Goal: Task Accomplishment & Management: Manage account settings

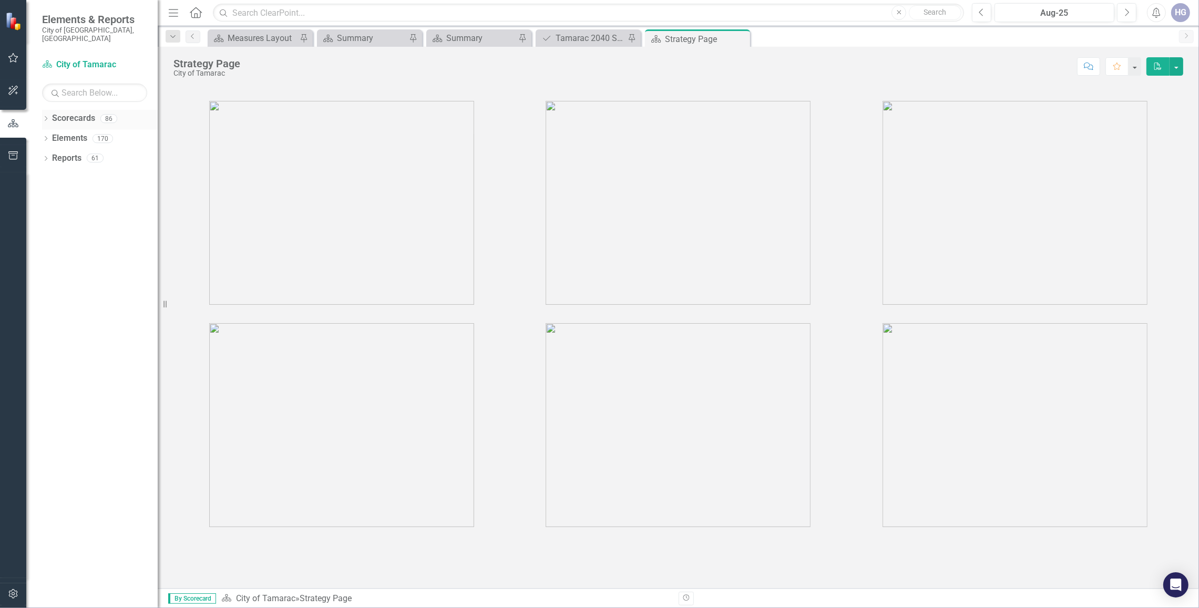
click at [46, 117] on icon "Dropdown" at bounding box center [45, 120] width 7 height 6
click at [49, 135] on icon "Dropdown" at bounding box center [51, 138] width 8 height 6
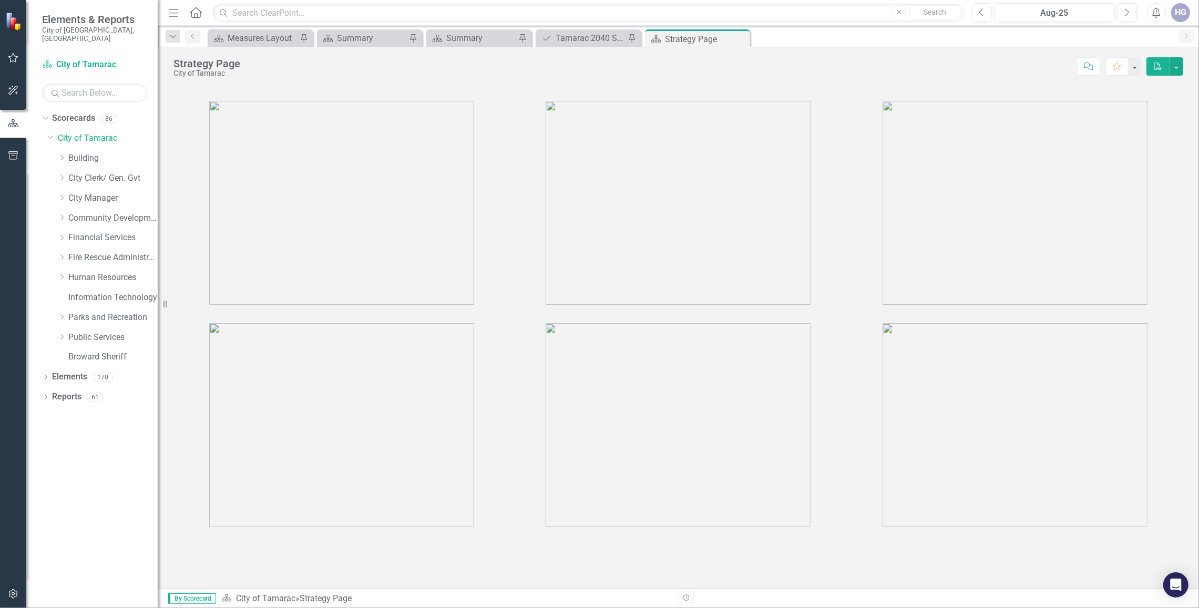
click at [57, 150] on div "Dropdown Building" at bounding box center [102, 160] width 110 height 20
click at [96, 152] on link "Building" at bounding box center [112, 158] width 89 height 12
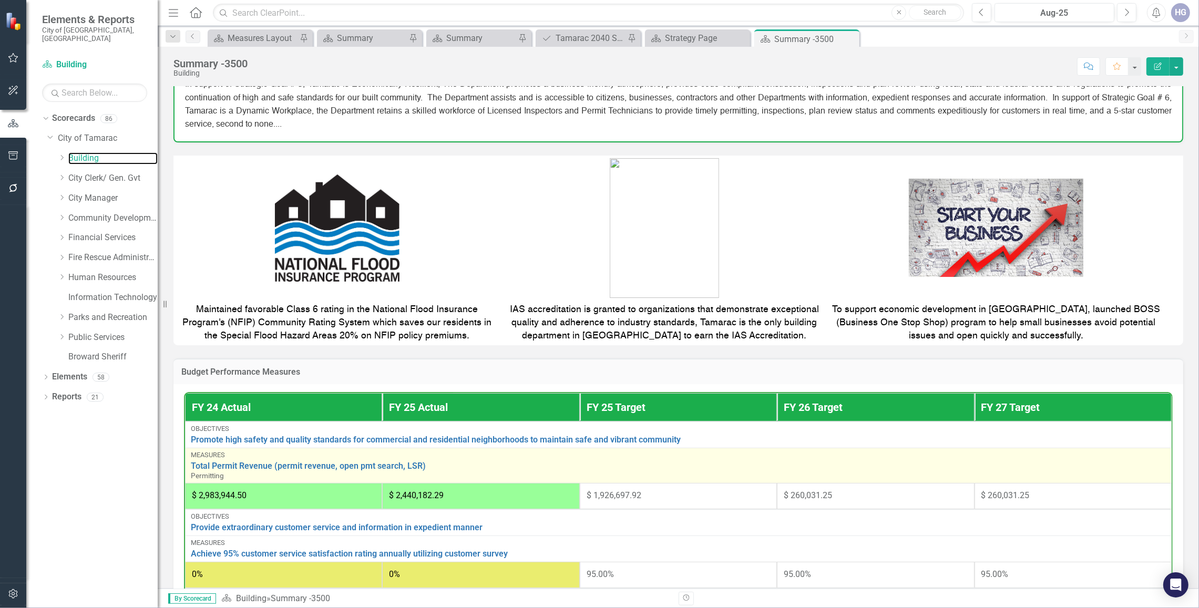
scroll to position [183, 0]
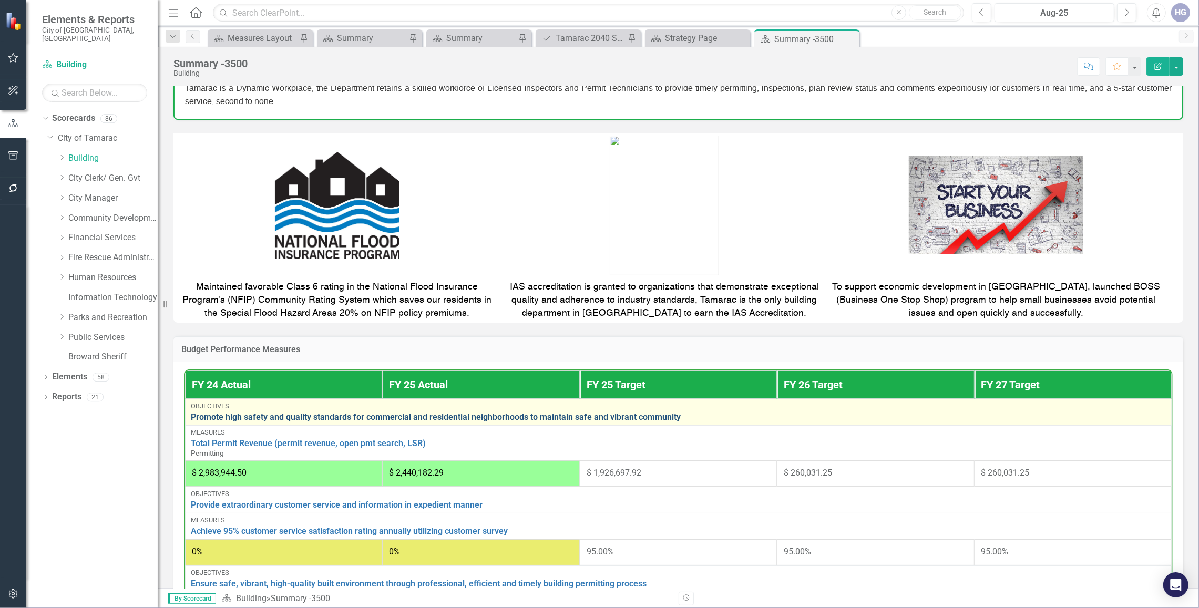
click at [600, 418] on link "Promote high safety and quality standards for commercial and residential neighb…" at bounding box center [678, 417] width 975 height 9
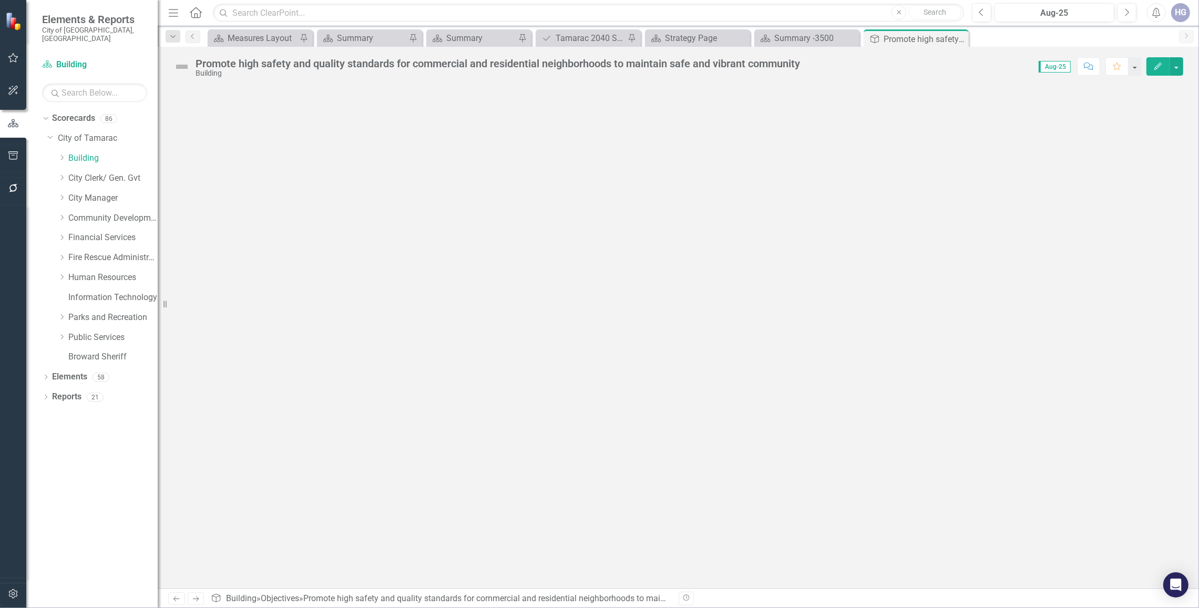
drag, startPoint x: 962, startPoint y: 36, endPoint x: 949, endPoint y: 38, distance: 13.3
click at [0, 0] on icon "Close" at bounding box center [0, 0] width 0 height 0
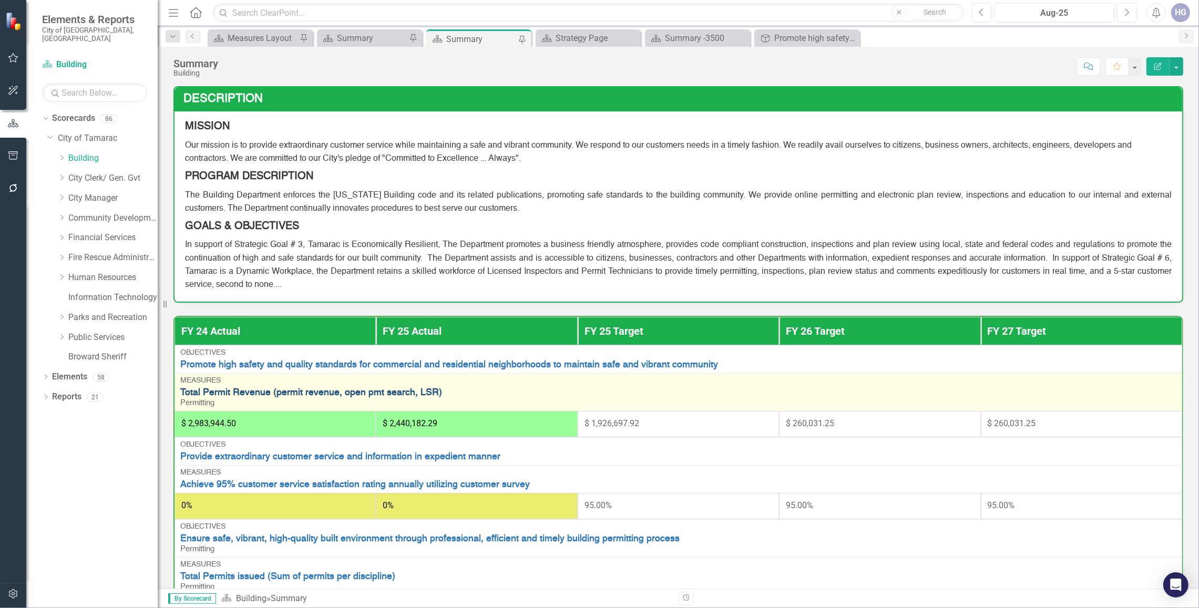
click at [390, 395] on link "Total Permit Revenue (permit revenue, open pmt search, LSR)" at bounding box center [678, 393] width 996 height 10
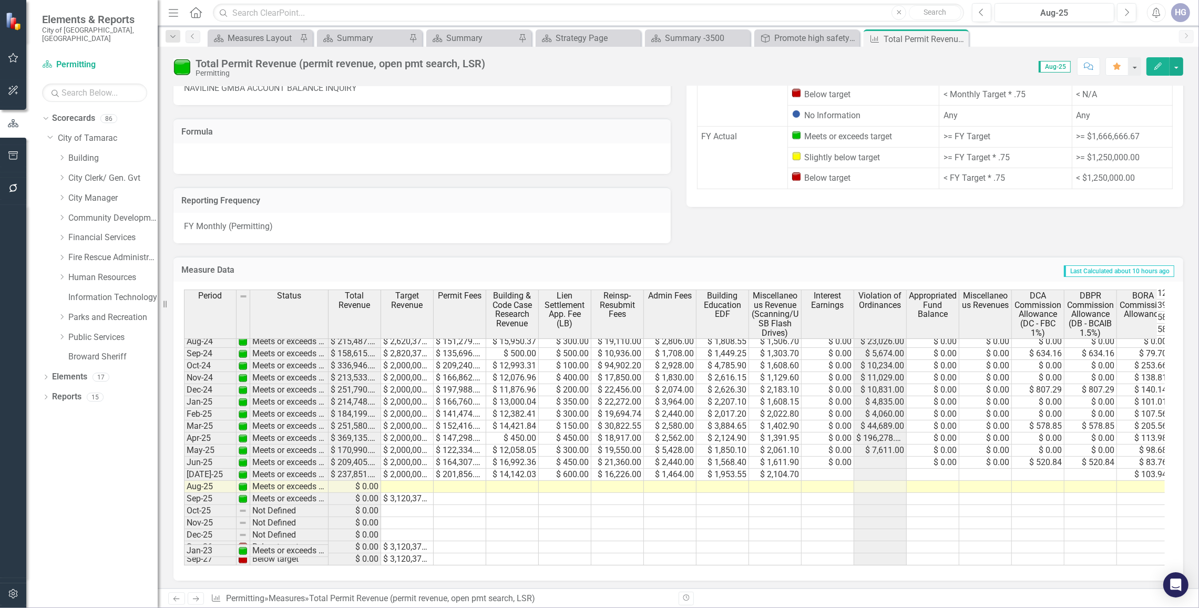
scroll to position [447, 0]
click at [401, 481] on td at bounding box center [407, 487] width 53 height 12
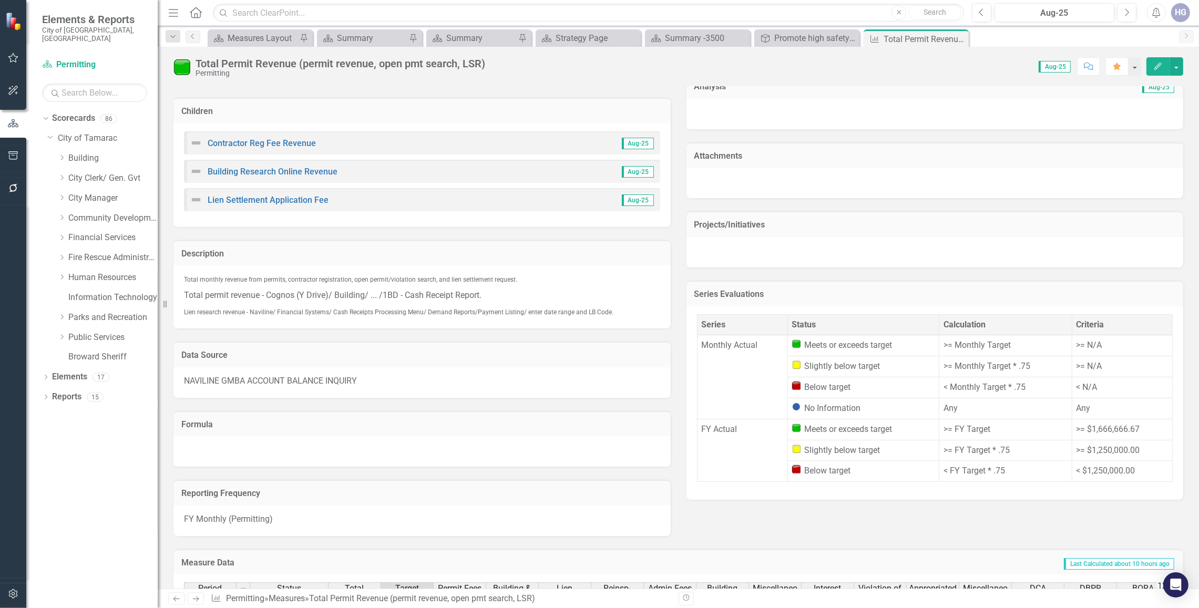
scroll to position [97, 0]
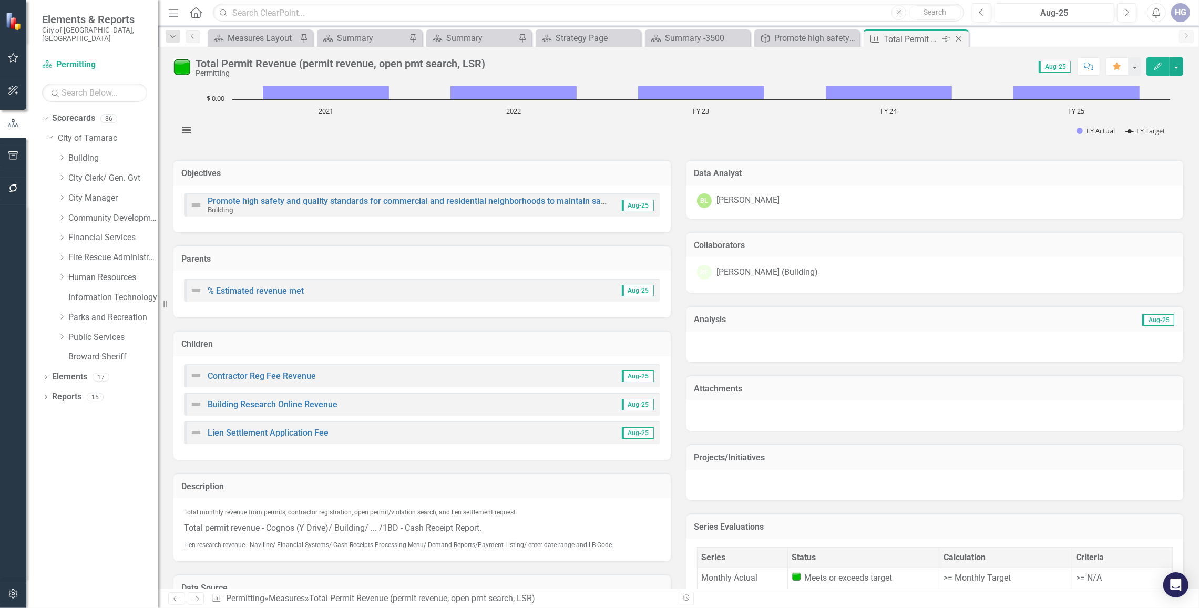
click at [958, 38] on icon "Close" at bounding box center [958, 39] width 11 height 8
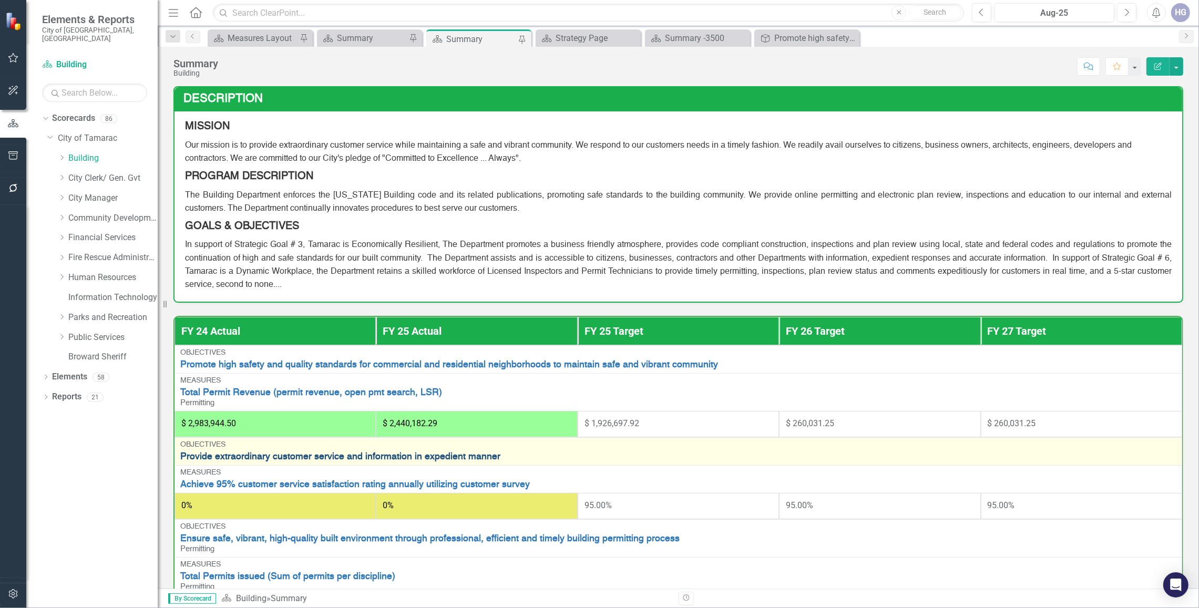
click at [219, 457] on link "Provide extraordinary customer service and information in expedient manner" at bounding box center [678, 457] width 996 height 10
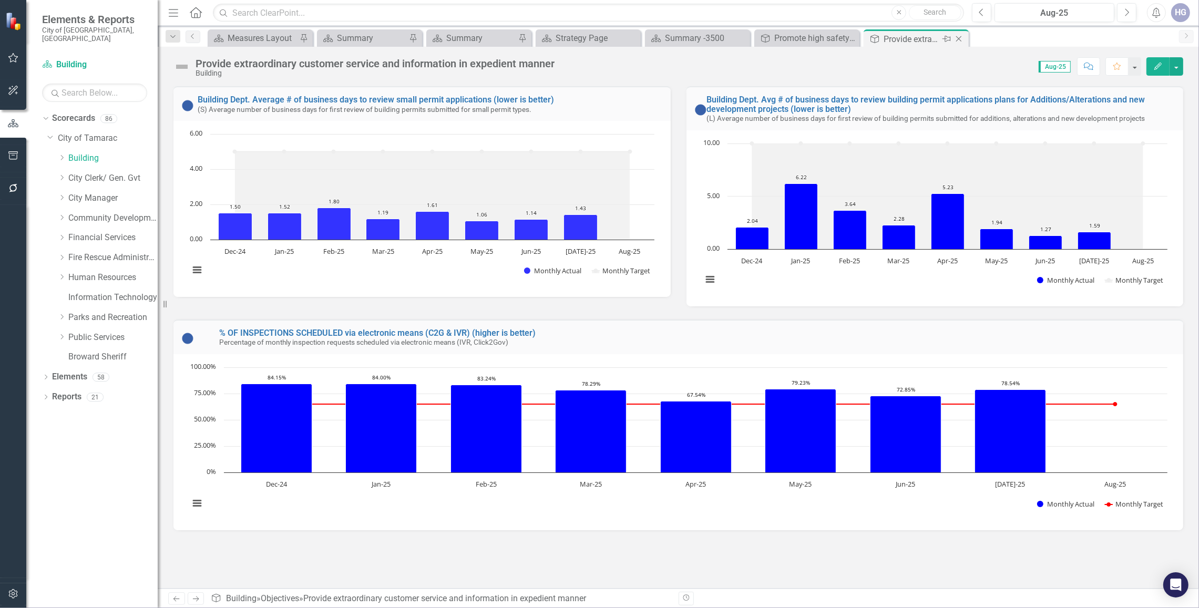
click at [958, 41] on icon "Close" at bounding box center [958, 39] width 11 height 8
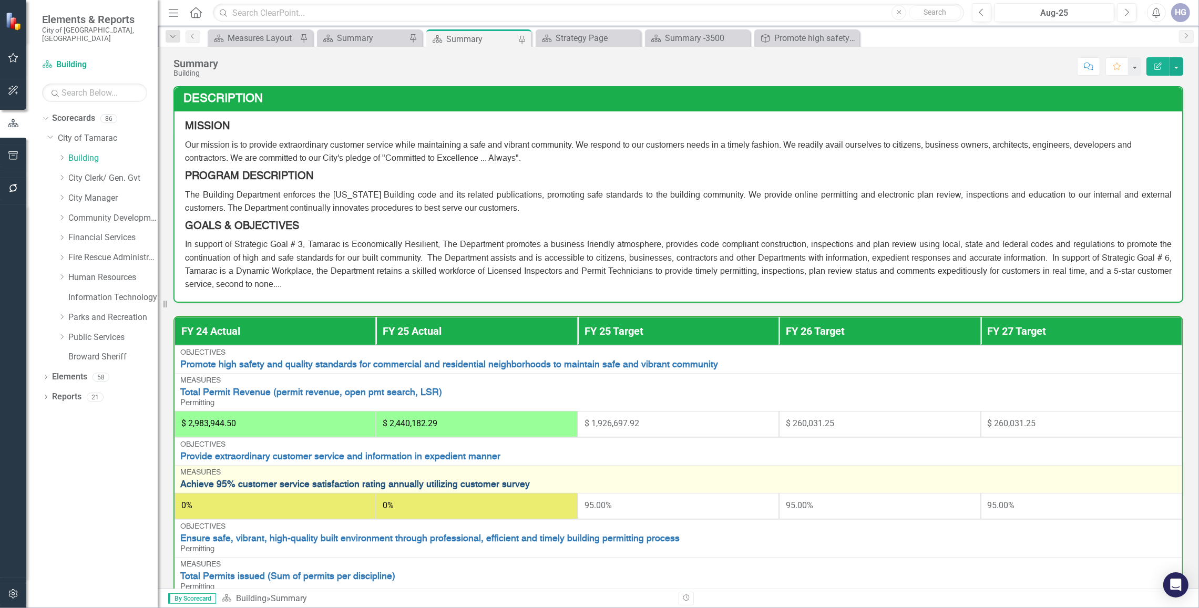
click at [227, 485] on link "Achieve 95% customer service satisfaction rating annually utilizing customer su…" at bounding box center [678, 485] width 996 height 10
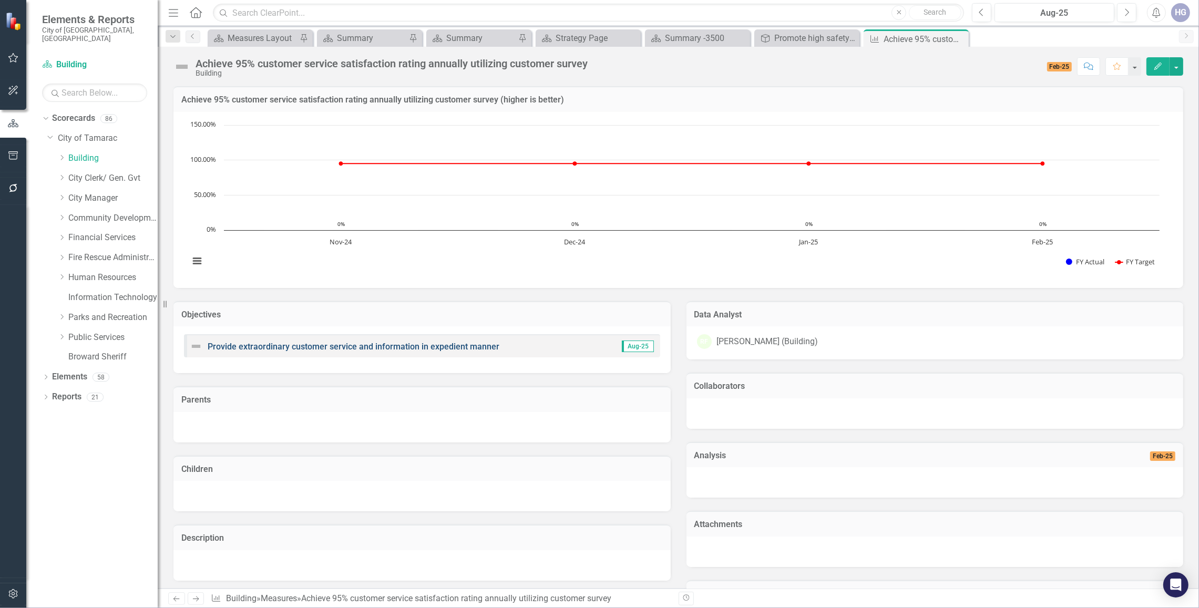
click at [413, 350] on link "Provide extraordinary customer service and information in expedient manner" at bounding box center [354, 347] width 292 height 10
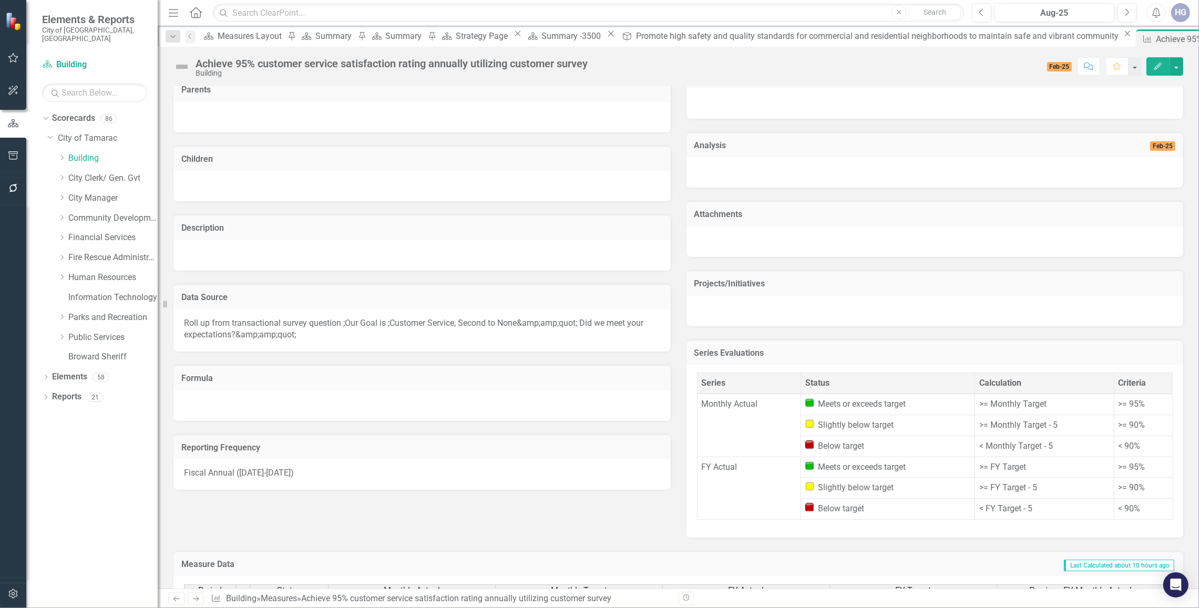
scroll to position [223, 0]
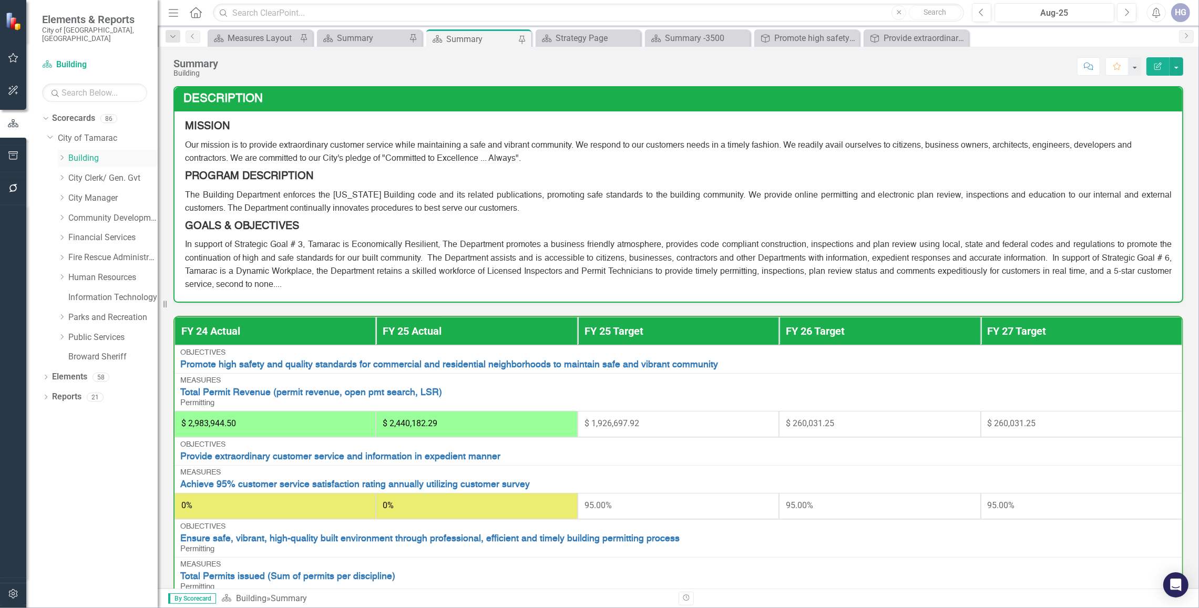
click at [64, 155] on icon "Dropdown" at bounding box center [62, 158] width 8 height 6
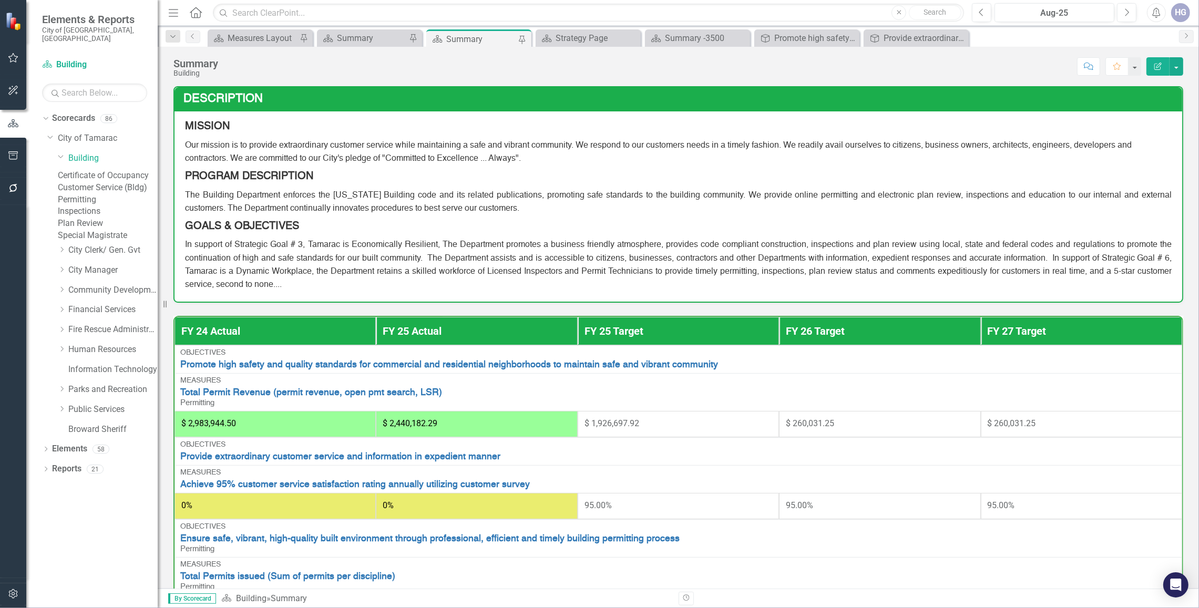
click at [106, 175] on link "Certificate of Occupancy" at bounding box center [108, 176] width 100 height 12
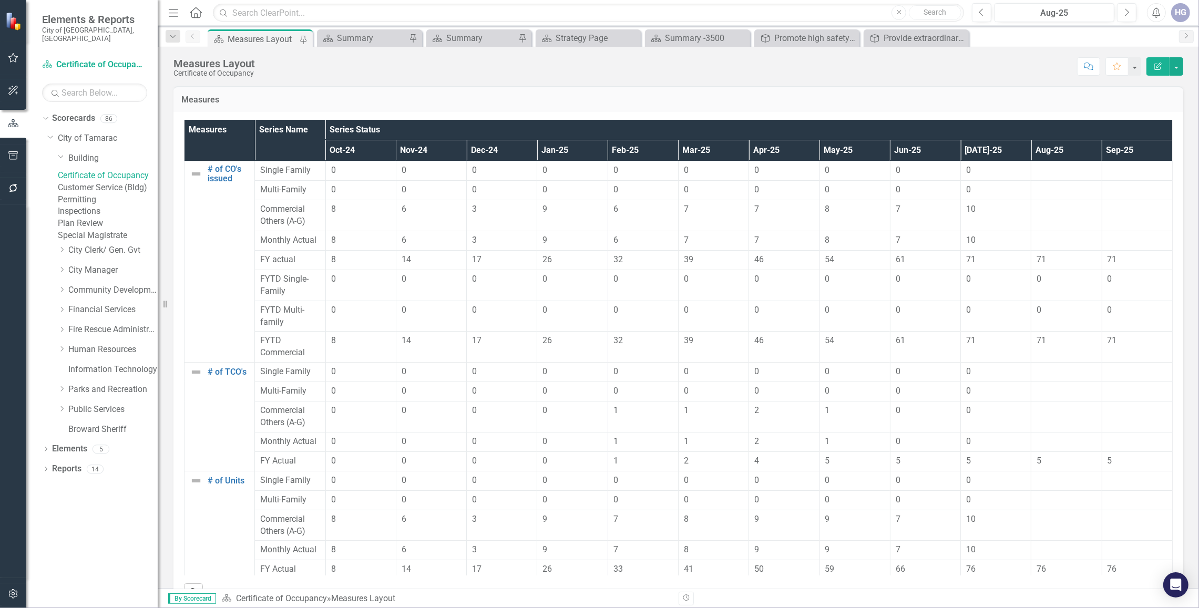
click at [1062, 171] on div at bounding box center [1066, 171] width 59 height 13
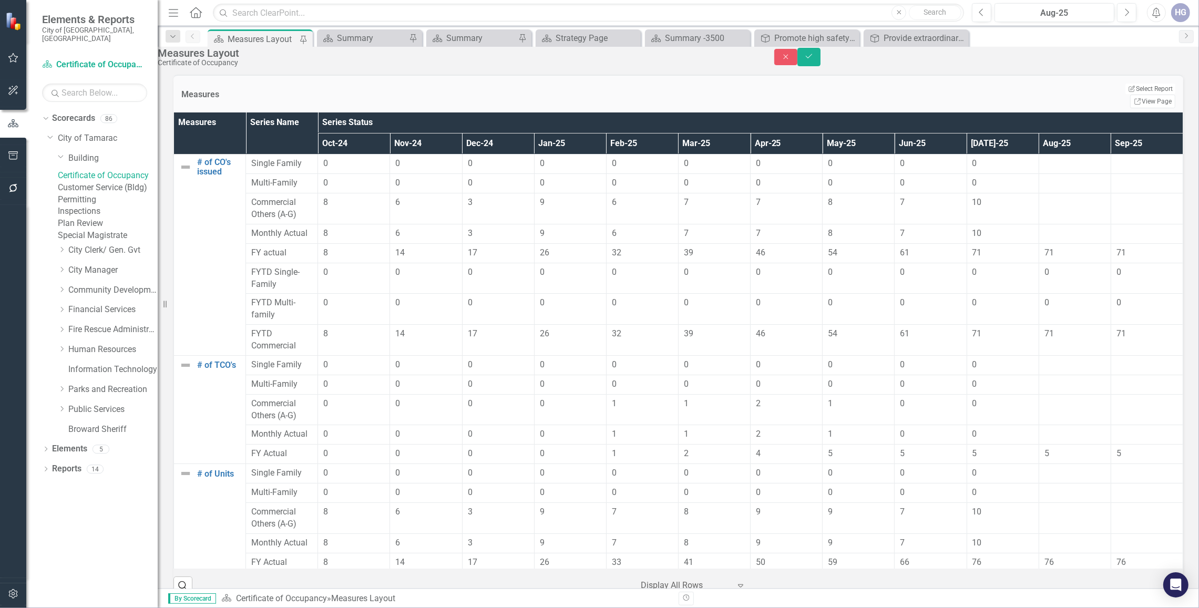
click at [1062, 170] on div at bounding box center [1074, 164] width 61 height 13
click at [1060, 172] on input "number" at bounding box center [1074, 167] width 61 height 18
click at [1047, 176] on input "number" at bounding box center [1074, 167] width 61 height 18
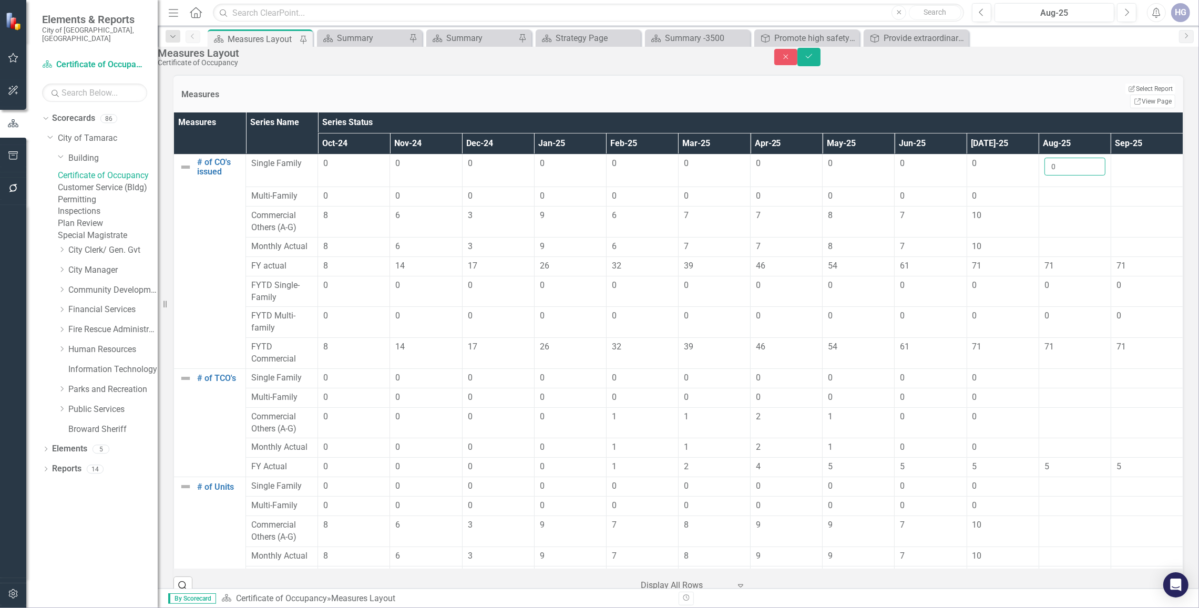
type input "0"
click at [1044, 200] on div at bounding box center [1074, 196] width 61 height 13
click at [1044, 200] on input "number" at bounding box center [1074, 199] width 61 height 18
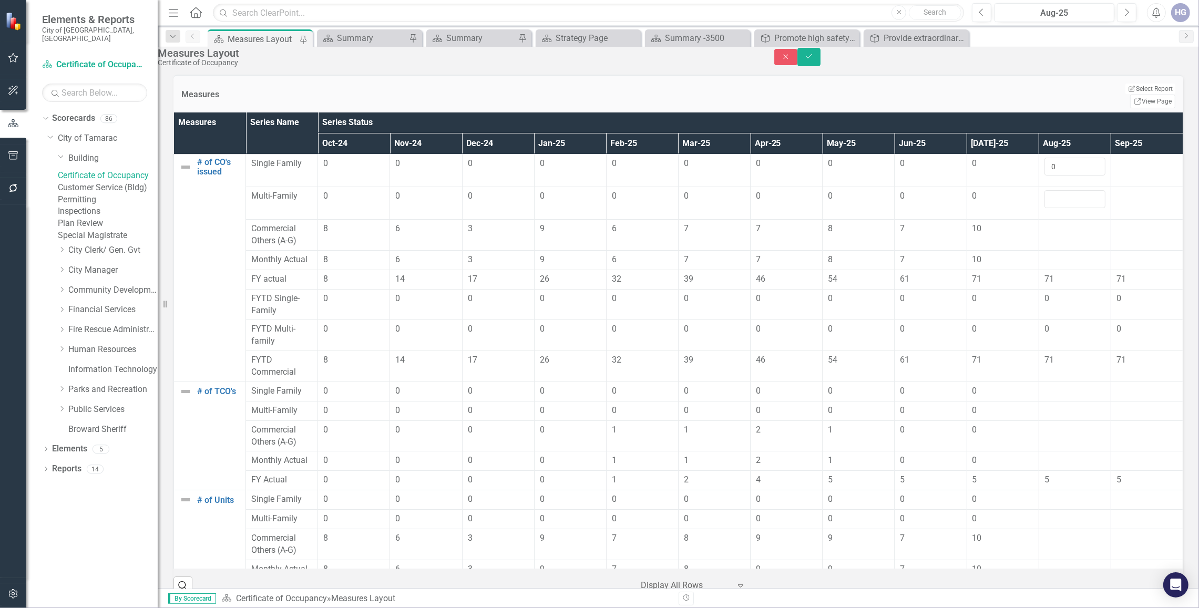
click at [1044, 200] on input "number" at bounding box center [1074, 199] width 61 height 18
type input "0"
click at [1049, 231] on div at bounding box center [1074, 229] width 61 height 13
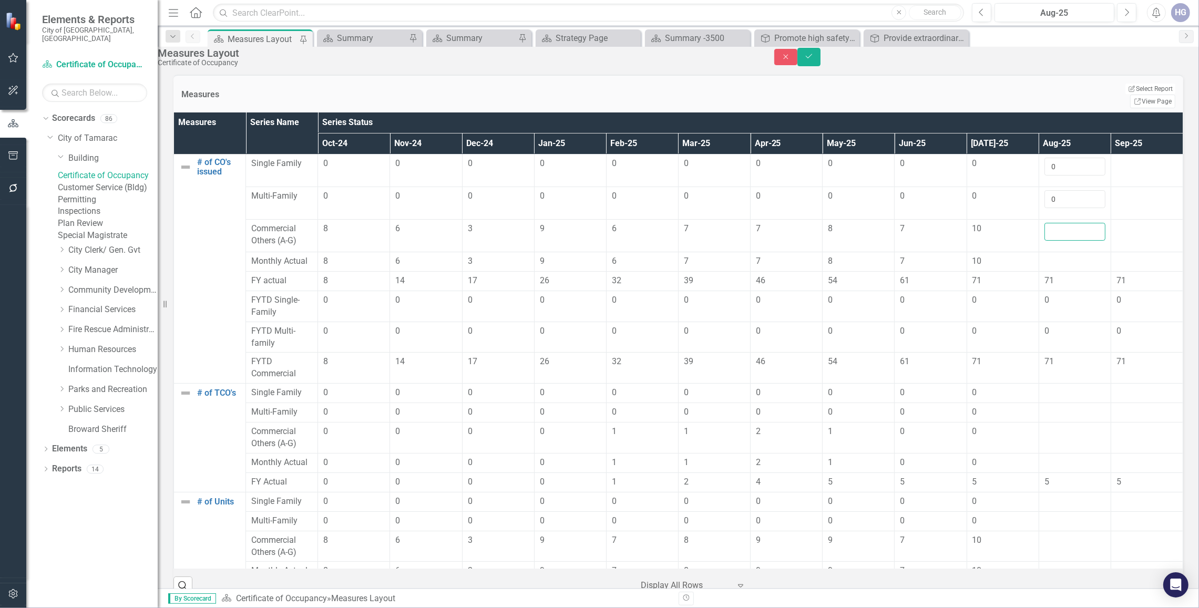
click at [1049, 231] on input "number" at bounding box center [1074, 232] width 61 height 18
type input "7"
click at [1057, 389] on div at bounding box center [1074, 393] width 61 height 13
click at [1055, 389] on div at bounding box center [1074, 393] width 61 height 13
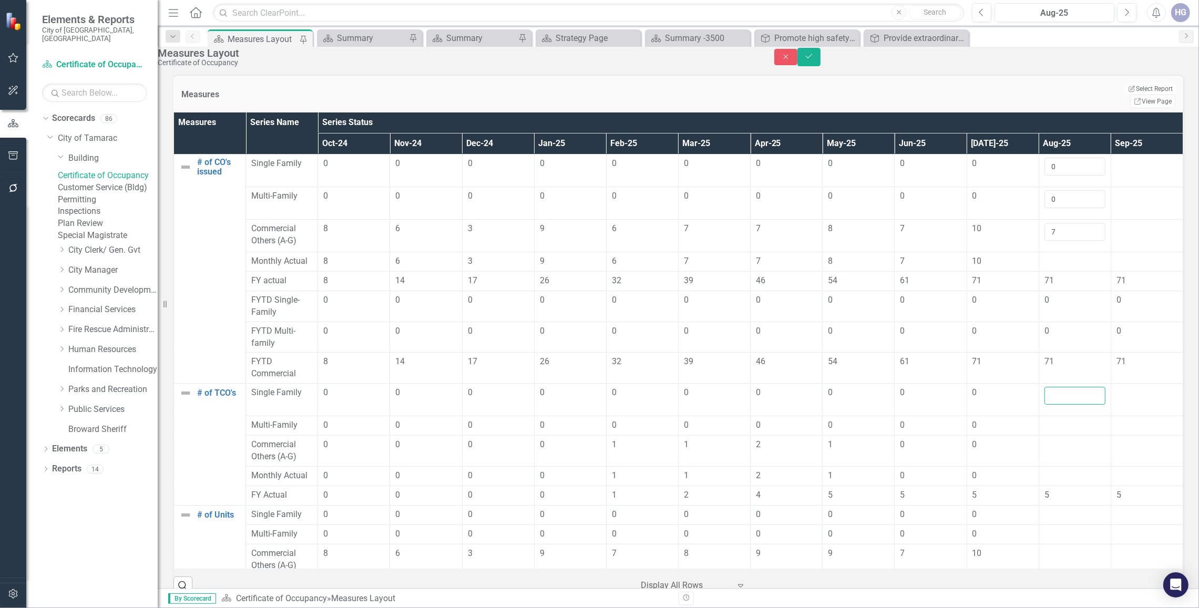
click at [1055, 390] on input "number" at bounding box center [1074, 396] width 61 height 18
type input "0"
click at [1055, 419] on div at bounding box center [1074, 425] width 61 height 13
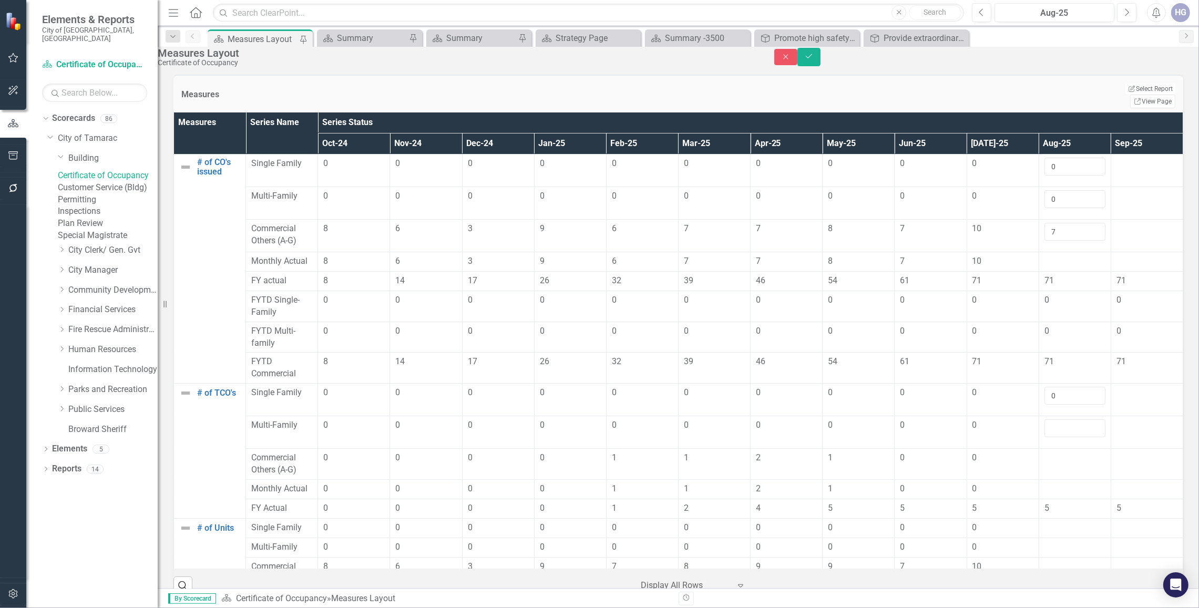
click at [1053, 419] on input "number" at bounding box center [1074, 428] width 61 height 18
type input "0"
click at [1047, 450] on td at bounding box center [1075, 464] width 72 height 31
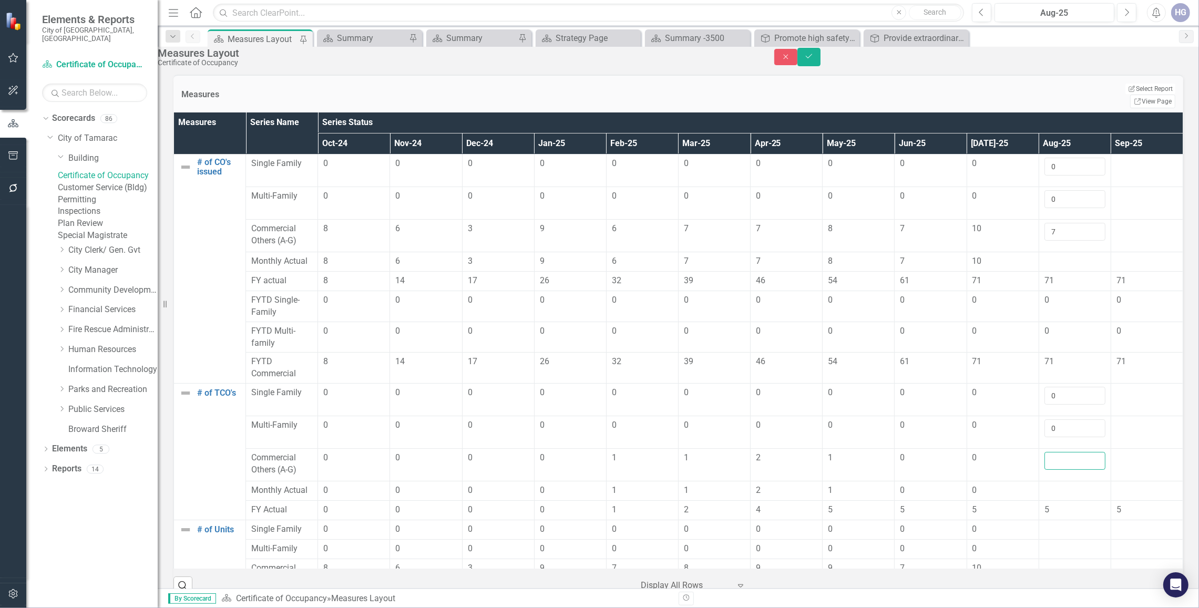
click at [1044, 452] on input "number" at bounding box center [1074, 461] width 61 height 18
type input "1"
click at [812, 58] on icon "submit" at bounding box center [809, 56] width 6 height 4
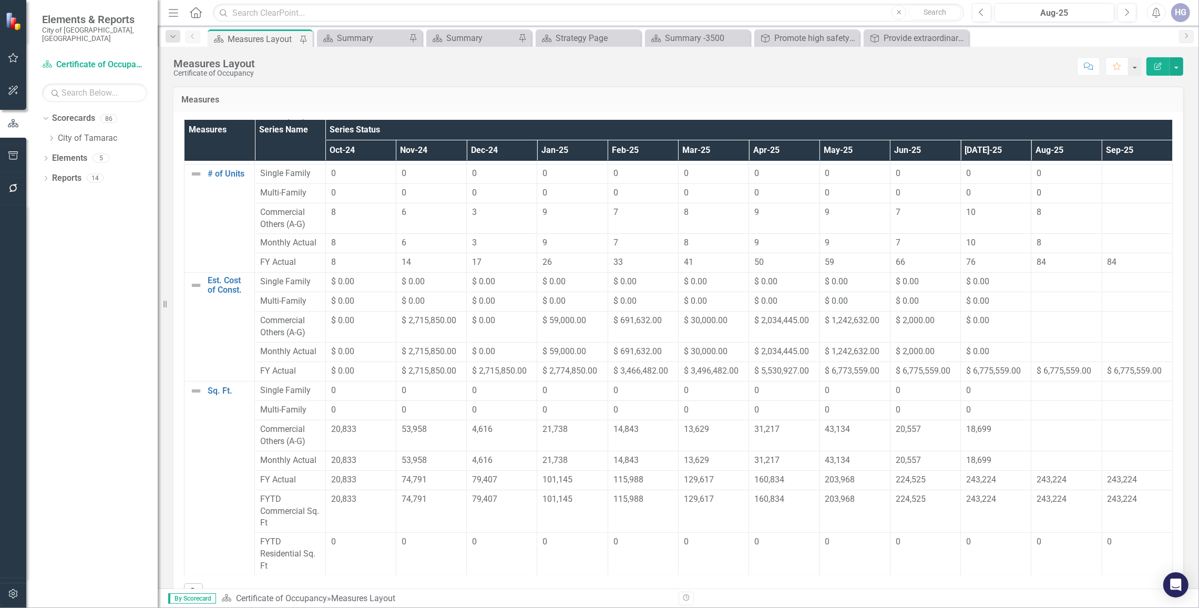
scroll to position [311, 0]
click at [1056, 283] on div at bounding box center [1066, 282] width 59 height 13
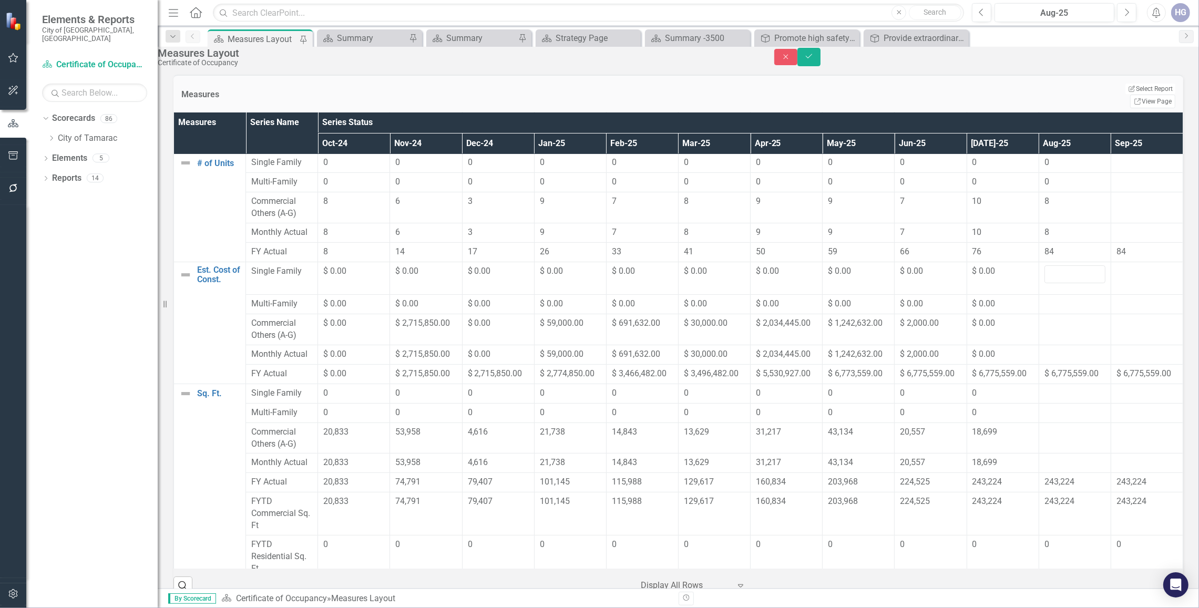
click at [1056, 283] on div at bounding box center [1074, 274] width 61 height 18
click at [1054, 283] on input "number" at bounding box center [1074, 274] width 61 height 18
type input "0"
click at [1055, 308] on div at bounding box center [1074, 304] width 61 height 13
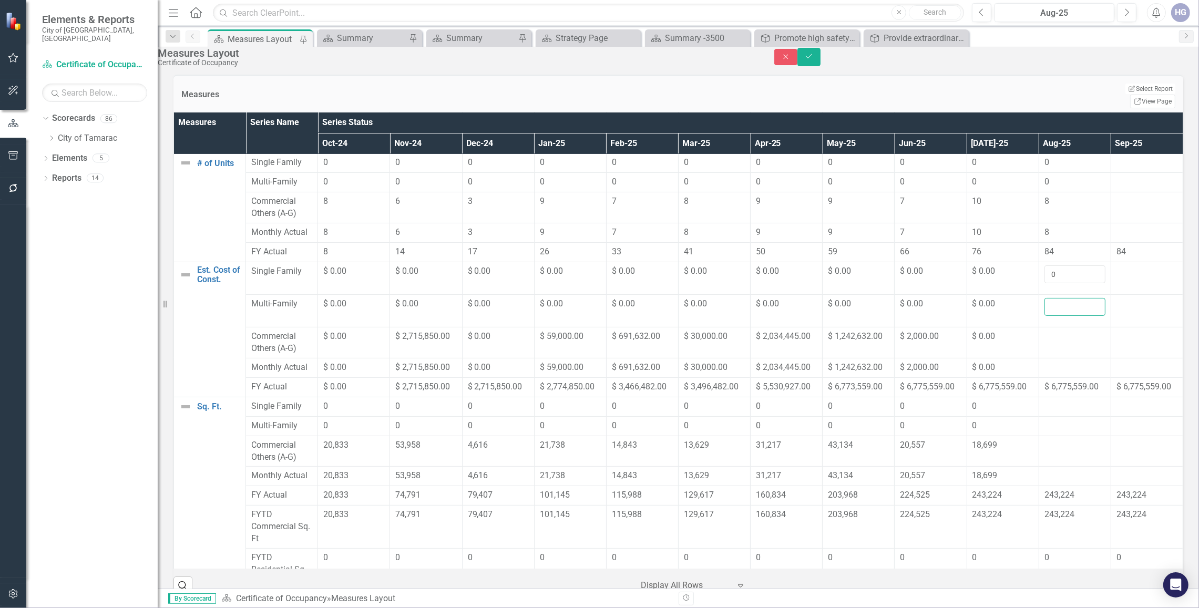
click at [1047, 308] on input "number" at bounding box center [1074, 307] width 61 height 18
type input "0"
click at [1044, 341] on div at bounding box center [1074, 337] width 61 height 13
click at [1044, 346] on input "number" at bounding box center [1074, 340] width 61 height 18
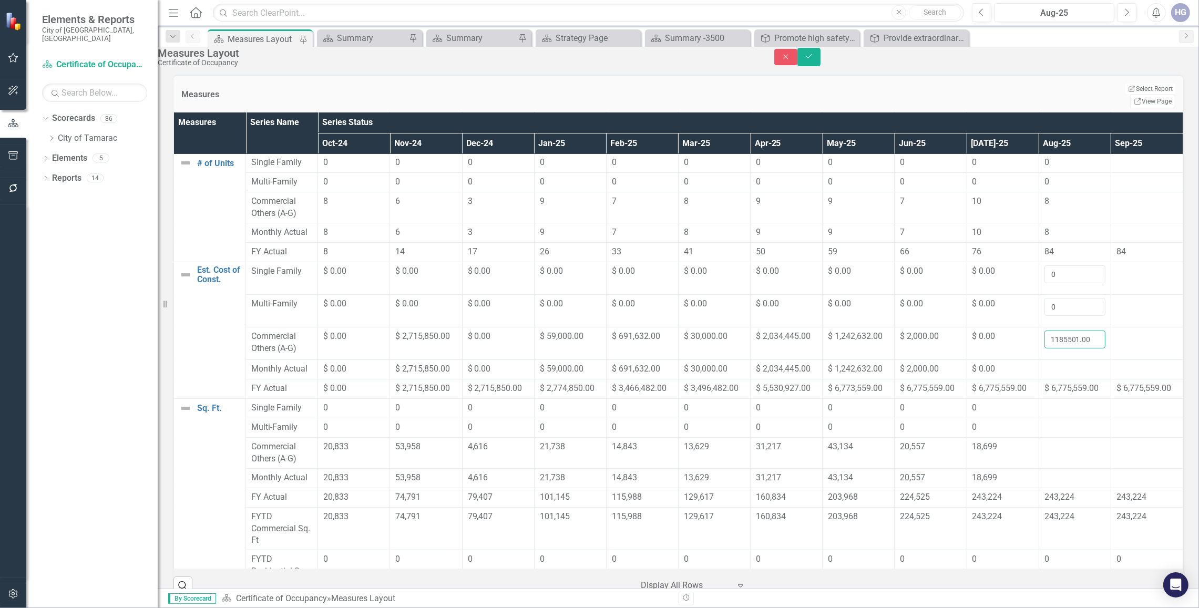
scroll to position [0, 8]
type input "1185501.00"
click at [1054, 409] on div at bounding box center [1074, 408] width 61 height 13
click at [1050, 406] on div at bounding box center [1074, 408] width 61 height 13
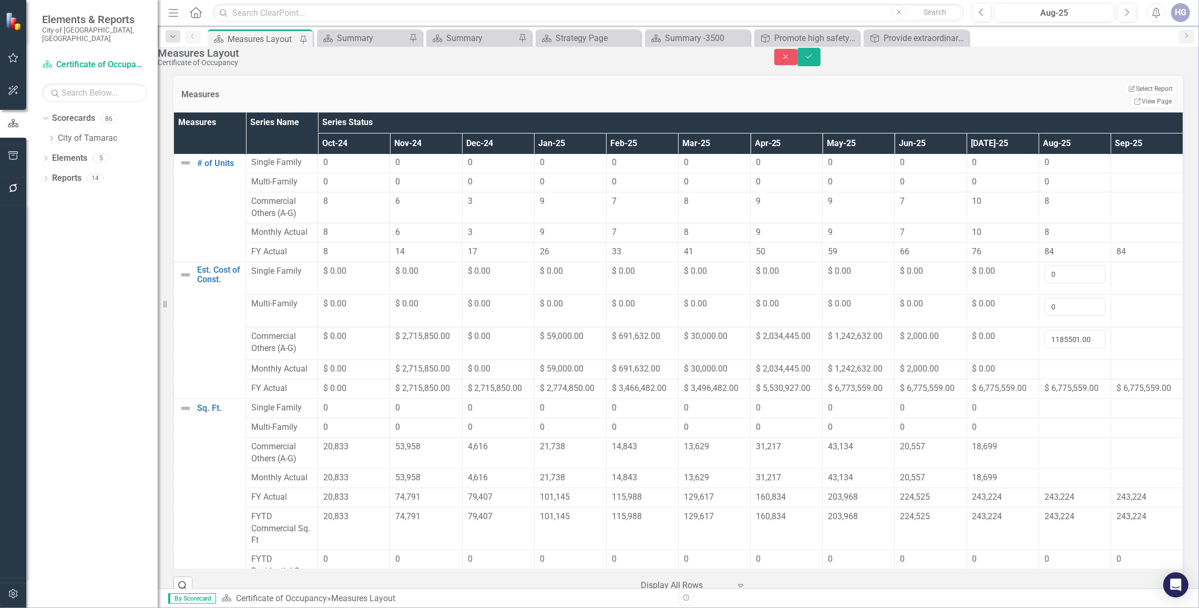
click at [1050, 406] on div at bounding box center [1074, 408] width 61 height 13
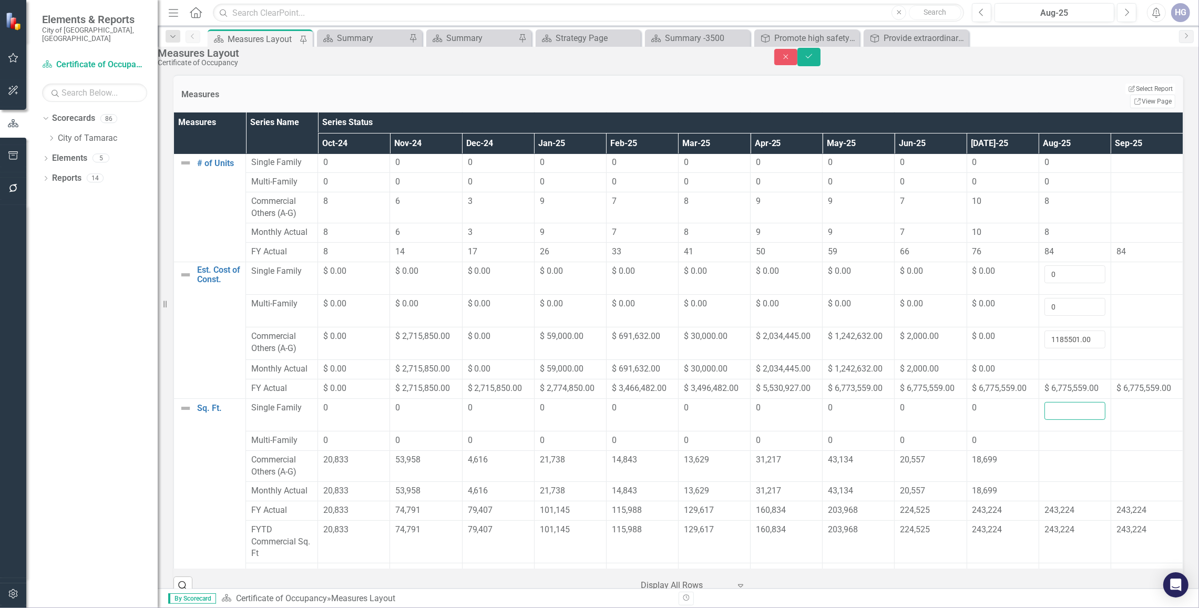
click at [1044, 413] on input "number" at bounding box center [1074, 411] width 61 height 18
type input "0"
click at [1044, 435] on div at bounding box center [1074, 441] width 61 height 13
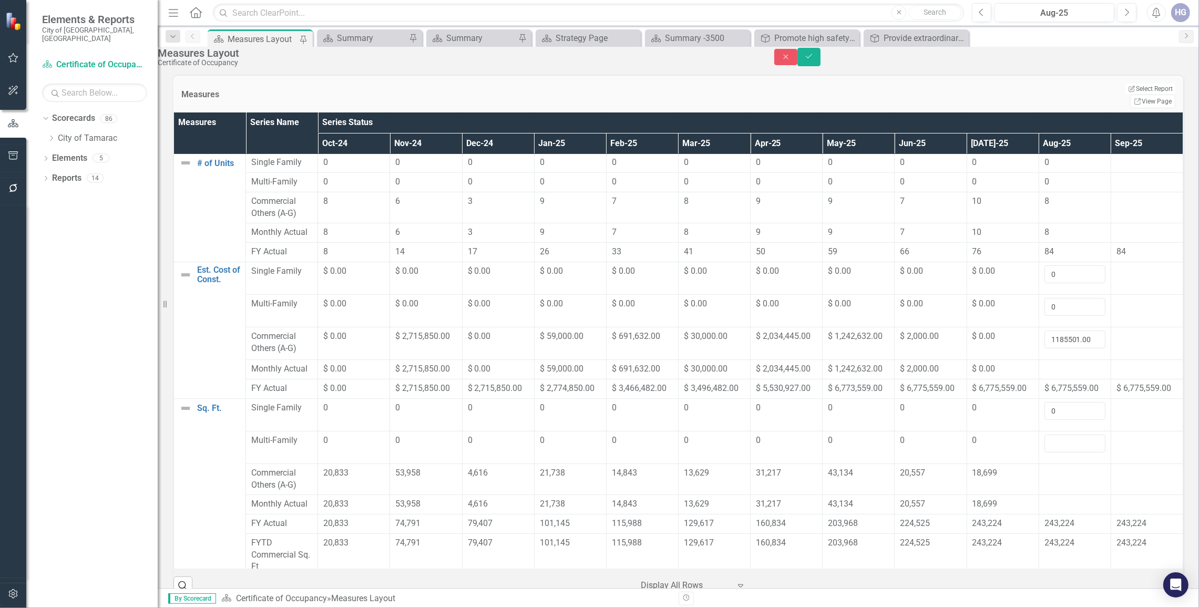
click at [1044, 435] on input "number" at bounding box center [1074, 444] width 61 height 18
type input "0"
click at [1044, 467] on div at bounding box center [1074, 473] width 61 height 13
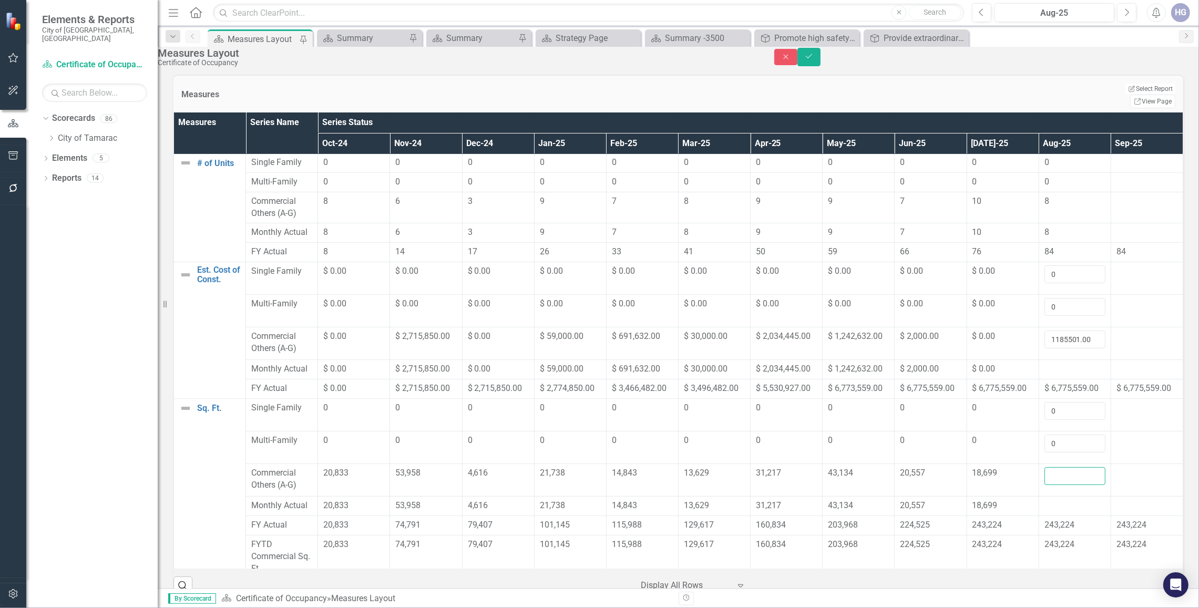
click at [1044, 467] on input "number" at bounding box center [1074, 476] width 61 height 18
type input "19701"
drag, startPoint x: 1172, startPoint y: 61, endPoint x: 1120, endPoint y: 142, distance: 96.1
click at [814, 60] on icon "Save" at bounding box center [808, 56] width 9 height 7
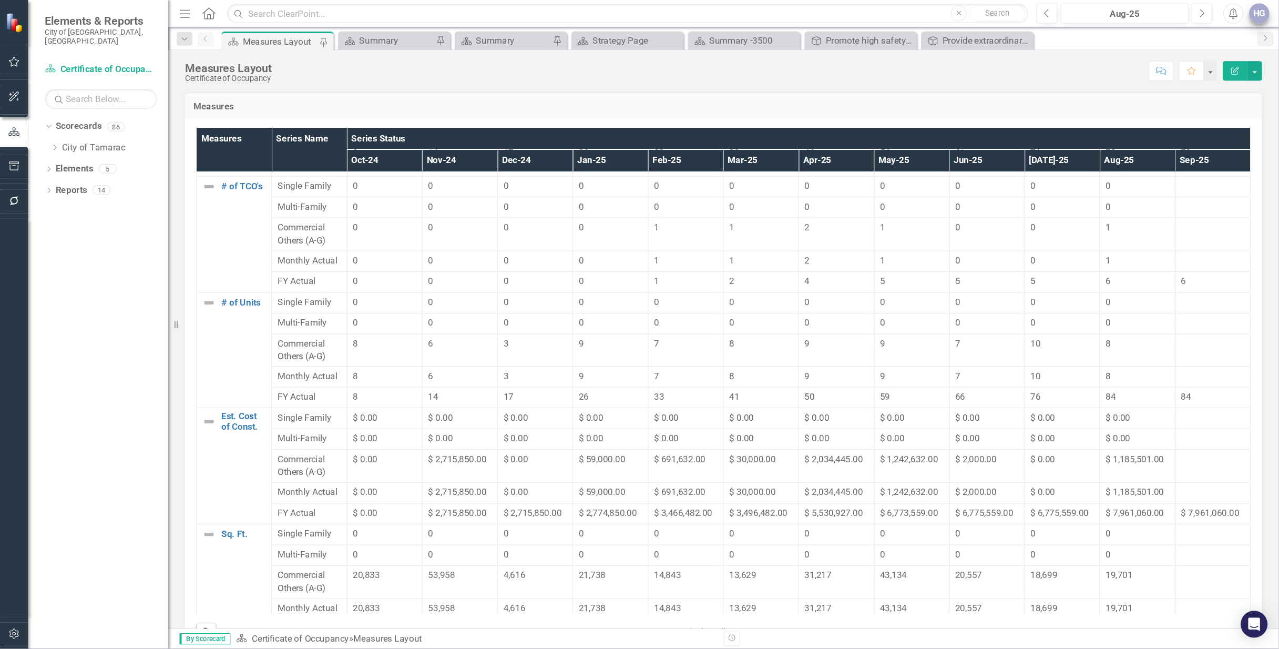
scroll to position [263, 0]
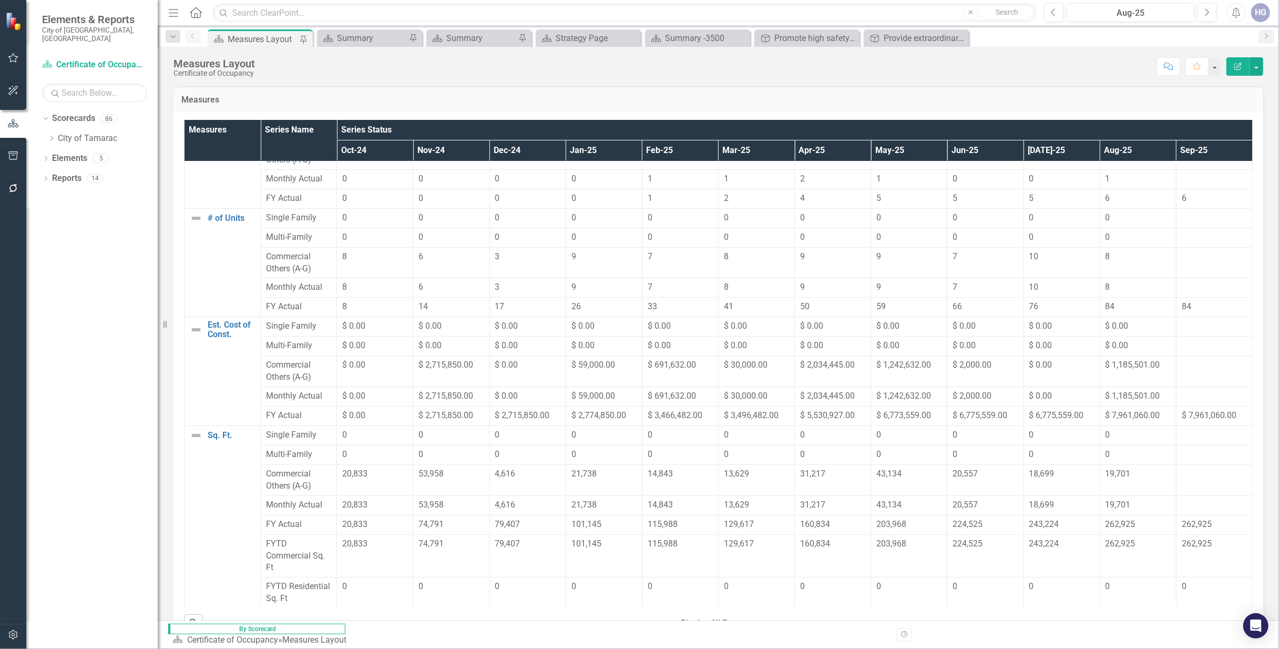
drag, startPoint x: 1195, startPoint y: 0, endPoint x: 577, endPoint y: 100, distance: 626.1
click at [572, 97] on h3 "Measures" at bounding box center [718, 99] width 1074 height 9
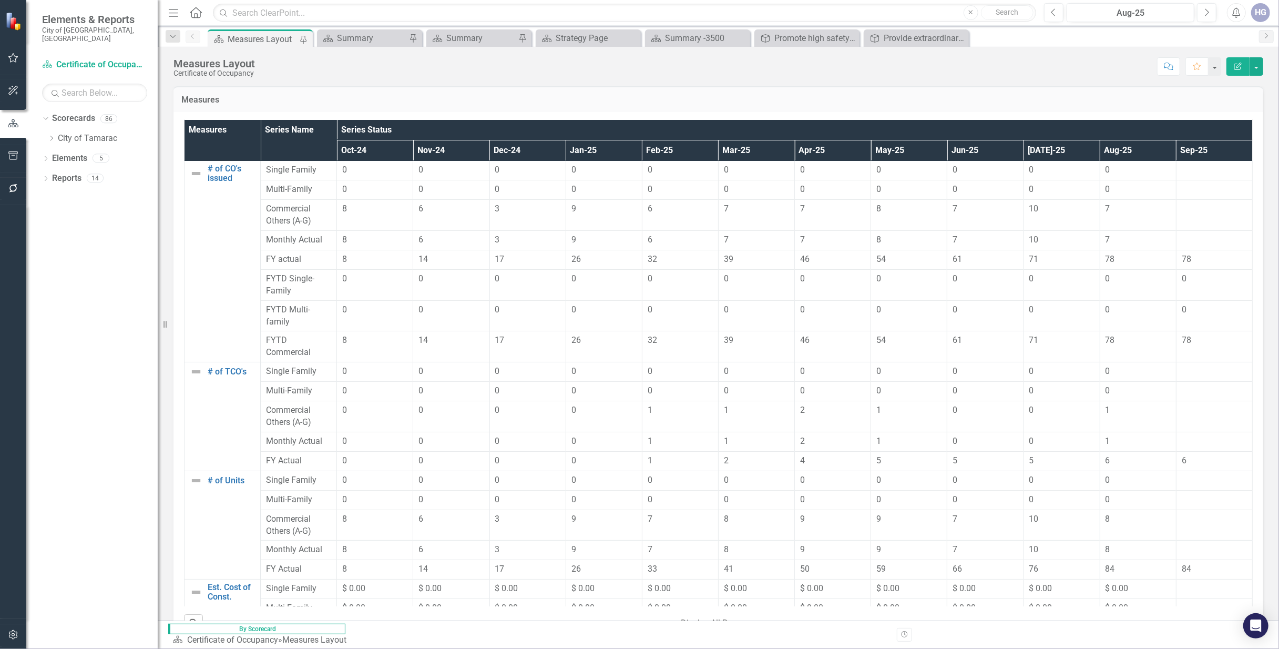
scroll to position [0, 0]
click at [53, 135] on icon "Dropdown" at bounding box center [51, 138] width 8 height 6
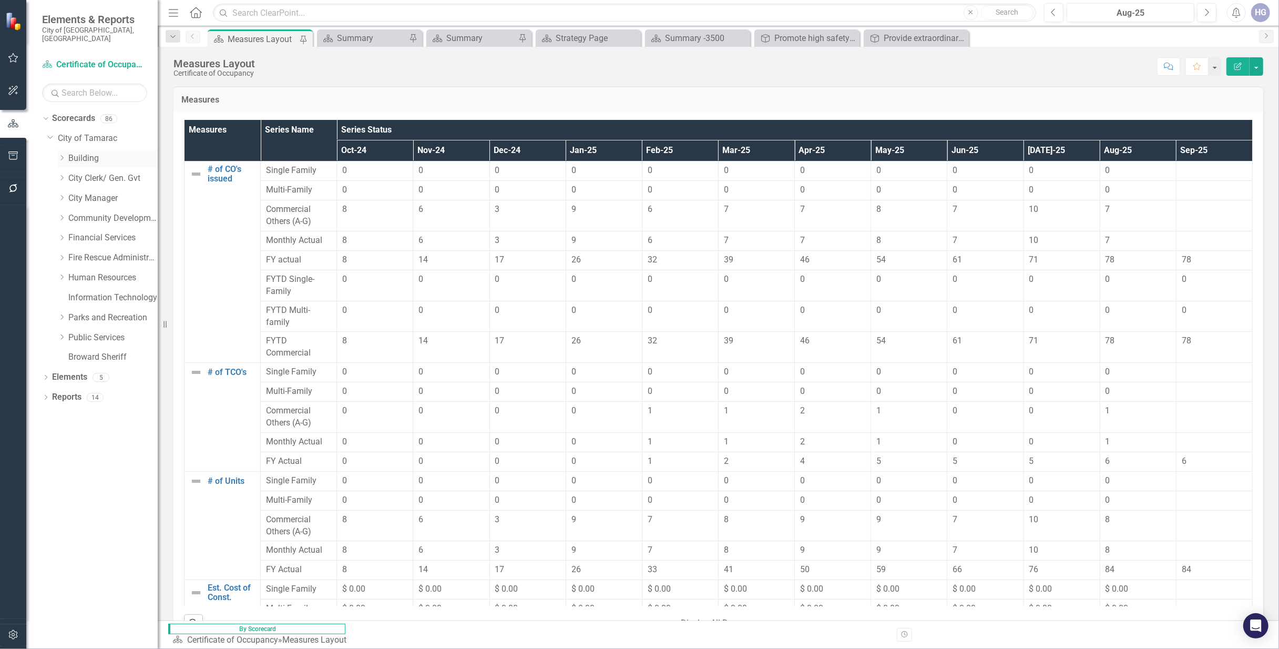
click at [69, 152] on link "Building" at bounding box center [112, 158] width 89 height 12
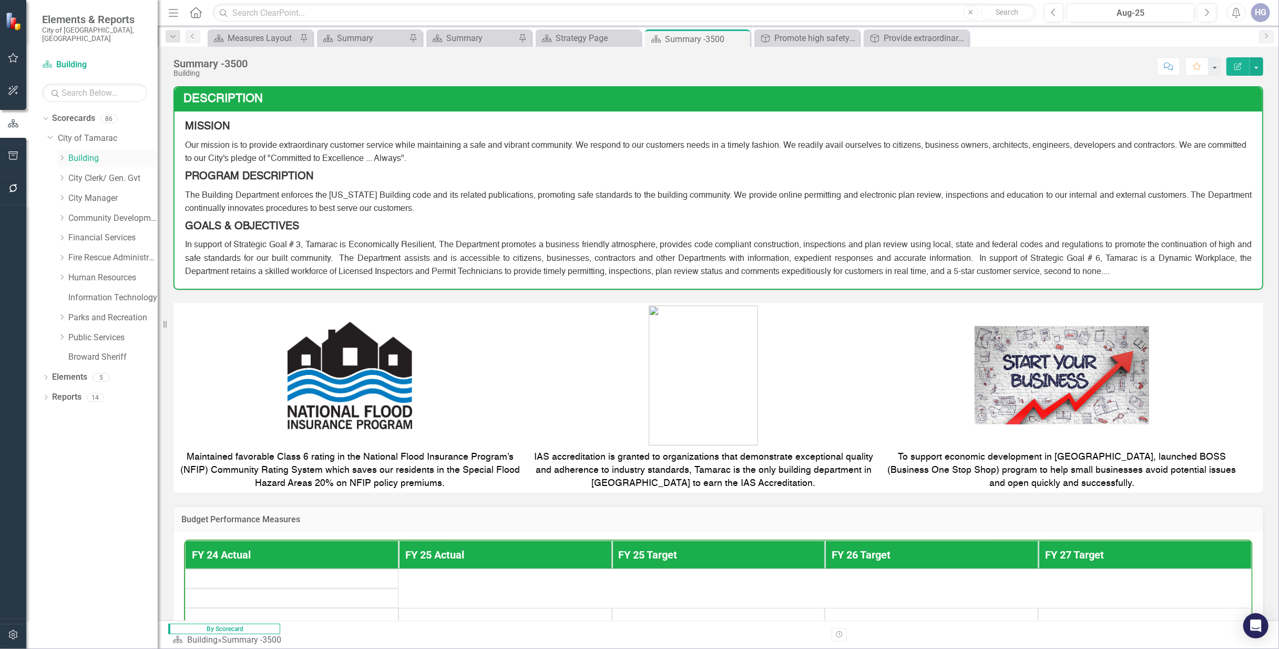
click at [60, 155] on icon "Dropdown" at bounding box center [62, 158] width 8 height 6
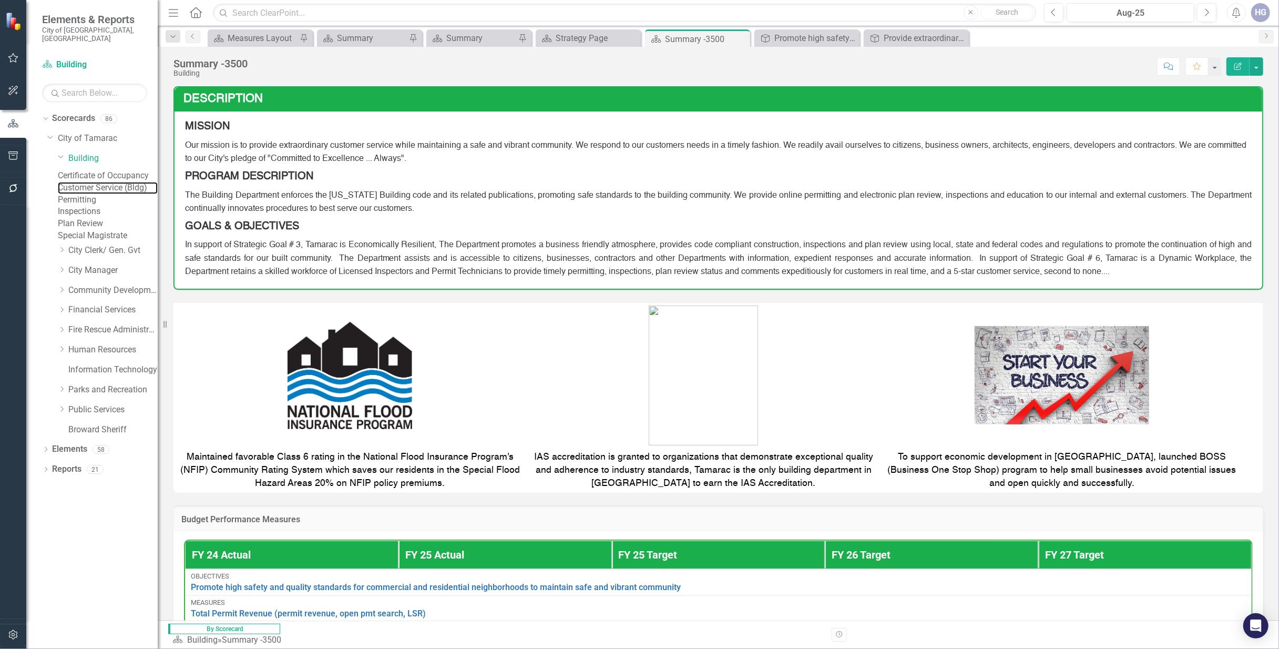
click at [121, 187] on link "Customer Service (Bldg)" at bounding box center [108, 188] width 100 height 12
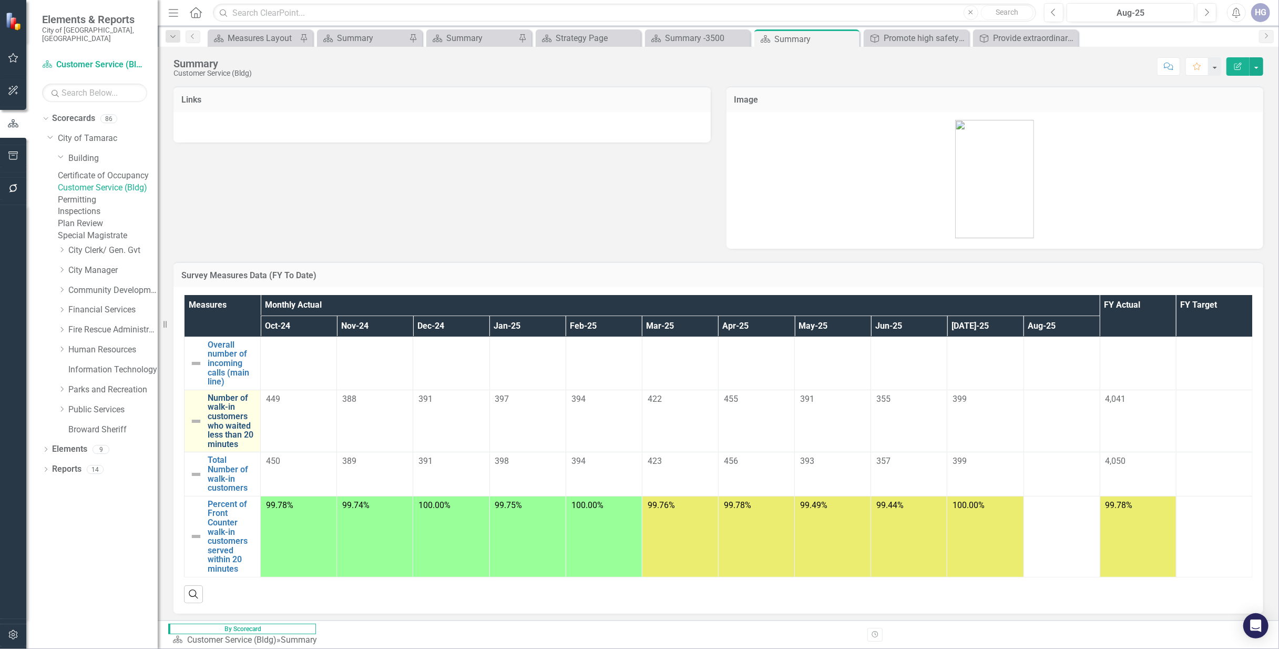
click at [225, 406] on link "Number of walk-in customers who waited less than 20 minutes" at bounding box center [231, 421] width 47 height 56
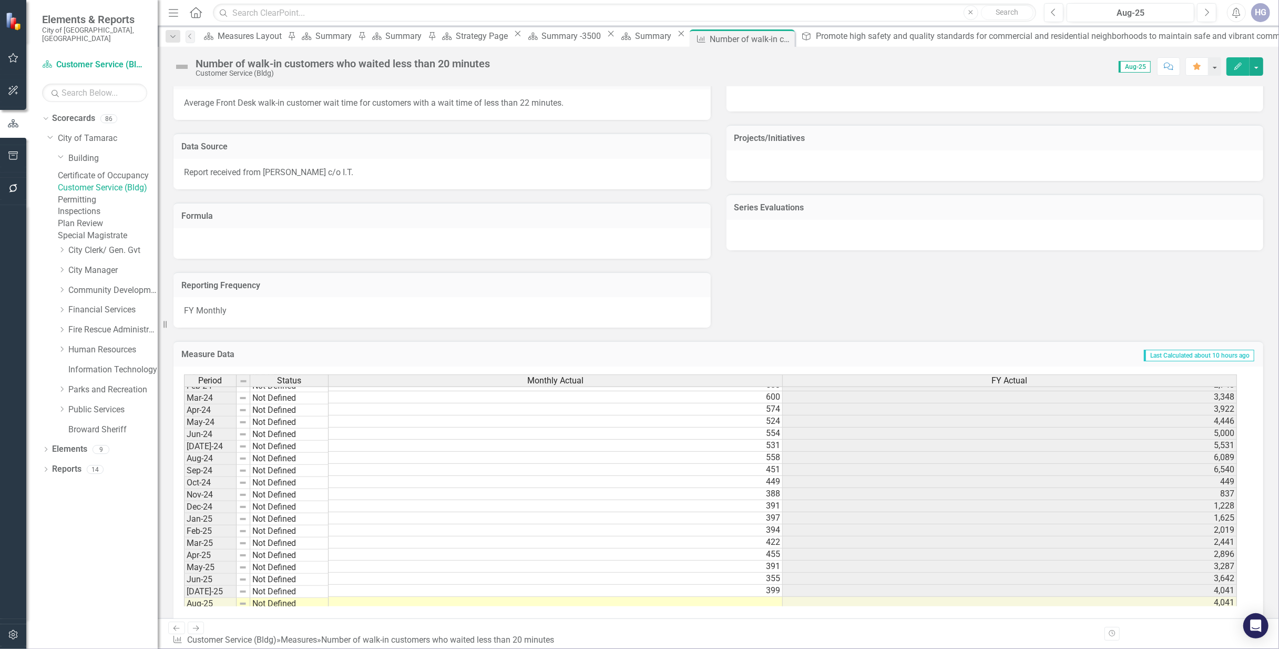
scroll to position [396, 0]
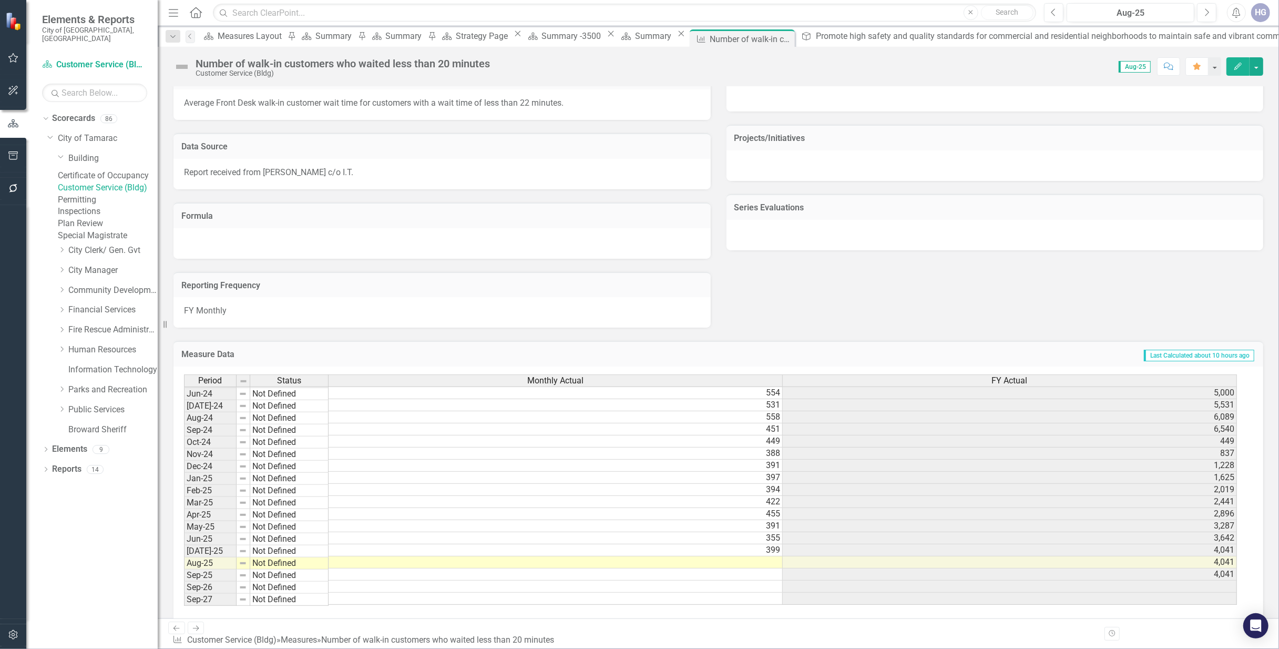
click at [776, 561] on td at bounding box center [556, 562] width 454 height 12
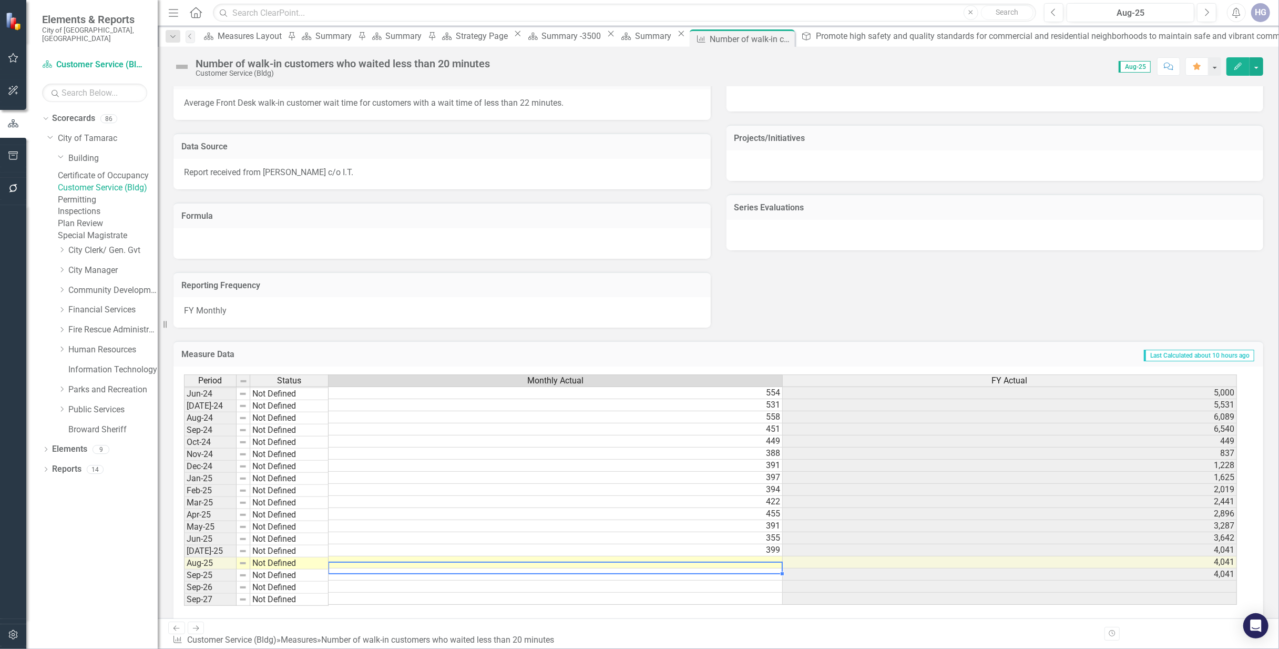
scroll to position [390, 0]
click at [764, 568] on td at bounding box center [556, 564] width 454 height 12
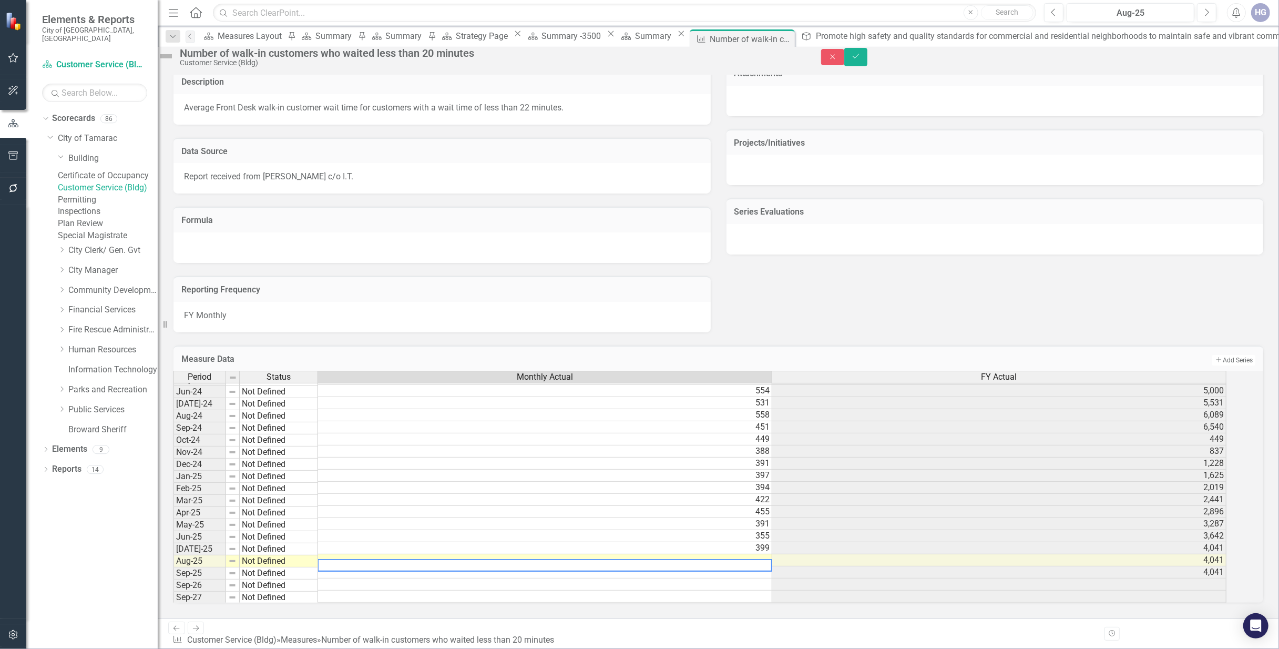
click at [764, 568] on textarea at bounding box center [544, 565] width 455 height 13
type textarea "401"
click at [860, 59] on icon "Save" at bounding box center [855, 56] width 9 height 7
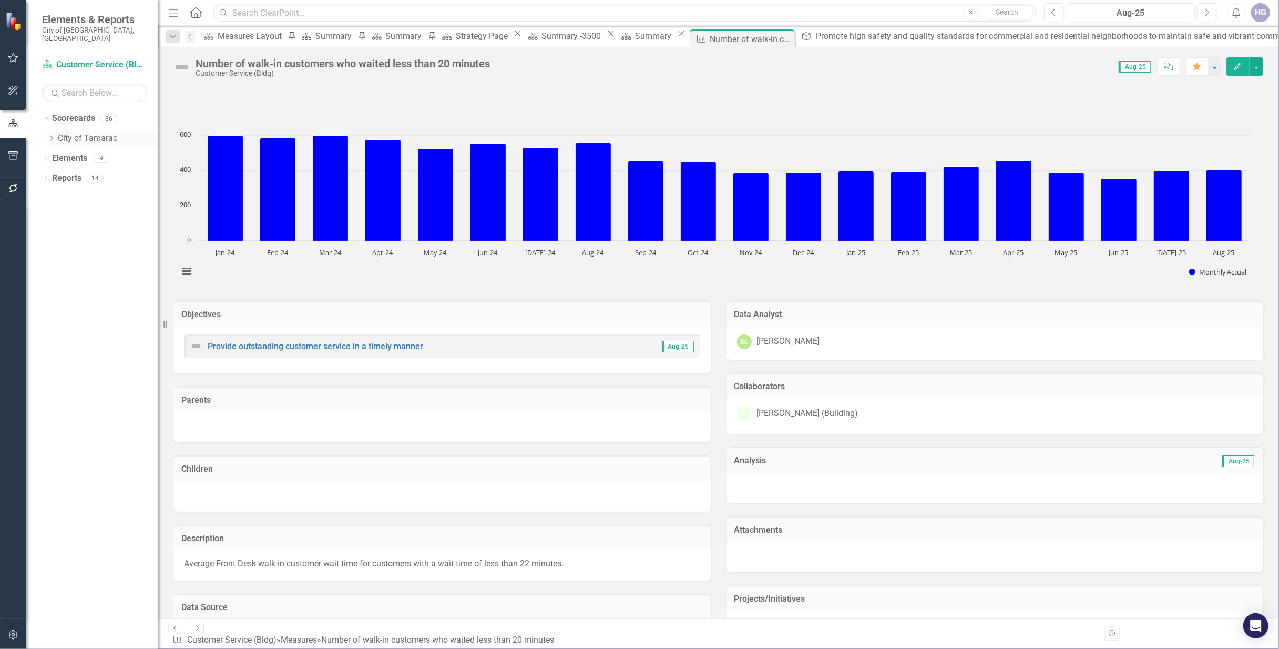
click at [50, 135] on icon "Dropdown" at bounding box center [51, 138] width 8 height 6
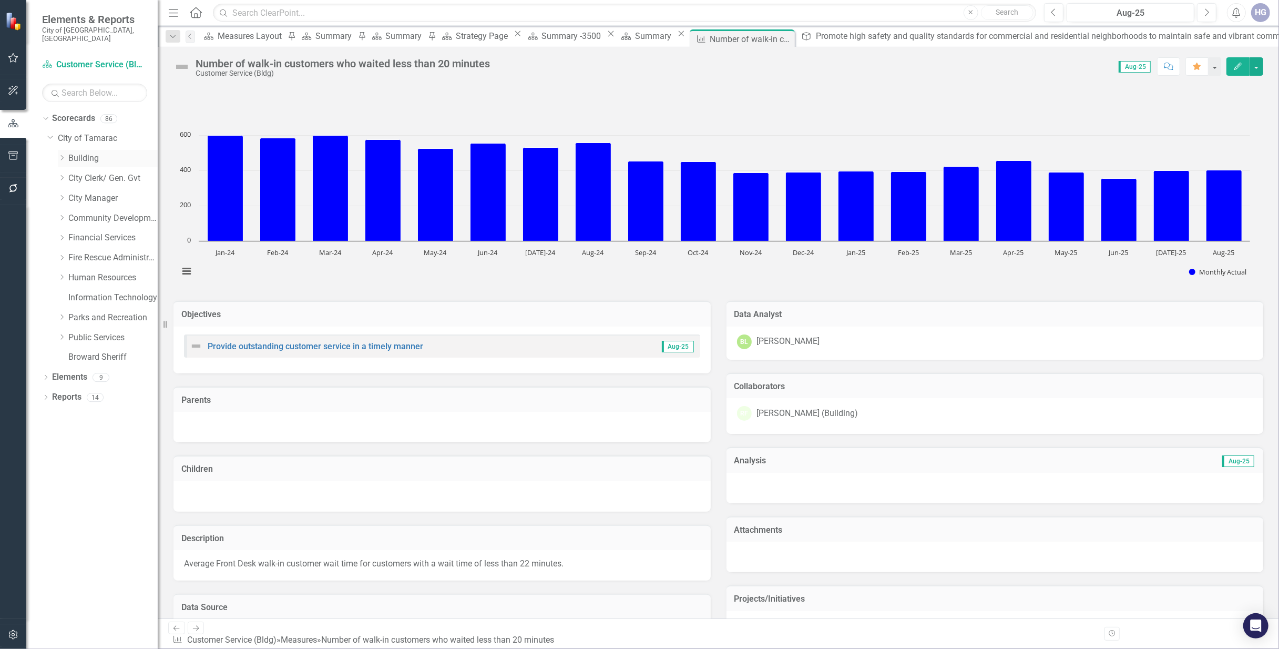
click at [59, 155] on icon "Dropdown" at bounding box center [62, 158] width 8 height 6
click at [117, 187] on link "Customer Service (Bldg)" at bounding box center [108, 188] width 100 height 12
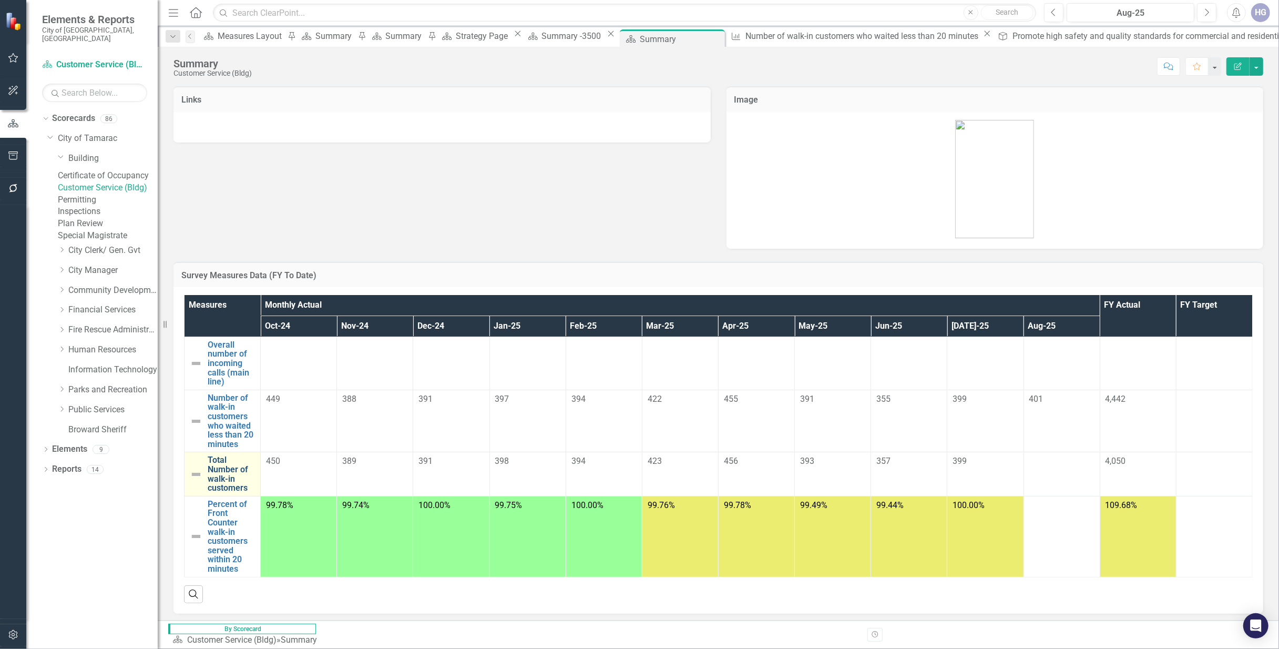
click at [222, 471] on link "Total Number of walk-in customers" at bounding box center [231, 473] width 47 height 37
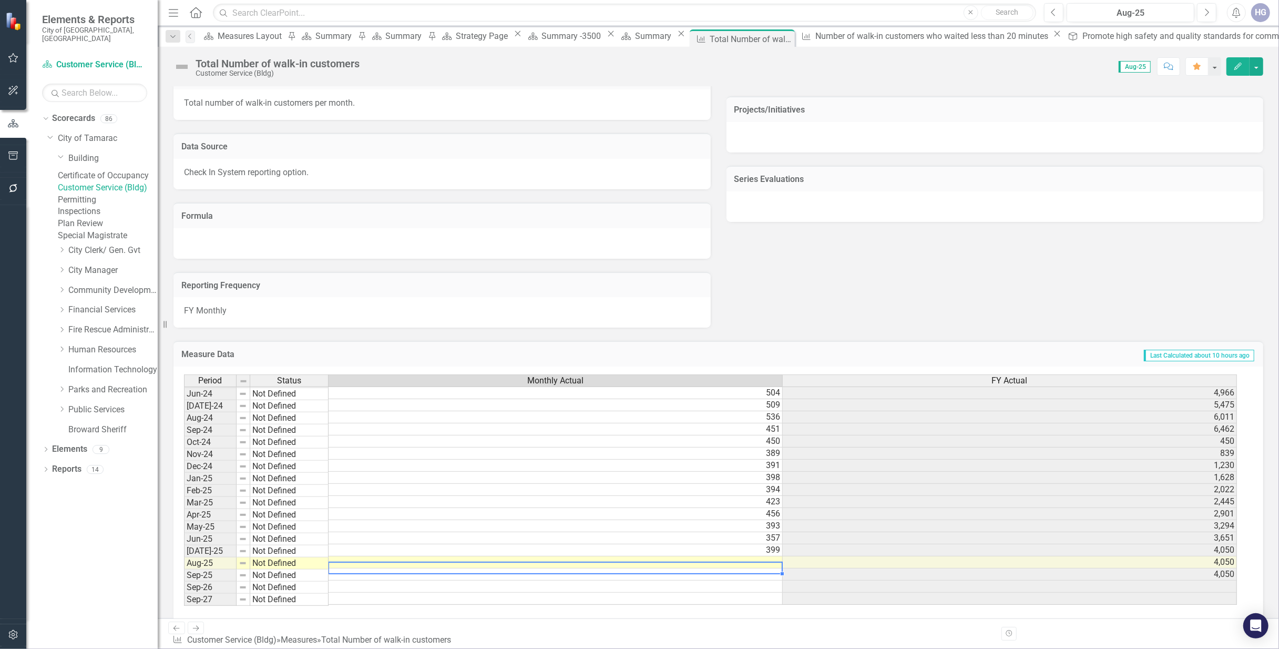
scroll to position [392, 0]
click at [184, 561] on div "Period Status Monthly Actual FY Actual May-23 Not Defined 619 4,638 Jun-23 Not …" at bounding box center [184, 412] width 0 height 388
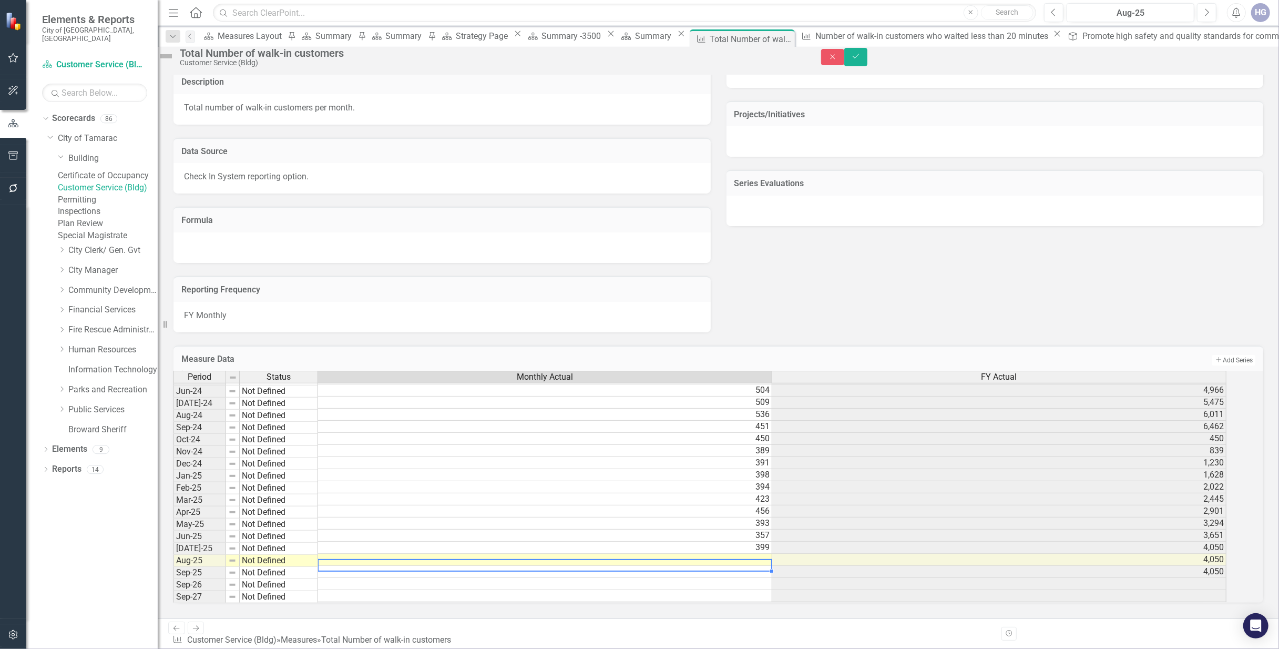
click at [772, 562] on td at bounding box center [545, 559] width 454 height 12
type textarea "40"
click at [710, 566] on td "40" at bounding box center [545, 559] width 454 height 12
click at [710, 566] on textarea at bounding box center [544, 565] width 455 height 13
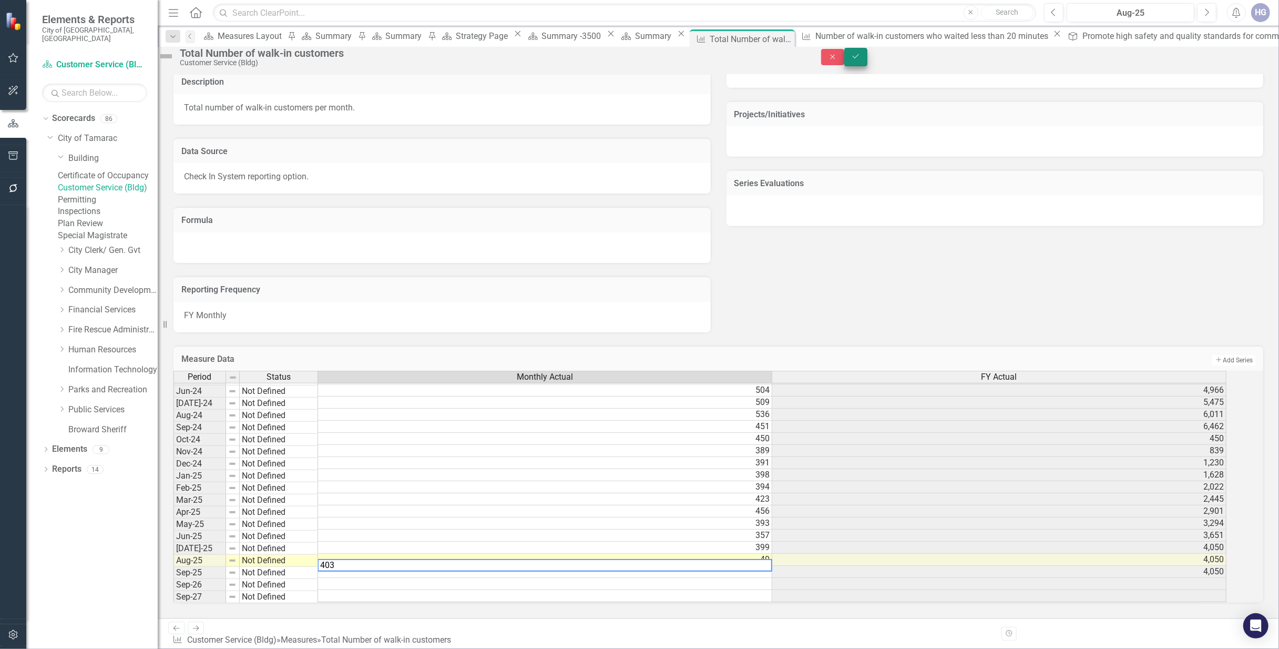
type textarea "403"
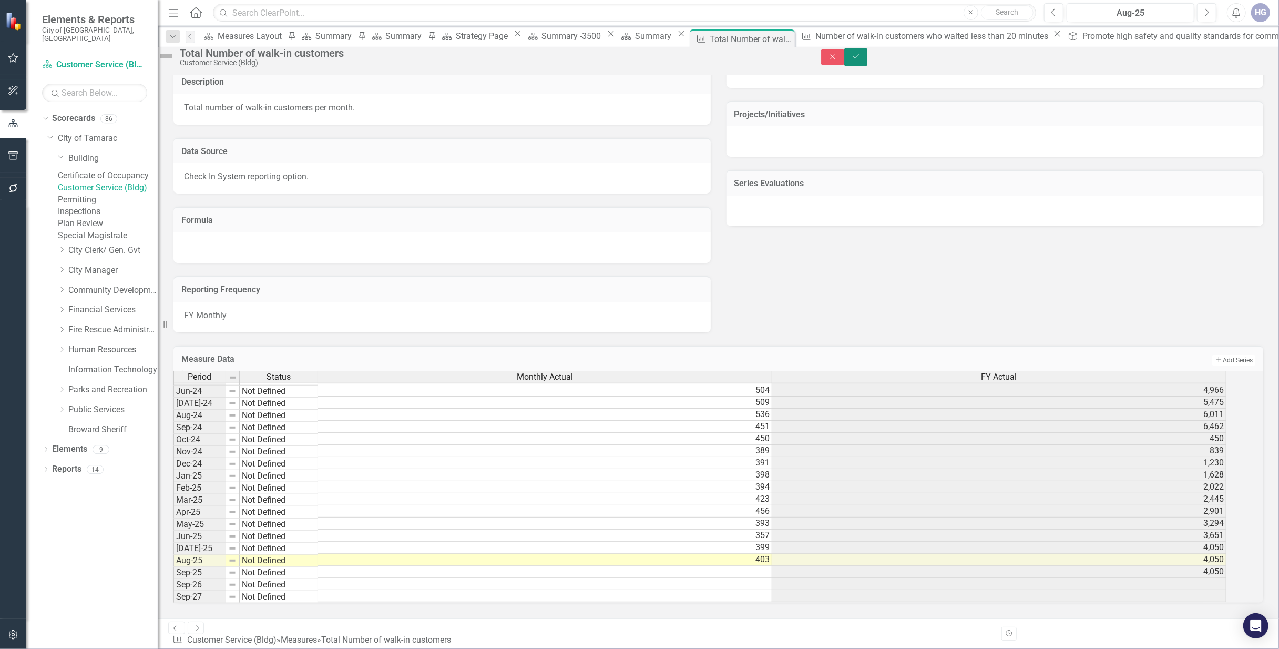
click at [867, 62] on button "Save" at bounding box center [855, 57] width 23 height 18
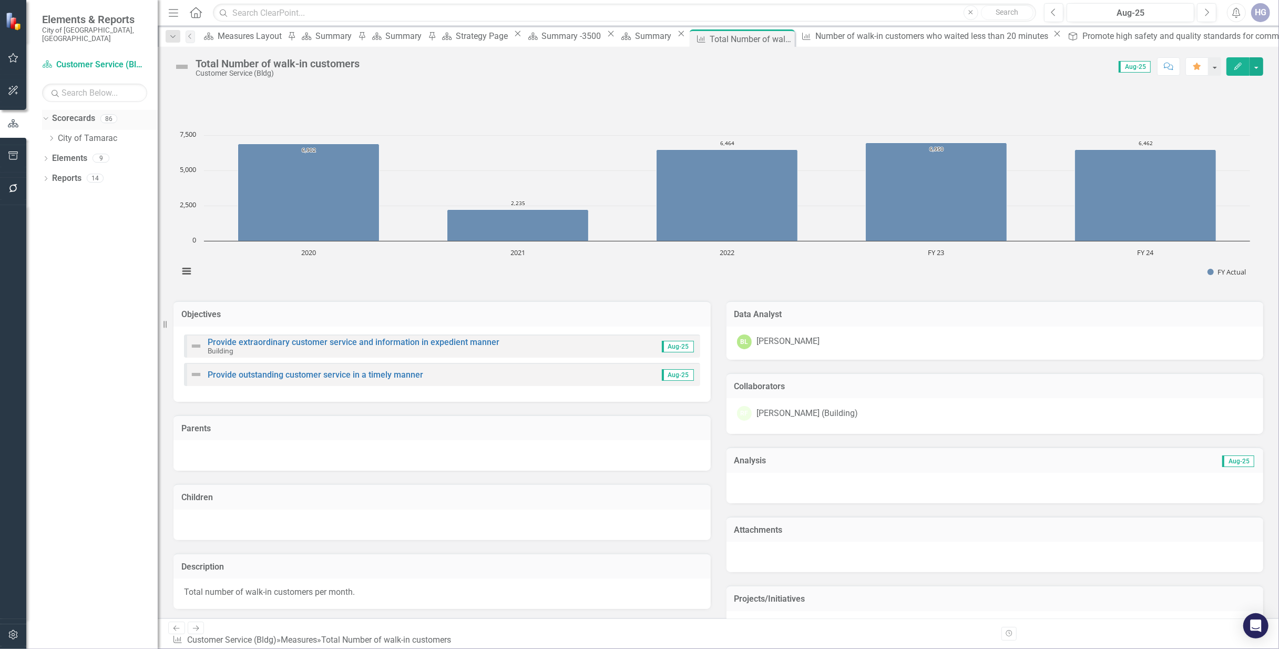
click at [48, 115] on div "Dropdown" at bounding box center [43, 118] width 9 height 7
click at [49, 117] on icon "Dropdown" at bounding box center [45, 120] width 7 height 6
drag, startPoint x: 48, startPoint y: 126, endPoint x: 55, endPoint y: 127, distance: 6.9
click at [48, 135] on icon "Dropdown" at bounding box center [51, 138] width 8 height 6
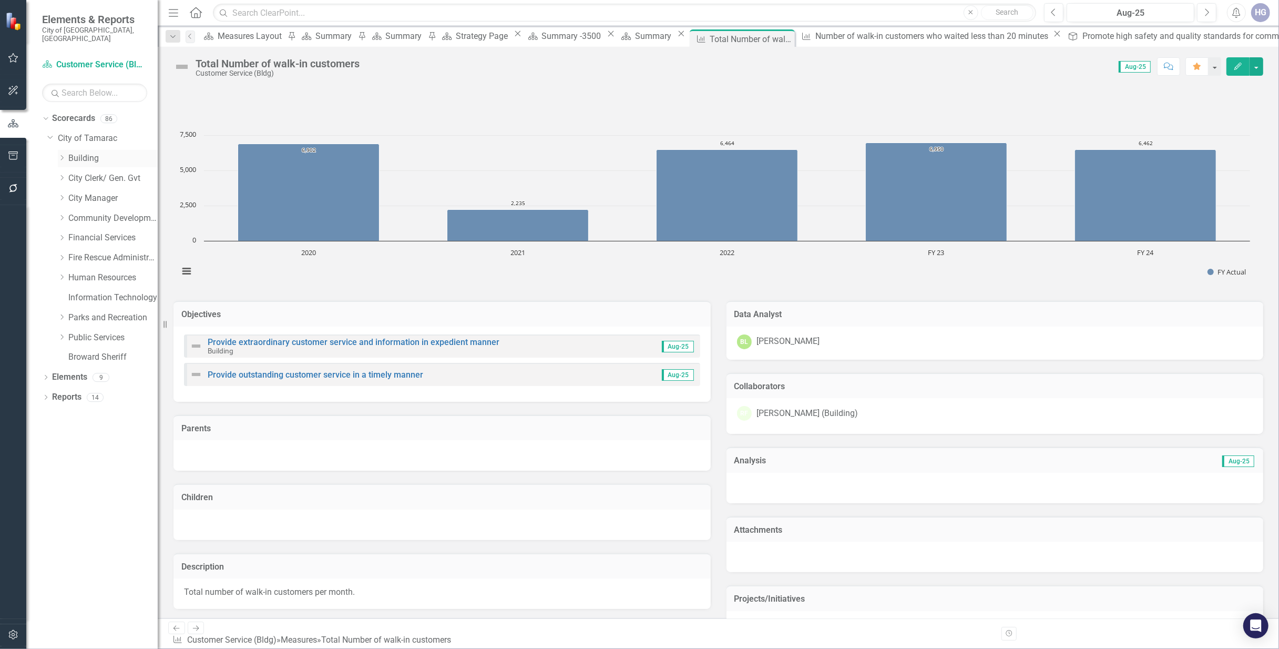
click at [60, 155] on icon "Dropdown" at bounding box center [62, 158] width 8 height 6
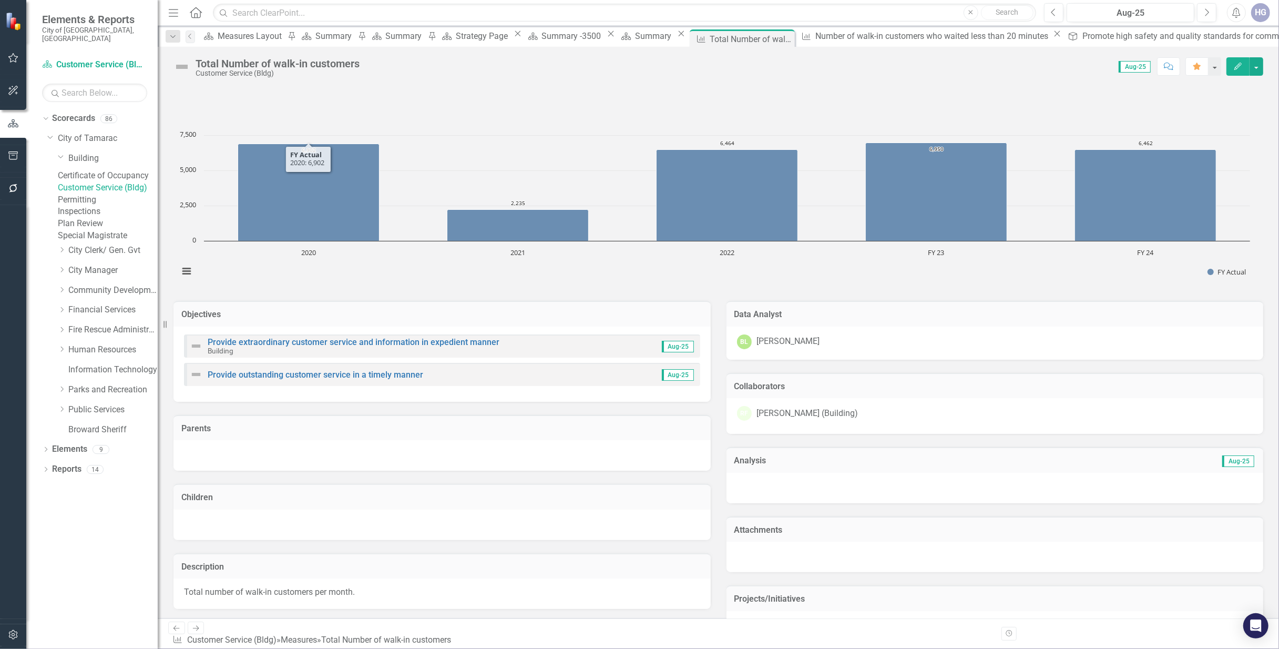
click at [106, 205] on link "Permitting" at bounding box center [108, 200] width 100 height 12
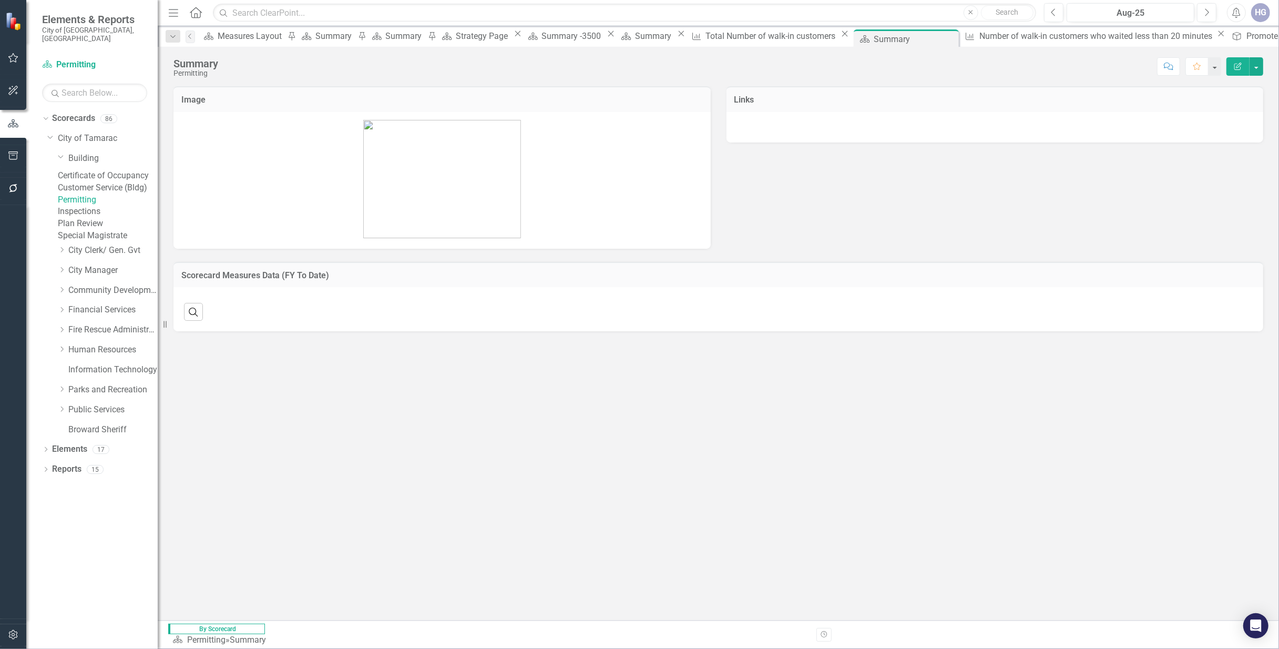
click at [133, 170] on link "Certificate of Occupancy" at bounding box center [108, 176] width 100 height 12
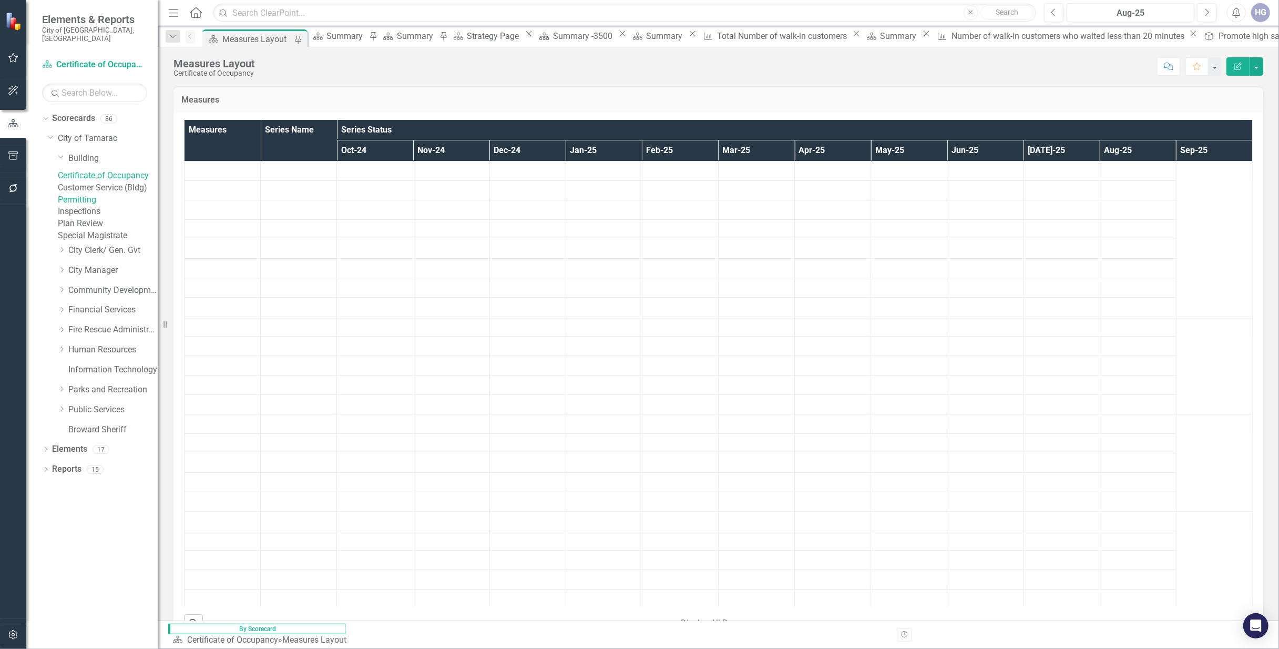
click at [122, 190] on link "Customer Service (Bldg)" at bounding box center [108, 188] width 100 height 12
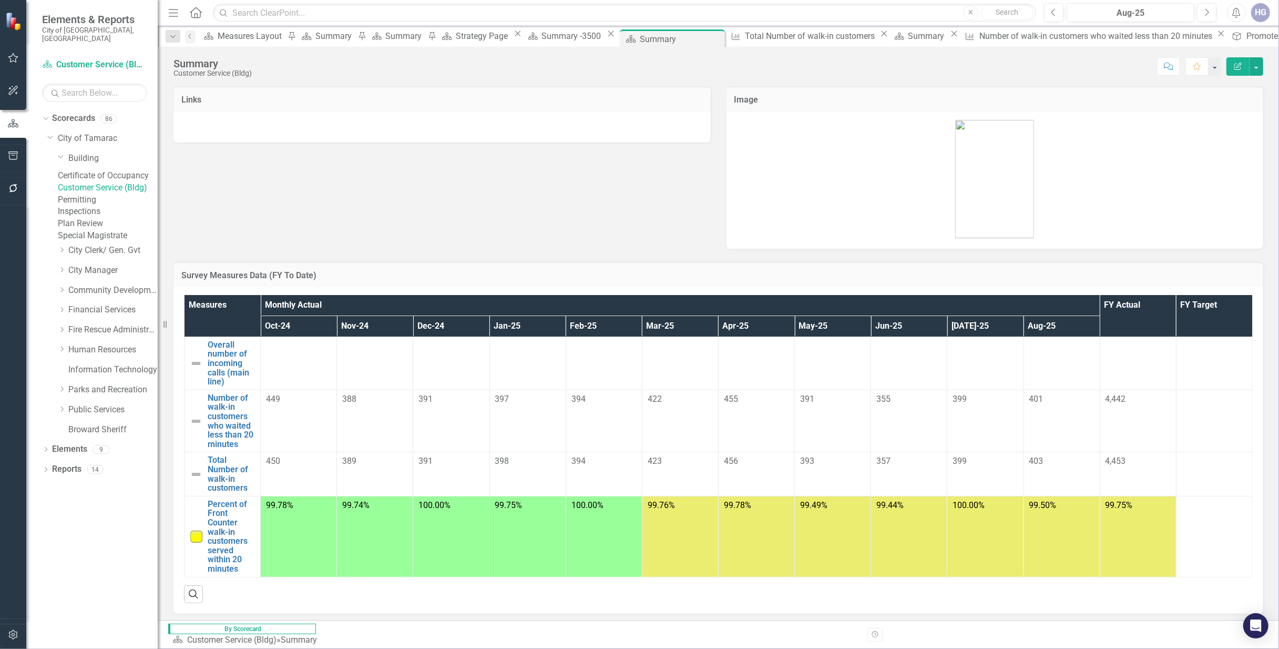
click at [117, 170] on div "Certificate of Occupancy" at bounding box center [108, 176] width 100 height 12
click at [107, 170] on div "Certificate of Occupancy" at bounding box center [108, 176] width 100 height 12
click at [127, 170] on link "Certificate of Occupancy" at bounding box center [108, 176] width 100 height 12
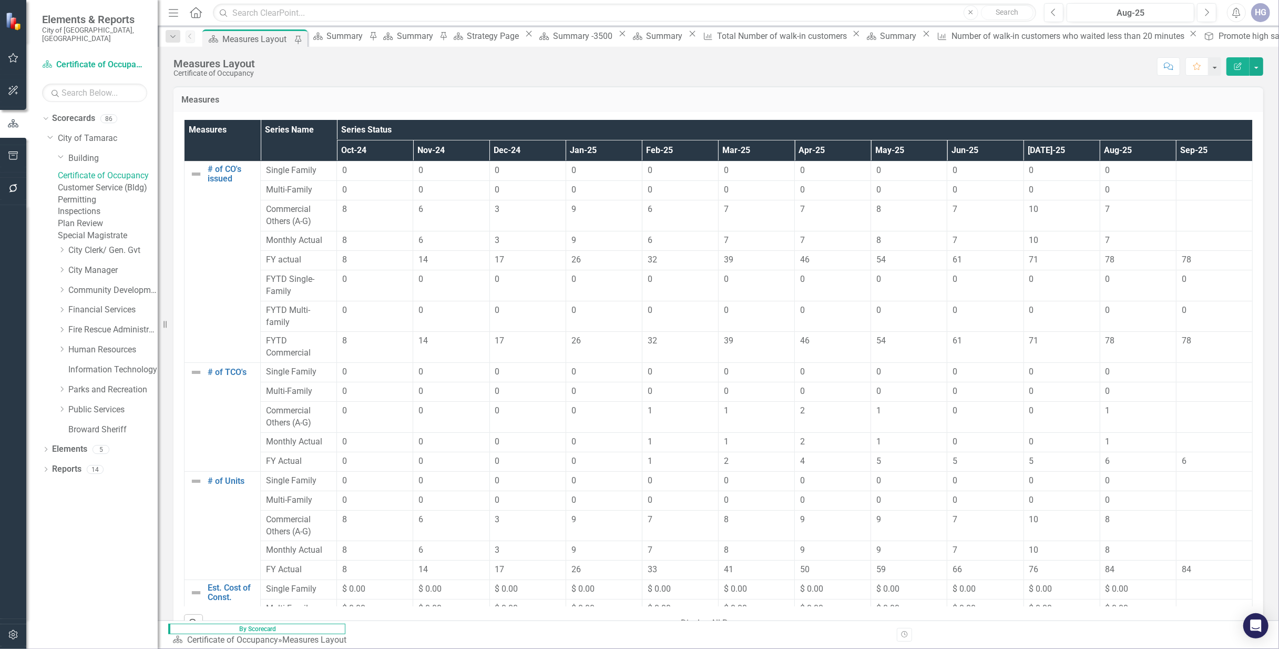
click at [120, 188] on link "Customer Service (Bldg)" at bounding box center [108, 188] width 100 height 12
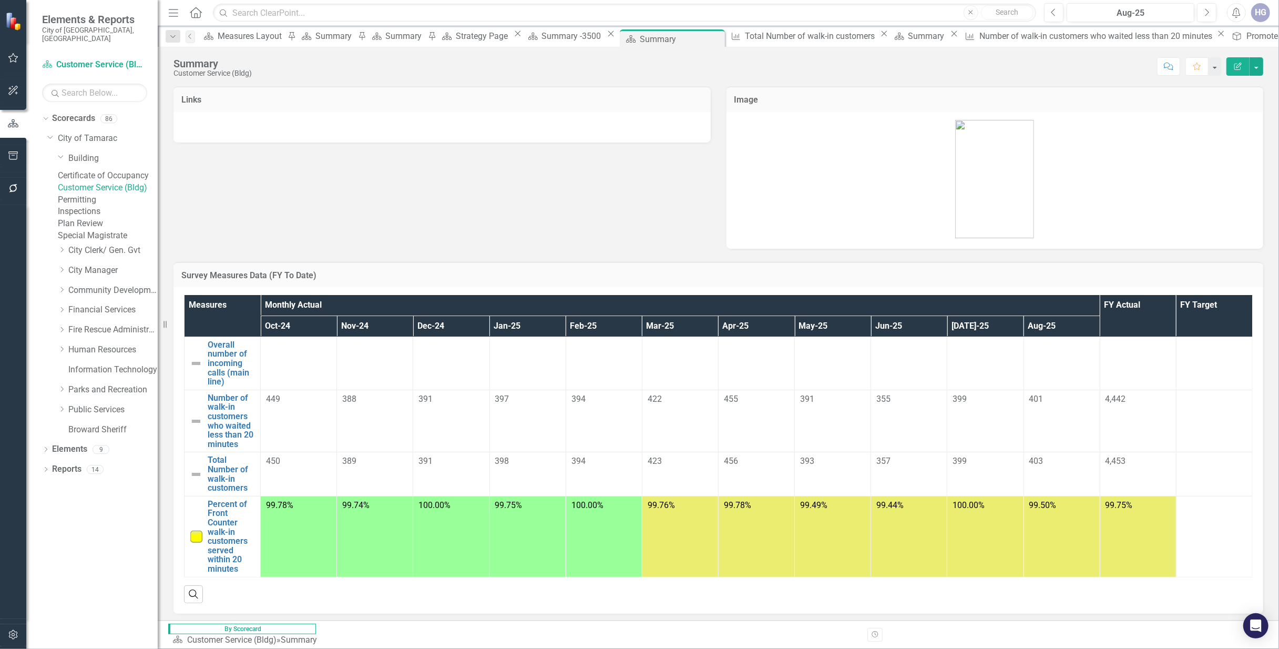
drag, startPoint x: 333, startPoint y: 235, endPoint x: 239, endPoint y: 231, distance: 94.7
click at [333, 235] on div "Links Image" at bounding box center [718, 161] width 1105 height 176
click at [101, 203] on link "Permitting" at bounding box center [108, 200] width 100 height 12
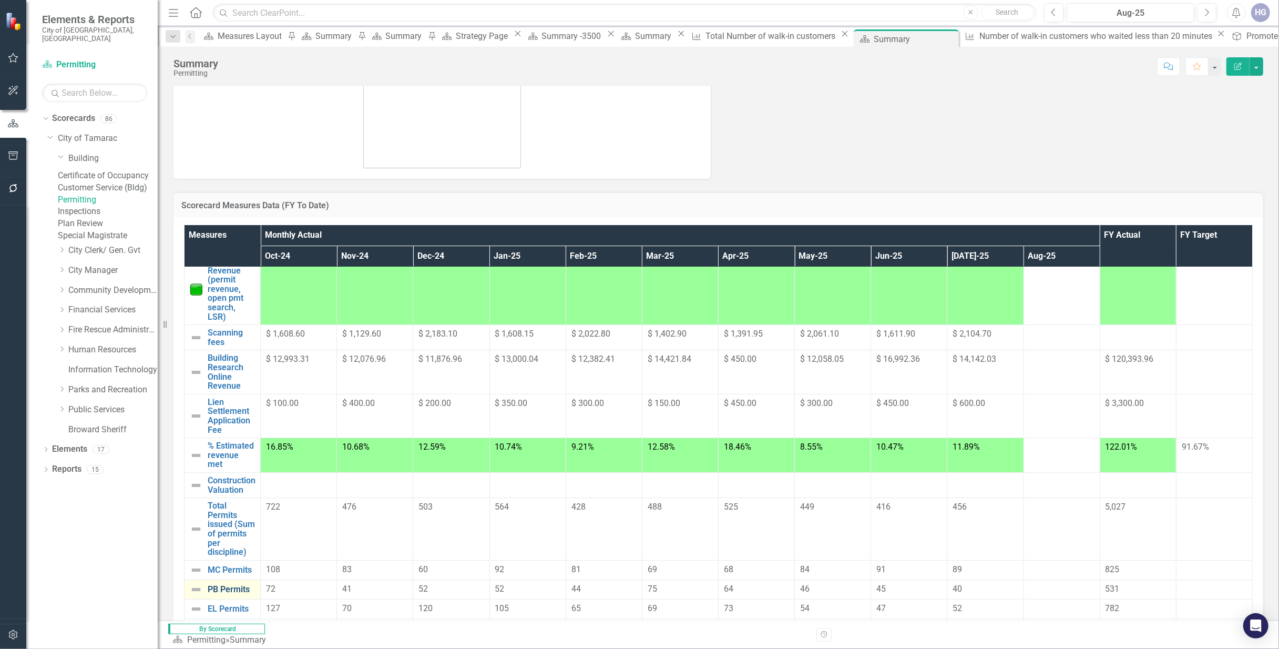
scroll to position [55, 0]
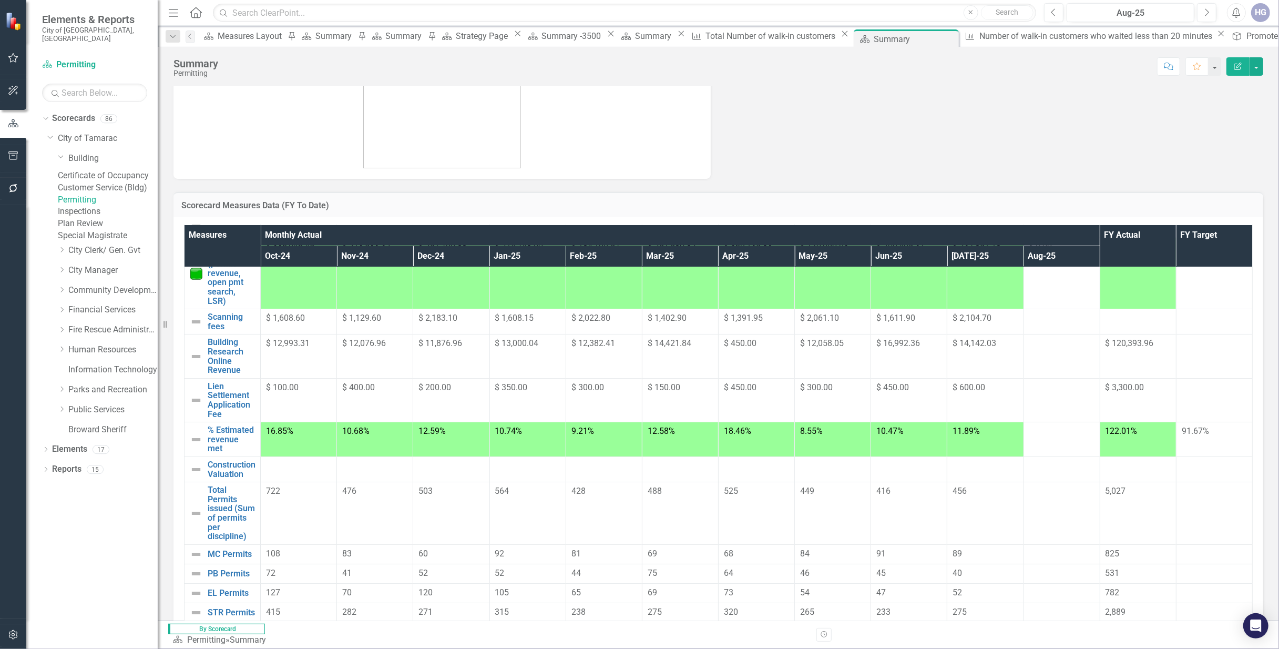
click at [1029, 548] on div at bounding box center [1061, 554] width 65 height 13
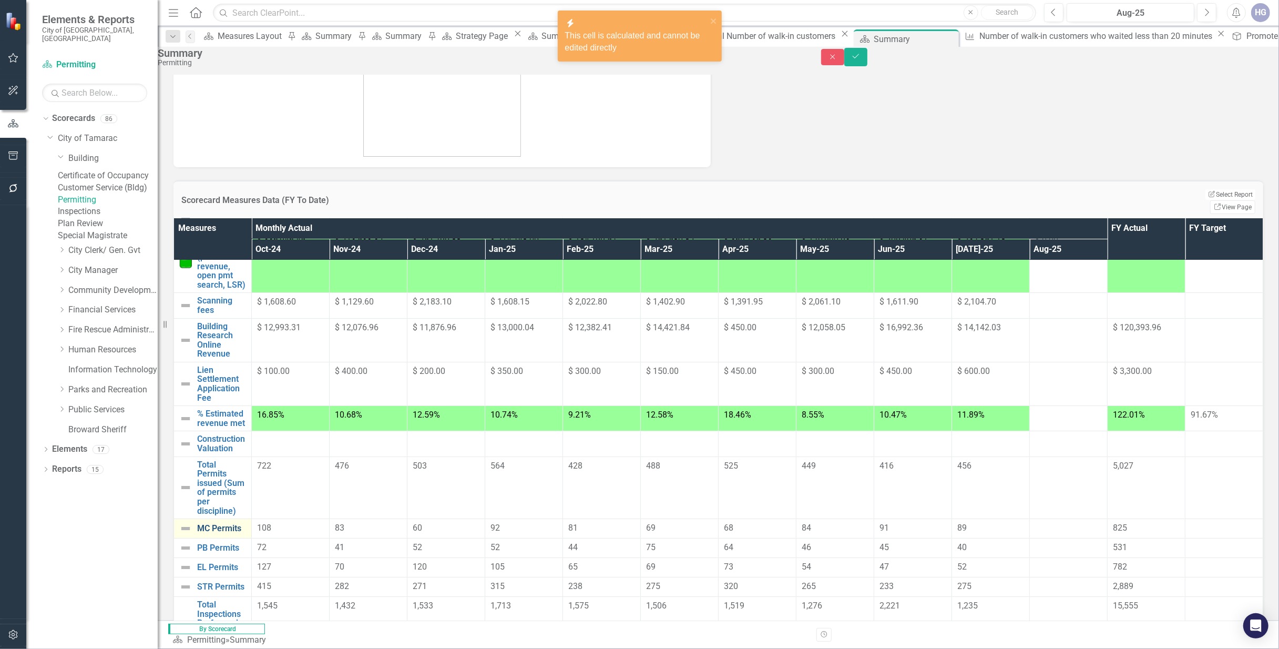
click at [239, 524] on link "MC Permits" at bounding box center [221, 528] width 49 height 9
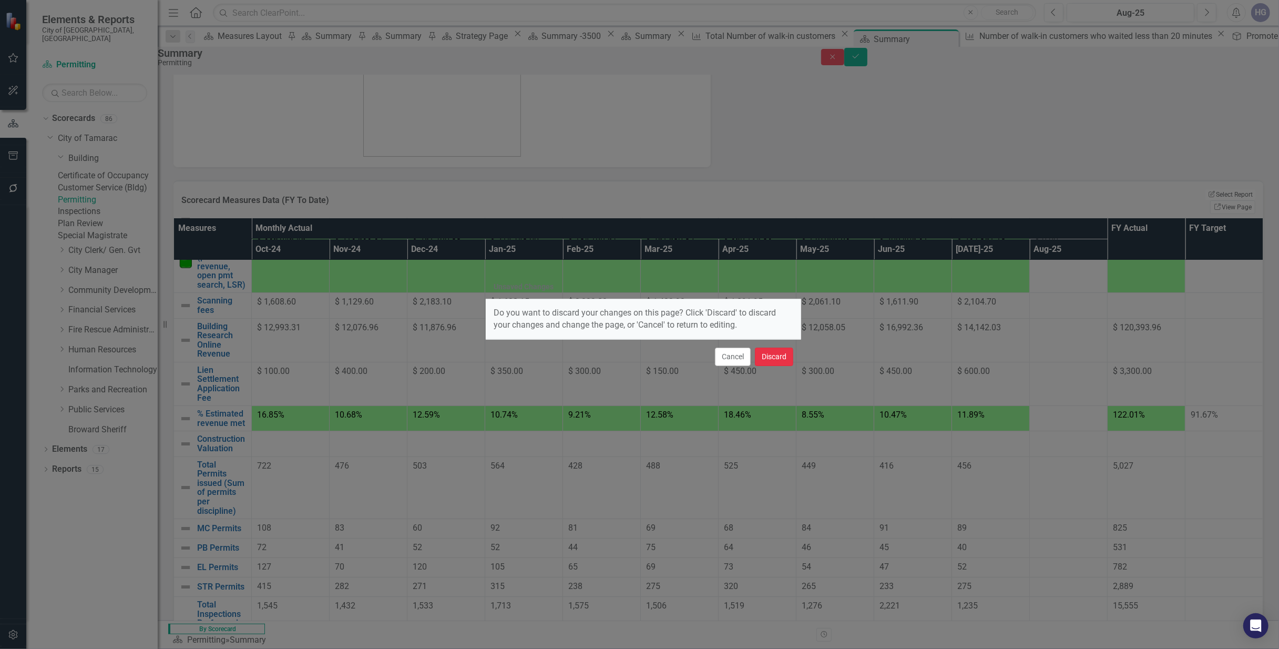
click at [781, 361] on button "Discard" at bounding box center [774, 356] width 38 height 18
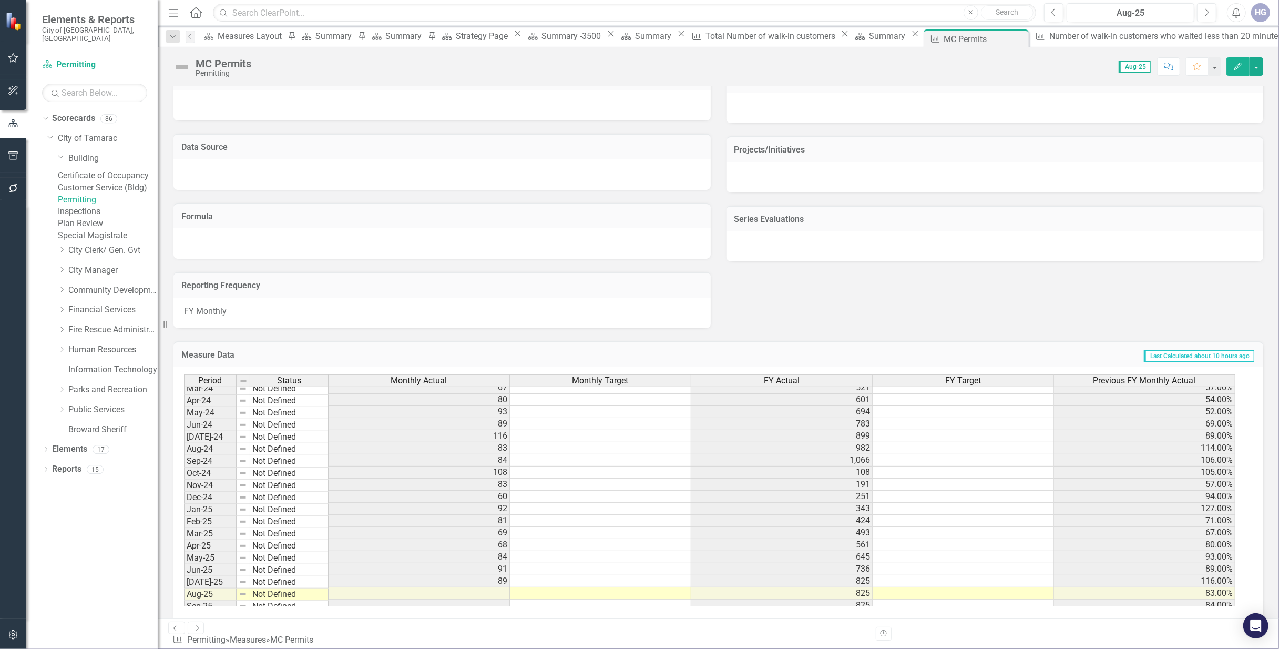
scroll to position [389, 0]
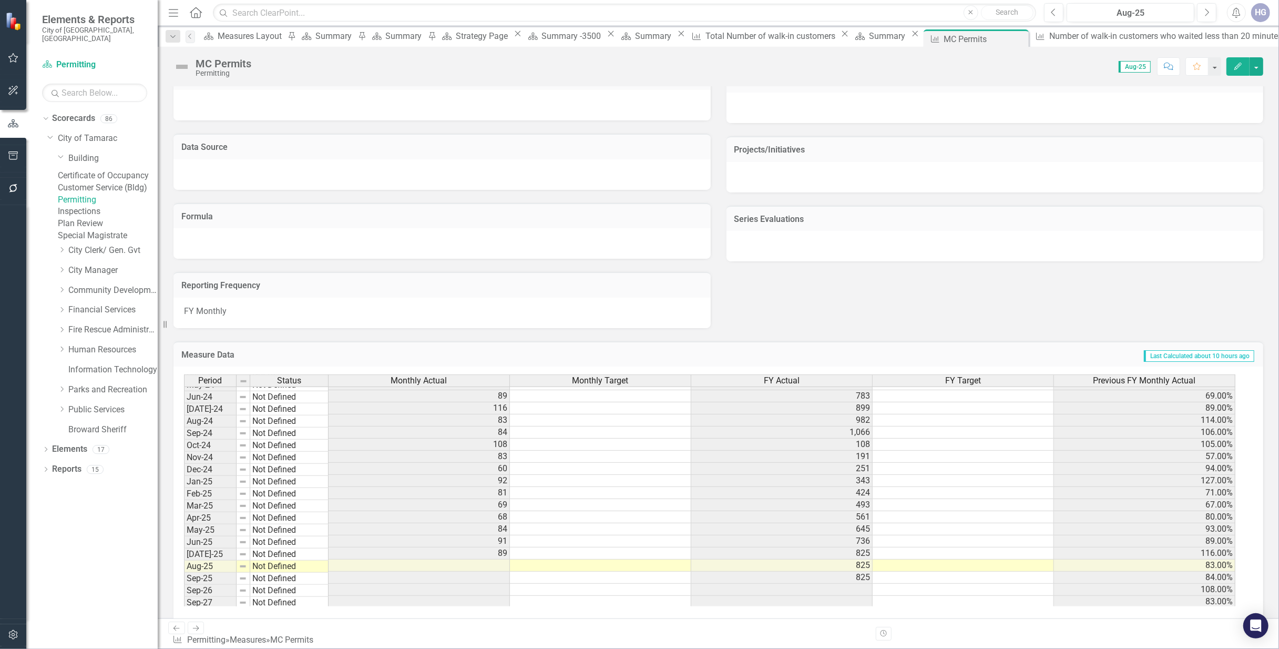
click at [90, 206] on link "Permitting" at bounding box center [108, 200] width 100 height 12
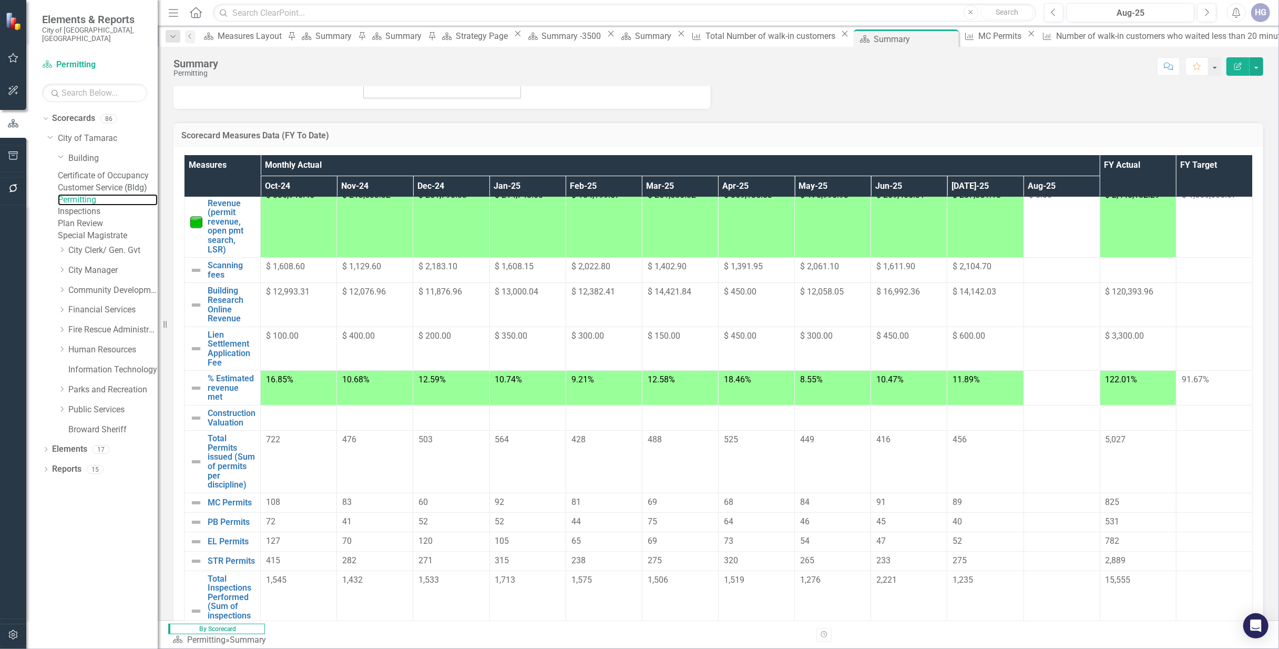
scroll to position [55, 0]
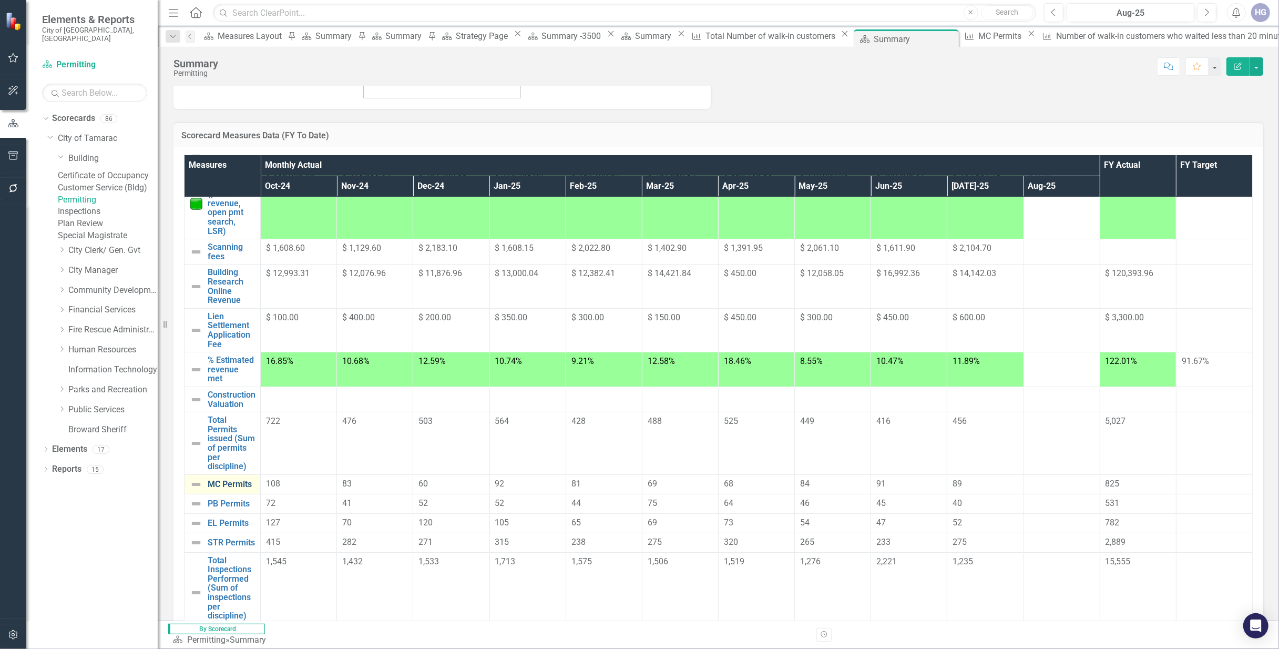
click at [240, 479] on link "MC Permits" at bounding box center [231, 483] width 47 height 9
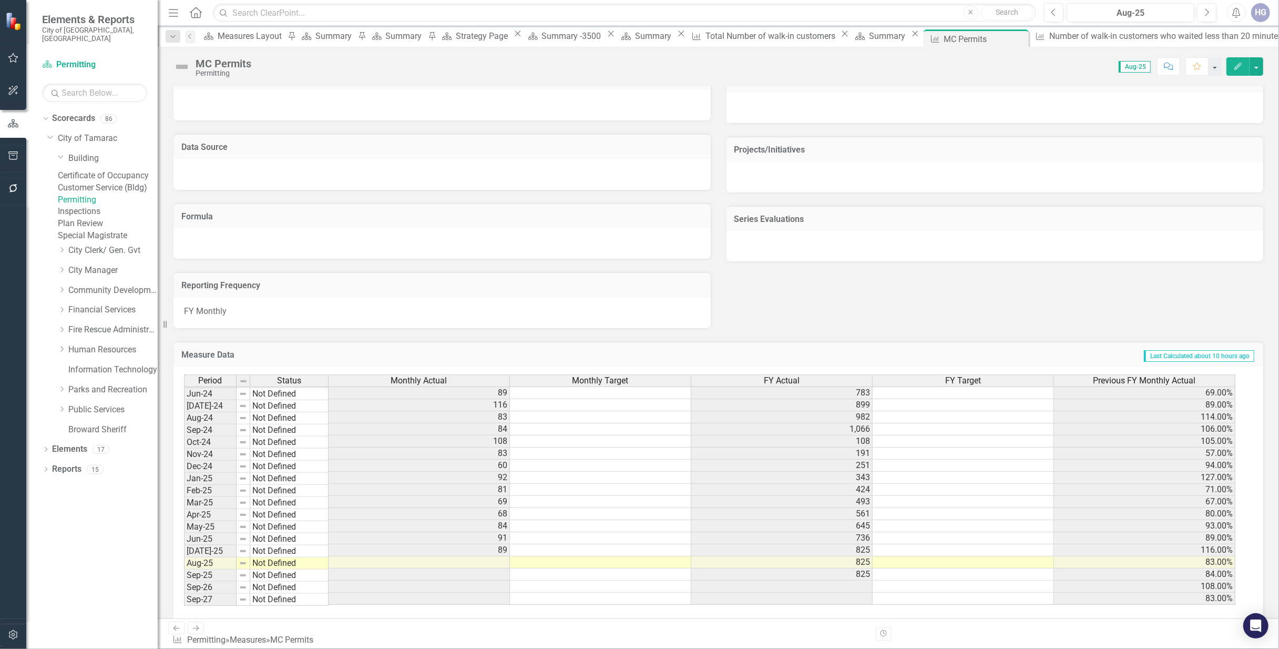
scroll to position [395, 0]
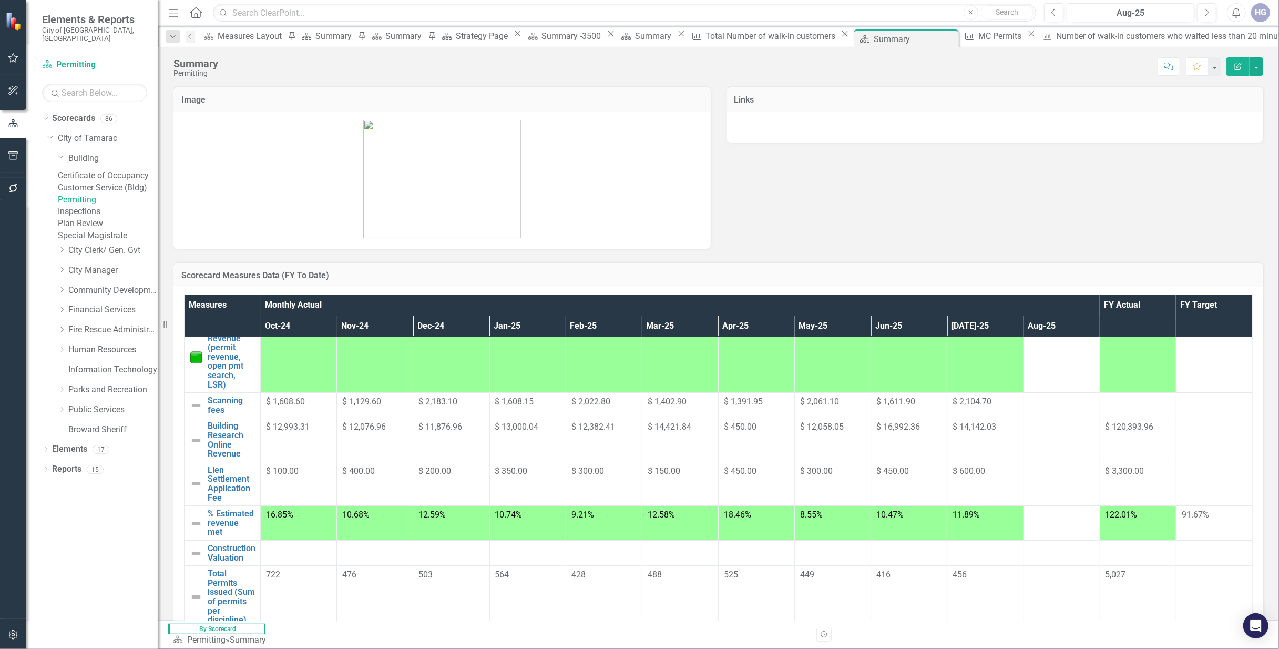
scroll to position [55, 0]
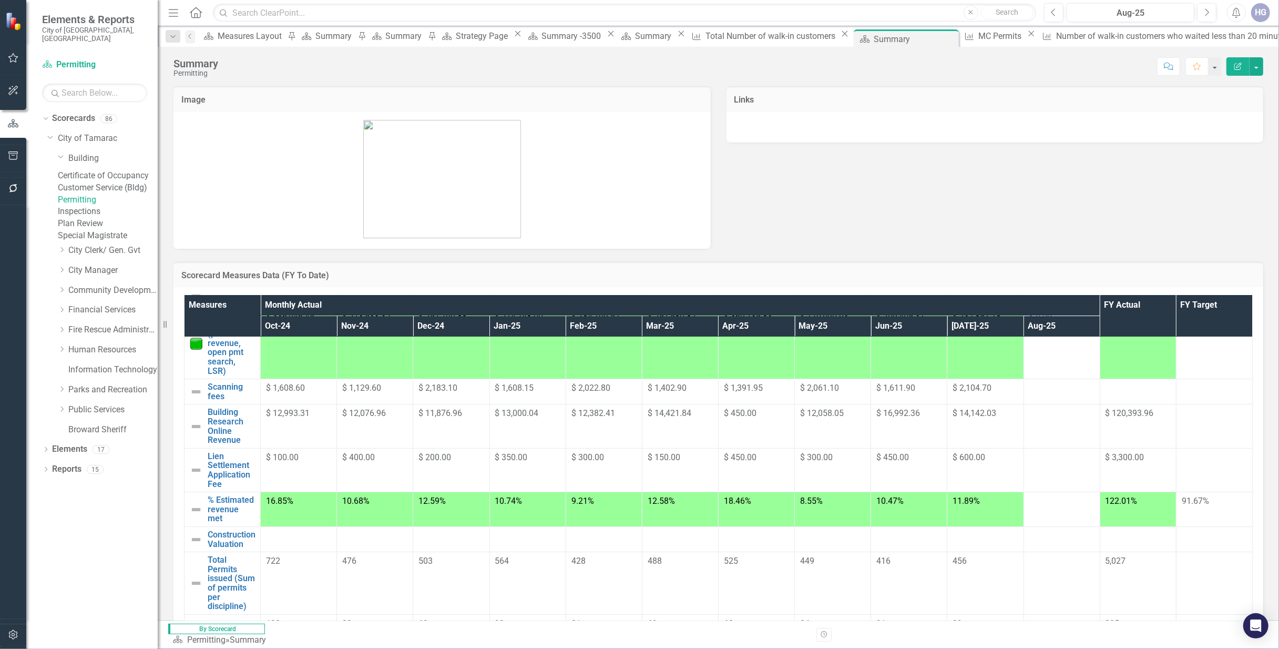
click at [1029, 608] on div at bounding box center [1061, 624] width 65 height 13
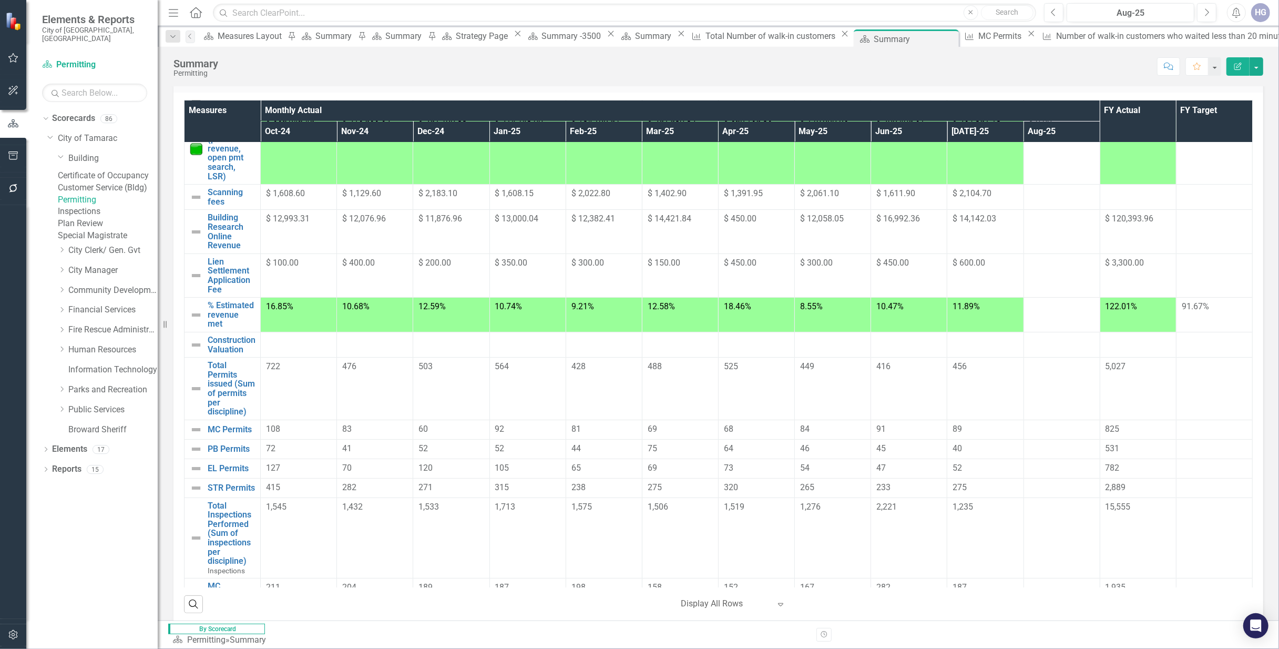
scroll to position [200, 0]
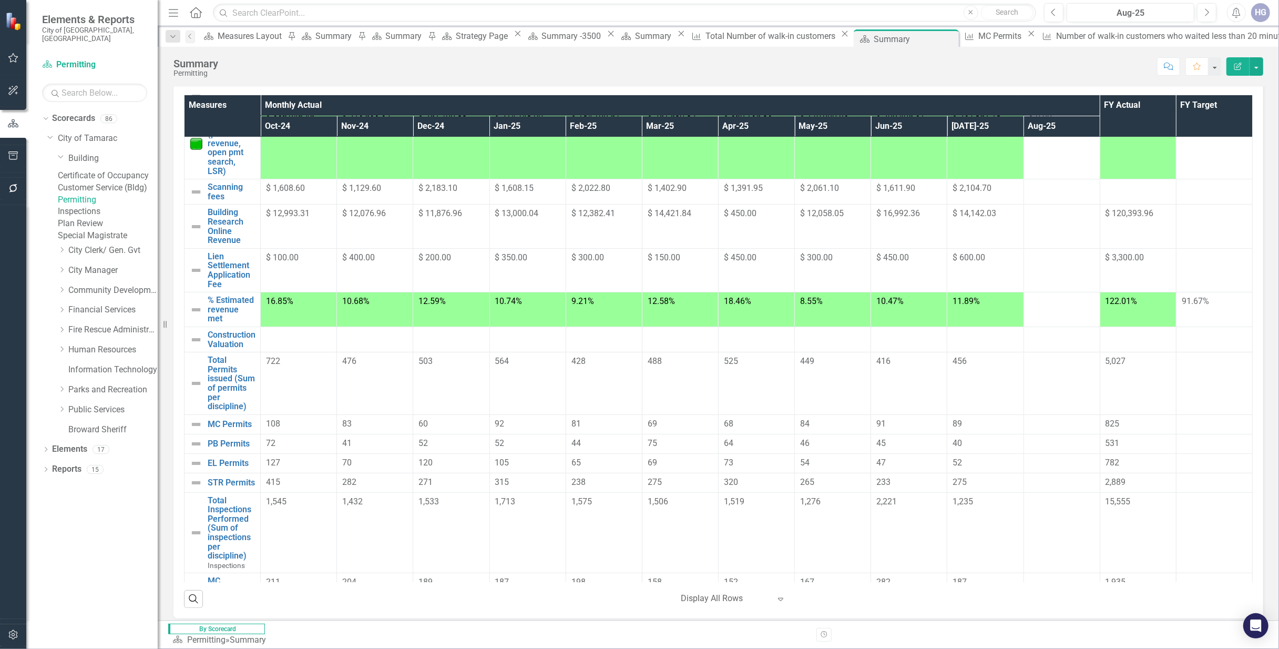
click at [1023, 414] on td at bounding box center [1061, 423] width 76 height 19
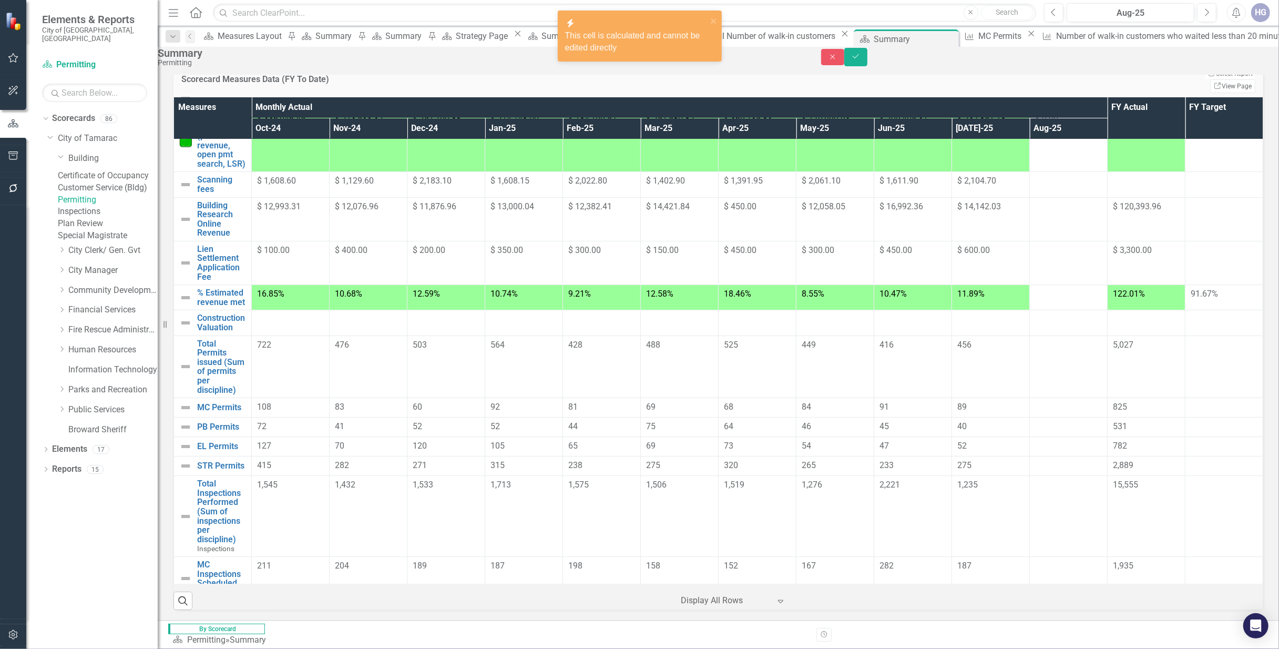
click at [1035, 401] on div at bounding box center [1068, 407] width 67 height 13
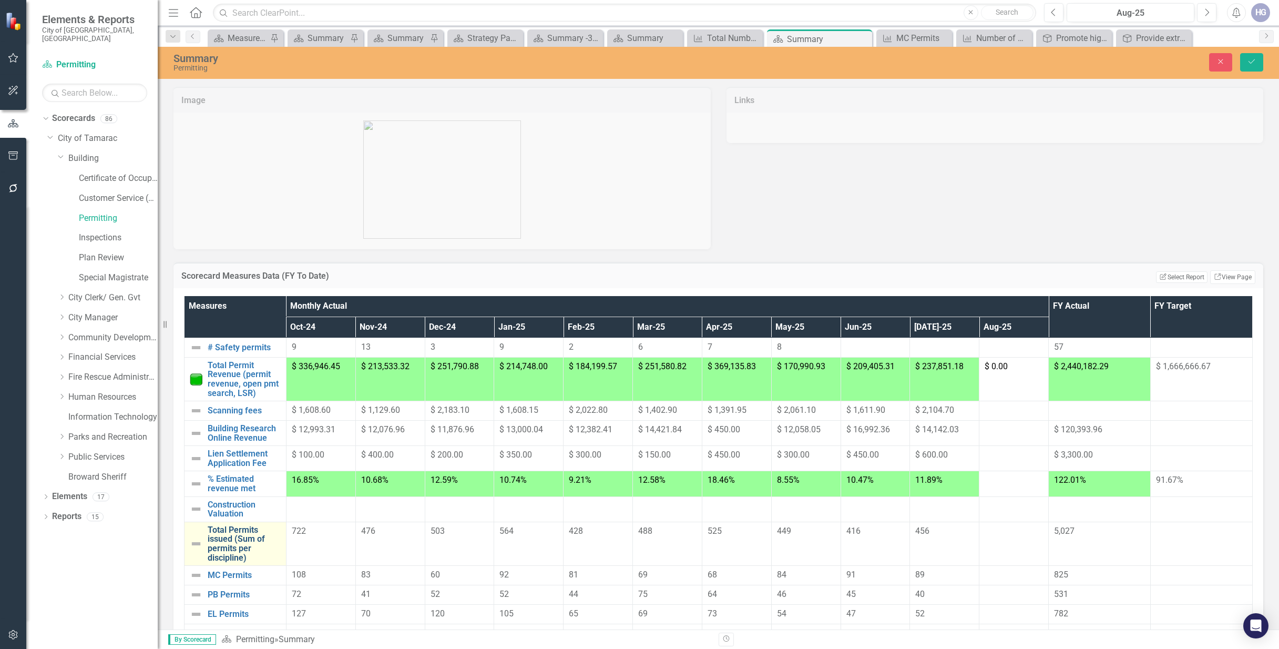
drag, startPoint x: 0, startPoint y: 0, endPoint x: 236, endPoint y: 299, distance: 380.6
click at [236, 525] on link "Total Permits issued (Sum of permits per discipline)" at bounding box center [244, 543] width 73 height 37
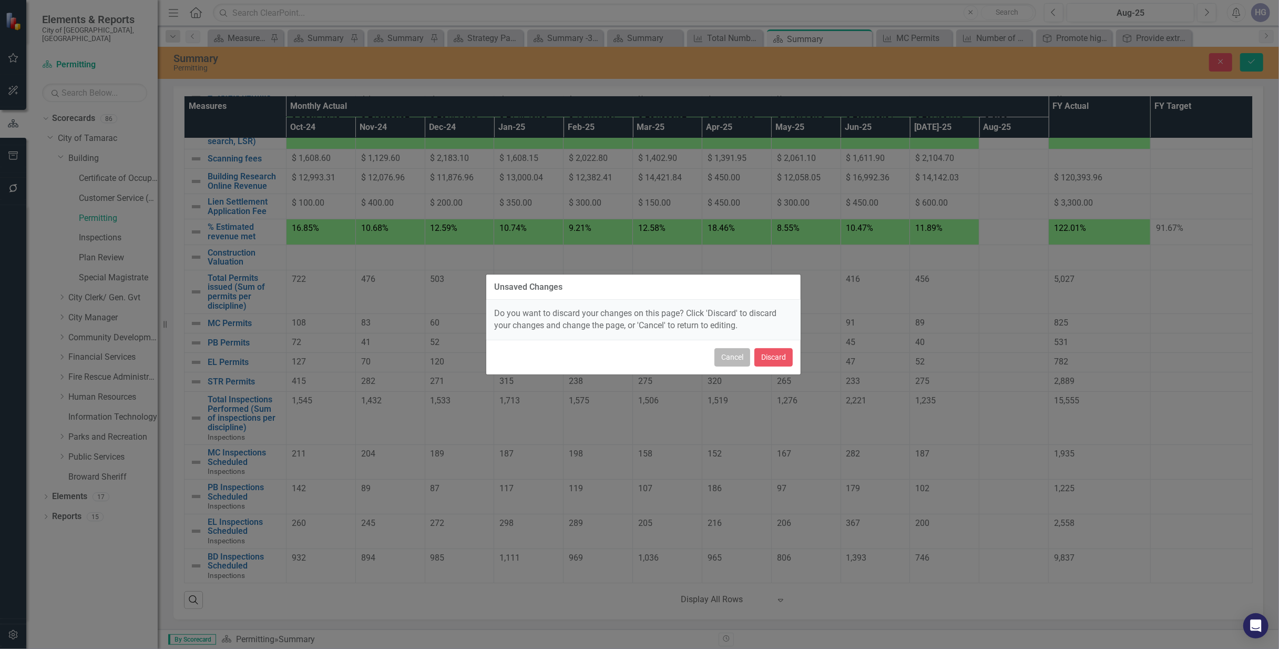
click at [735, 360] on button "Cancel" at bounding box center [732, 357] width 36 height 18
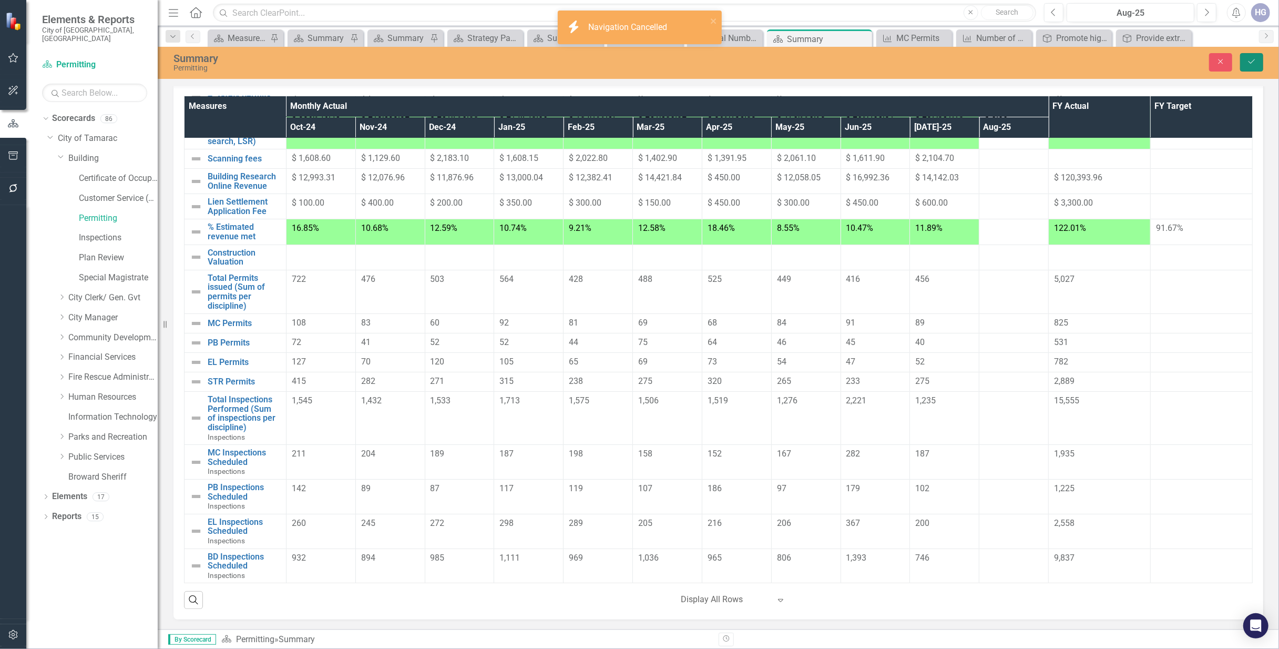
click at [1251, 55] on button "Save" at bounding box center [1251, 62] width 23 height 18
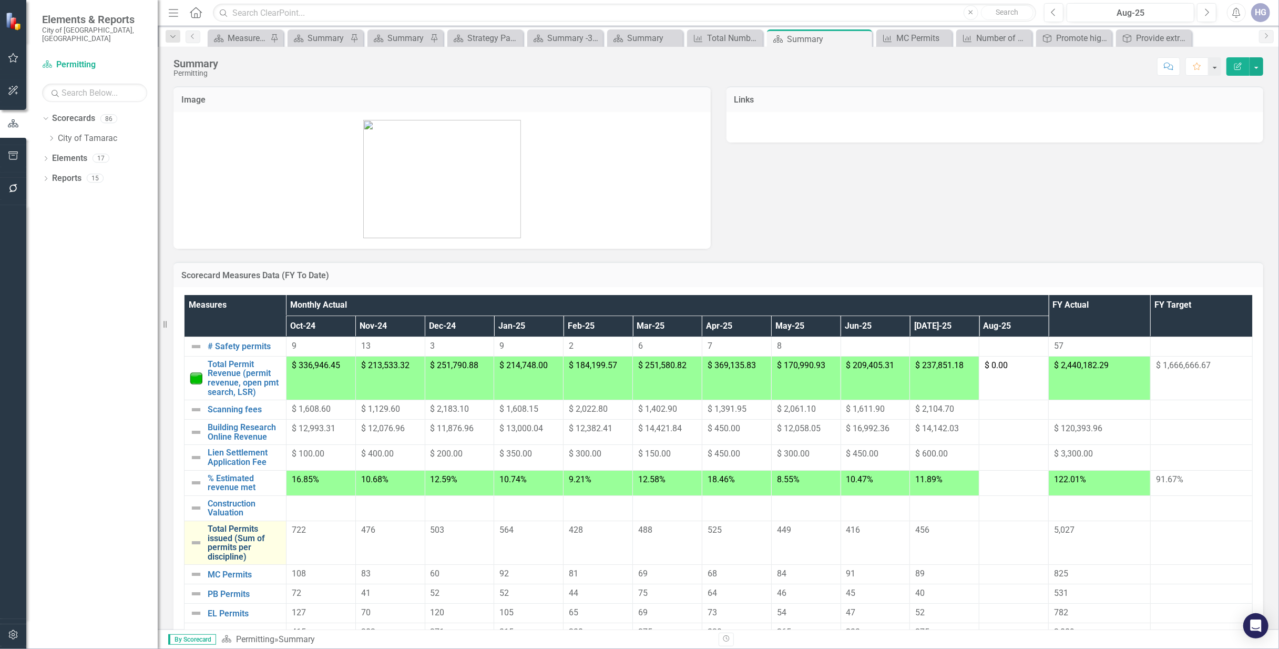
click at [230, 524] on link "Total Permits issued (Sum of permits per discipline)" at bounding box center [244, 542] width 73 height 37
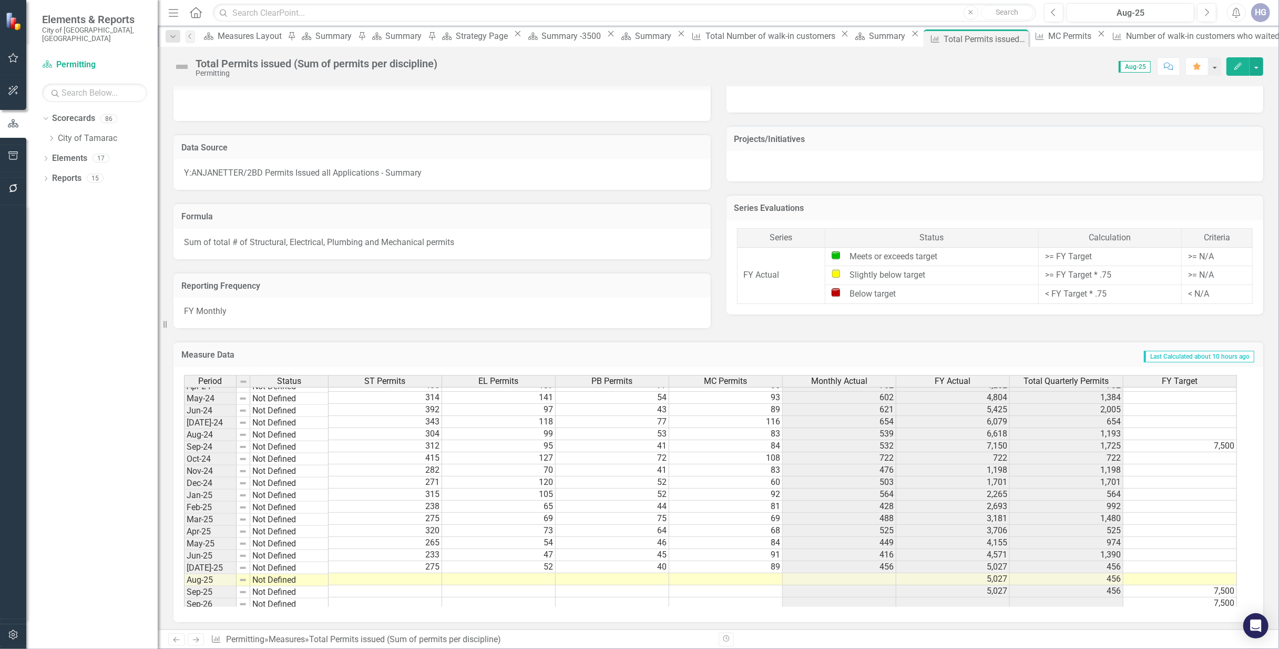
scroll to position [395, 0]
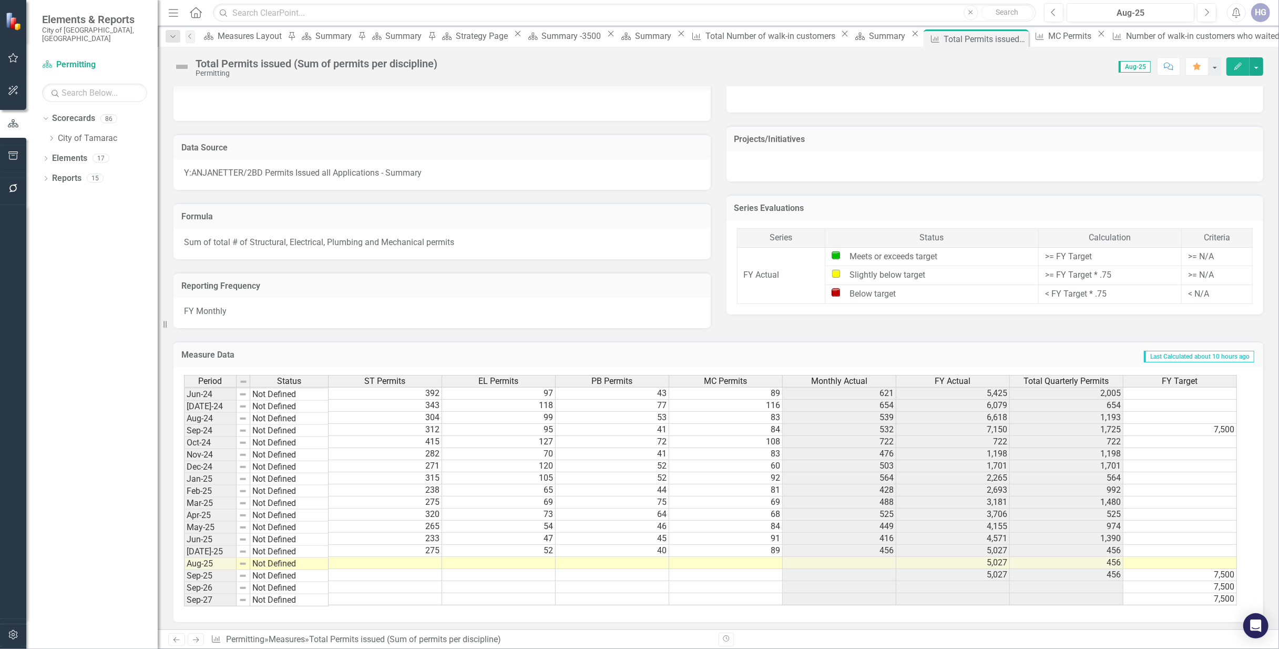
click at [417, 558] on td at bounding box center [386, 563] width 114 height 12
click at [184, 558] on div "Period Status ST Permits EL Permits PB Permits MC Permits Monthly Actual FY Act…" at bounding box center [184, 375] width 0 height 460
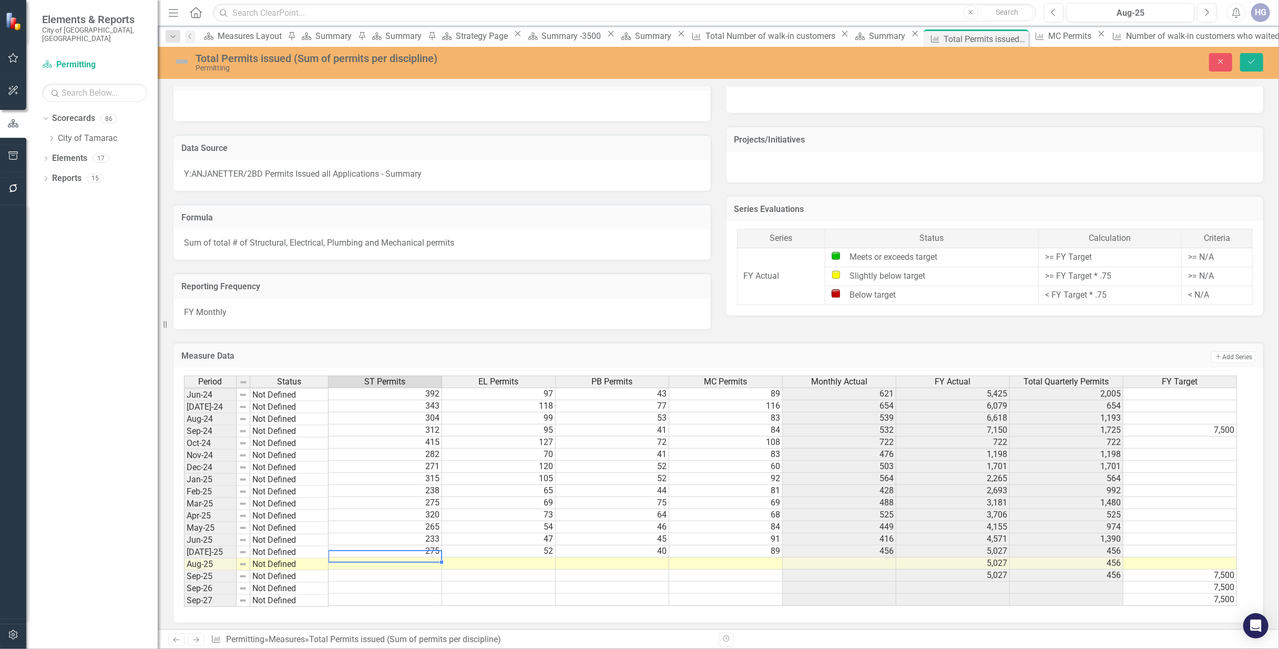
scroll to position [389, 0]
click at [417, 558] on td "275" at bounding box center [386, 552] width 114 height 12
drag, startPoint x: 368, startPoint y: 551, endPoint x: 345, endPoint y: 551, distance: 23.1
click at [345, 551] on textarea "275427" at bounding box center [385, 557] width 114 height 13
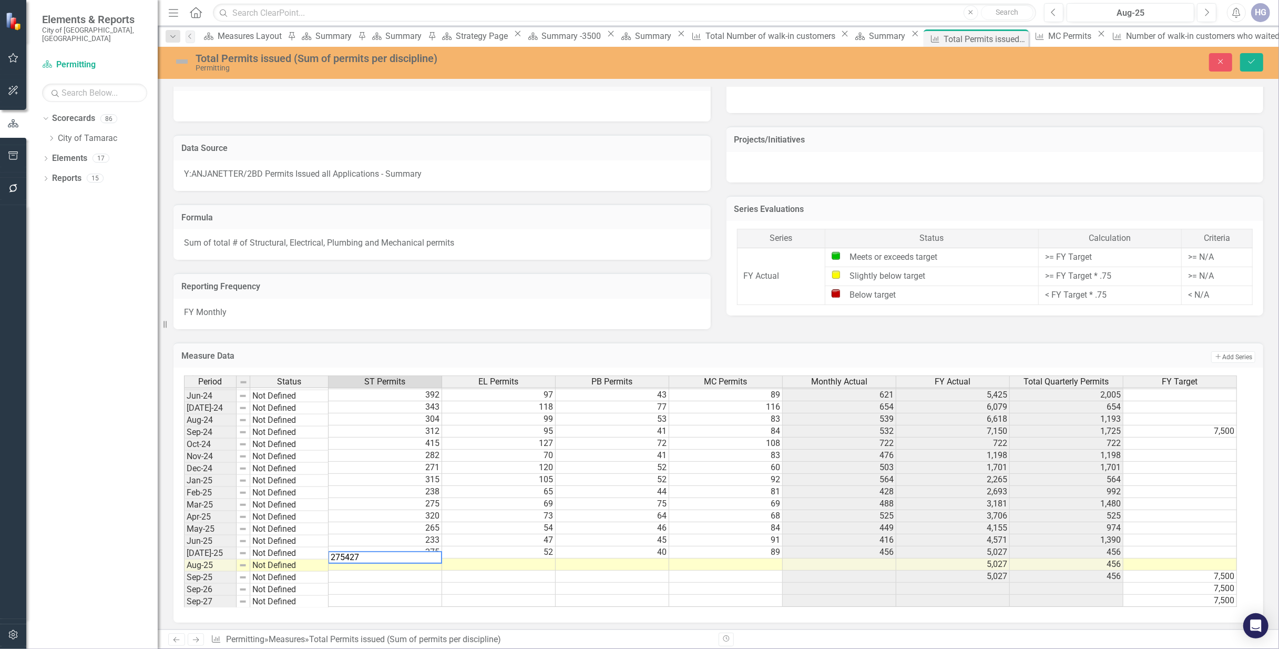
type textarea "275"
click at [413, 570] on td at bounding box center [386, 564] width 114 height 12
type textarea "427"
click at [538, 569] on td at bounding box center [499, 564] width 114 height 12
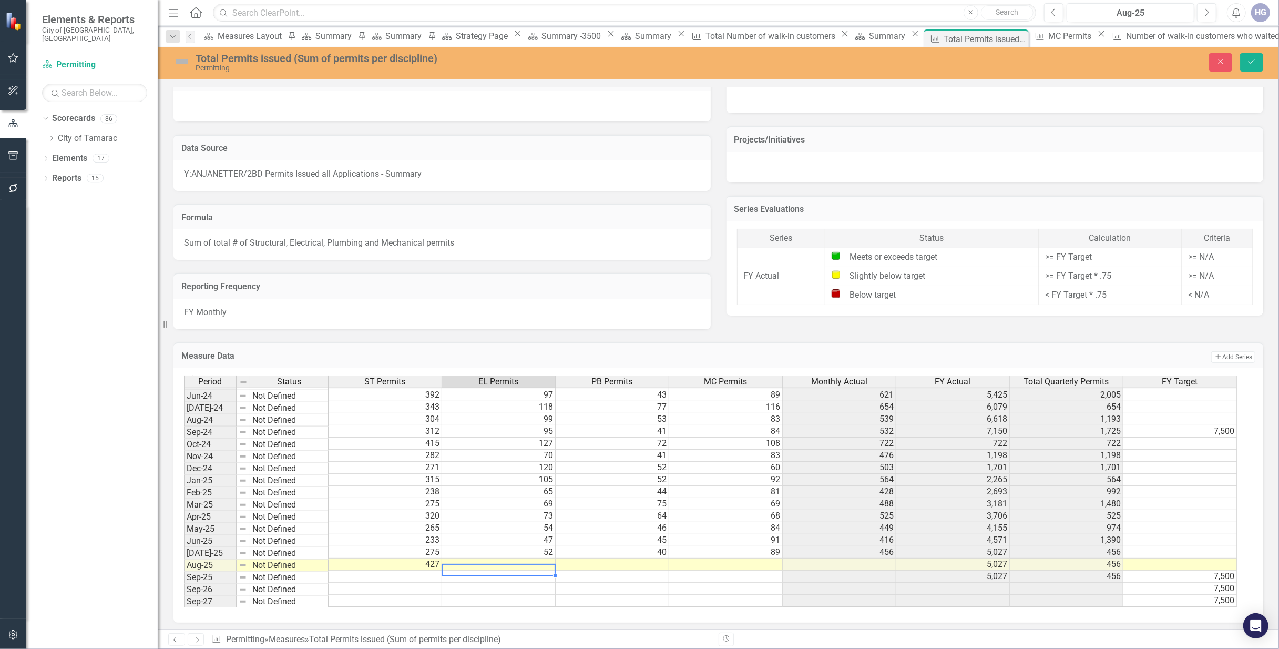
click at [538, 569] on td at bounding box center [499, 564] width 114 height 12
click at [537, 569] on textarea at bounding box center [499, 569] width 114 height 13
type textarea "76"
click at [623, 566] on td at bounding box center [613, 564] width 114 height 12
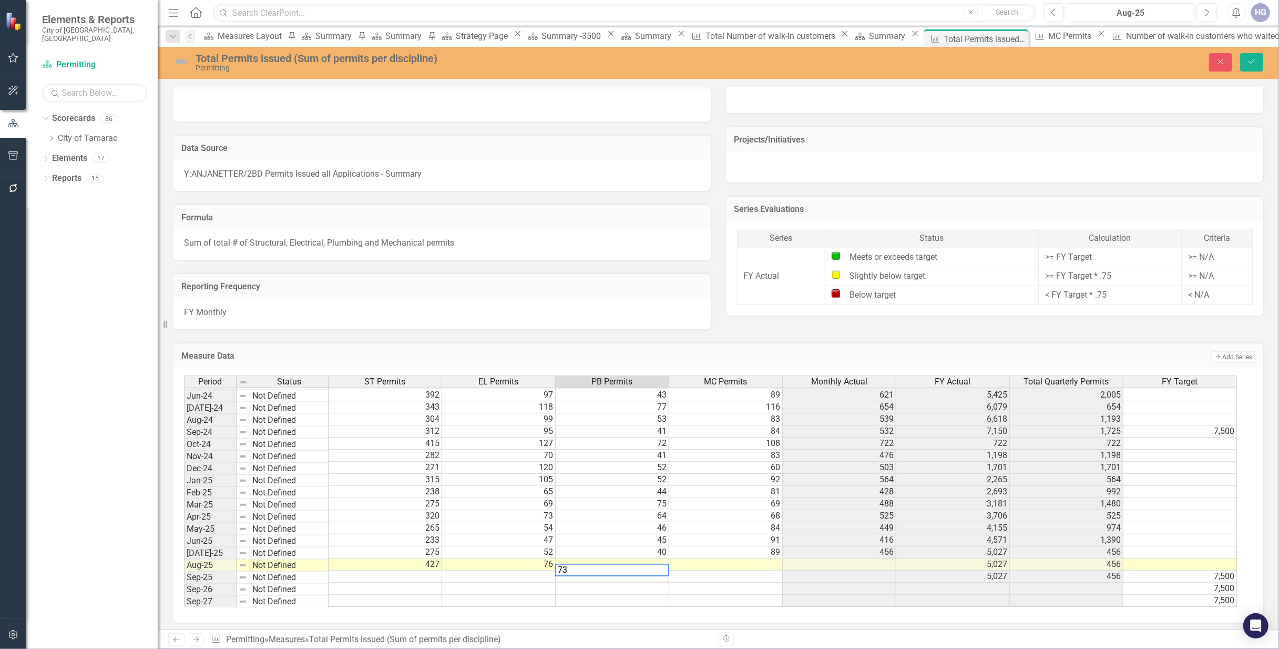
type textarea "73"
click at [717, 568] on td at bounding box center [726, 564] width 114 height 12
click at [716, 568] on td at bounding box center [726, 564] width 114 height 12
type textarea "80"
click at [1256, 60] on icon "Save" at bounding box center [1251, 61] width 9 height 7
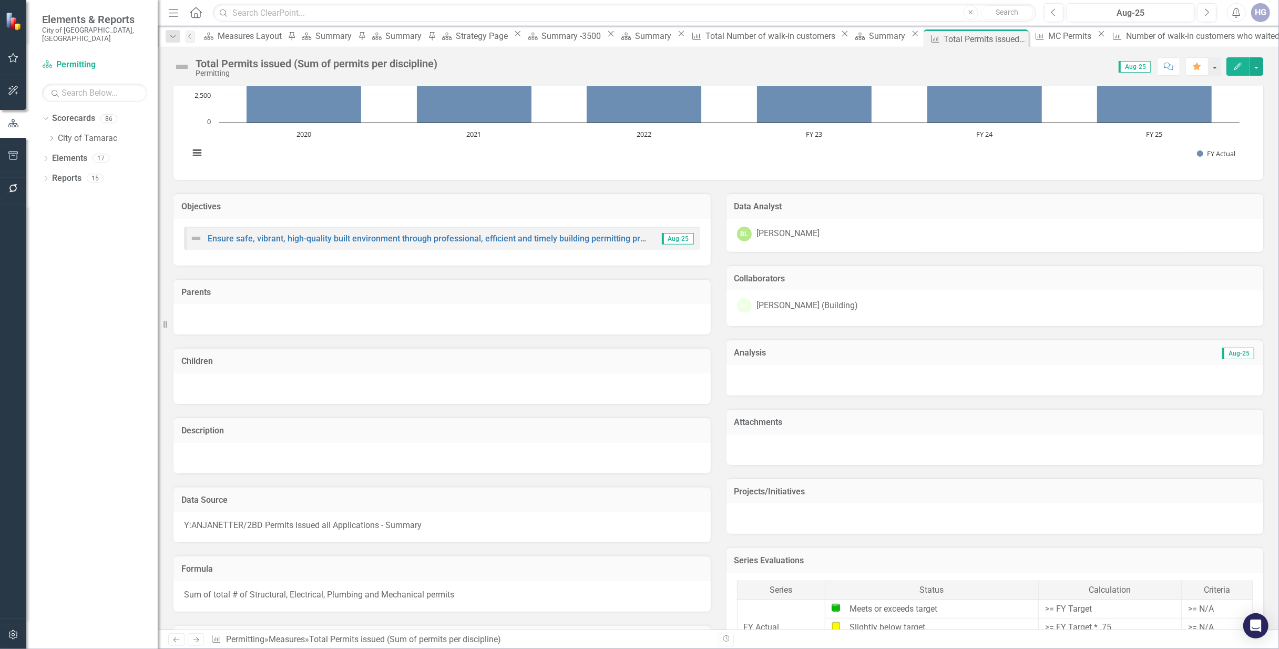
scroll to position [45, 0]
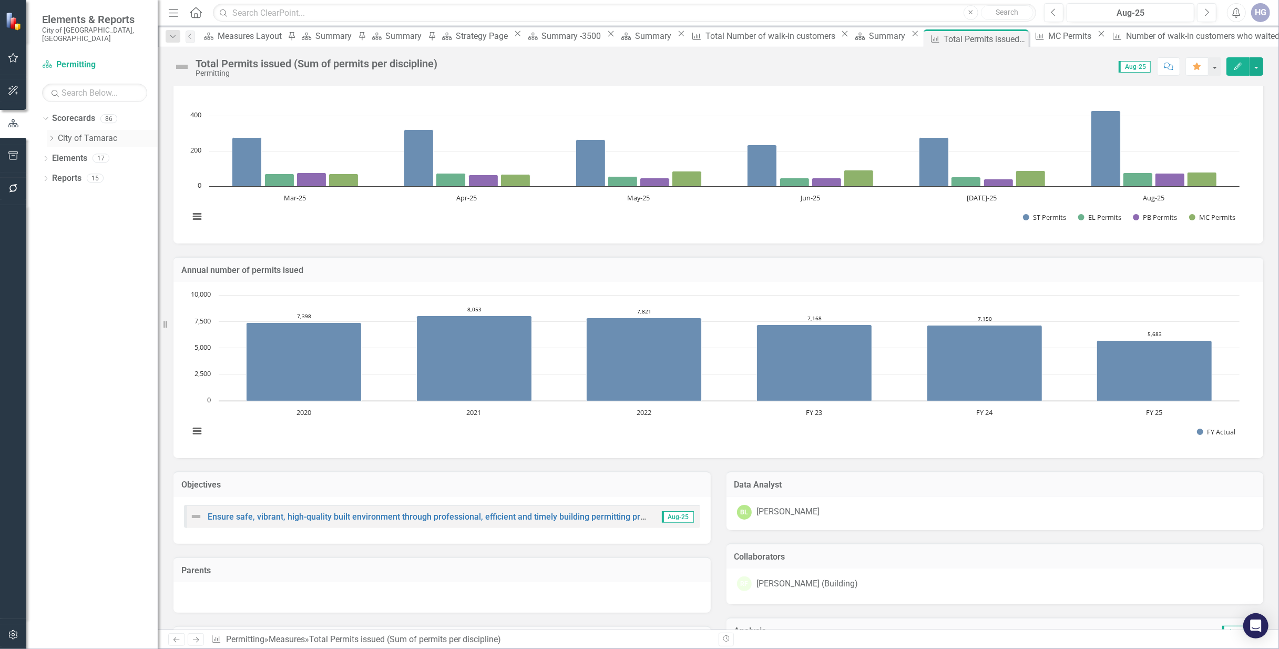
click at [53, 135] on icon "Dropdown" at bounding box center [51, 138] width 8 height 6
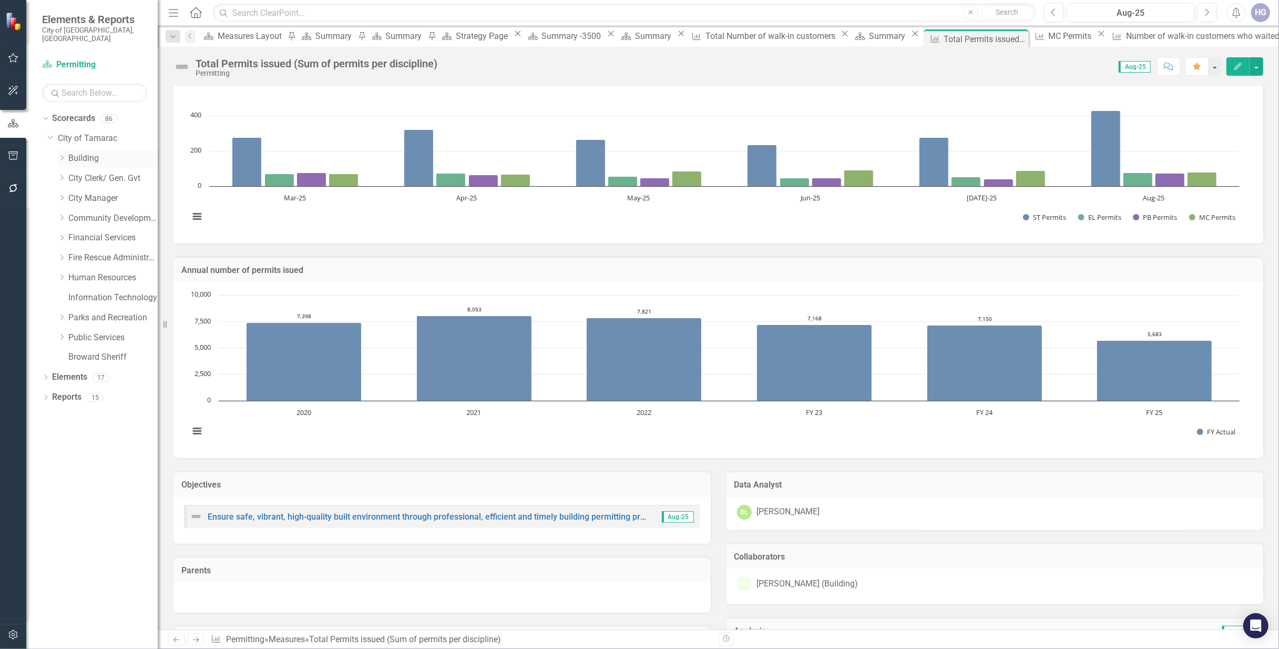
click at [64, 154] on div "Dropdown" at bounding box center [62, 158] width 8 height 9
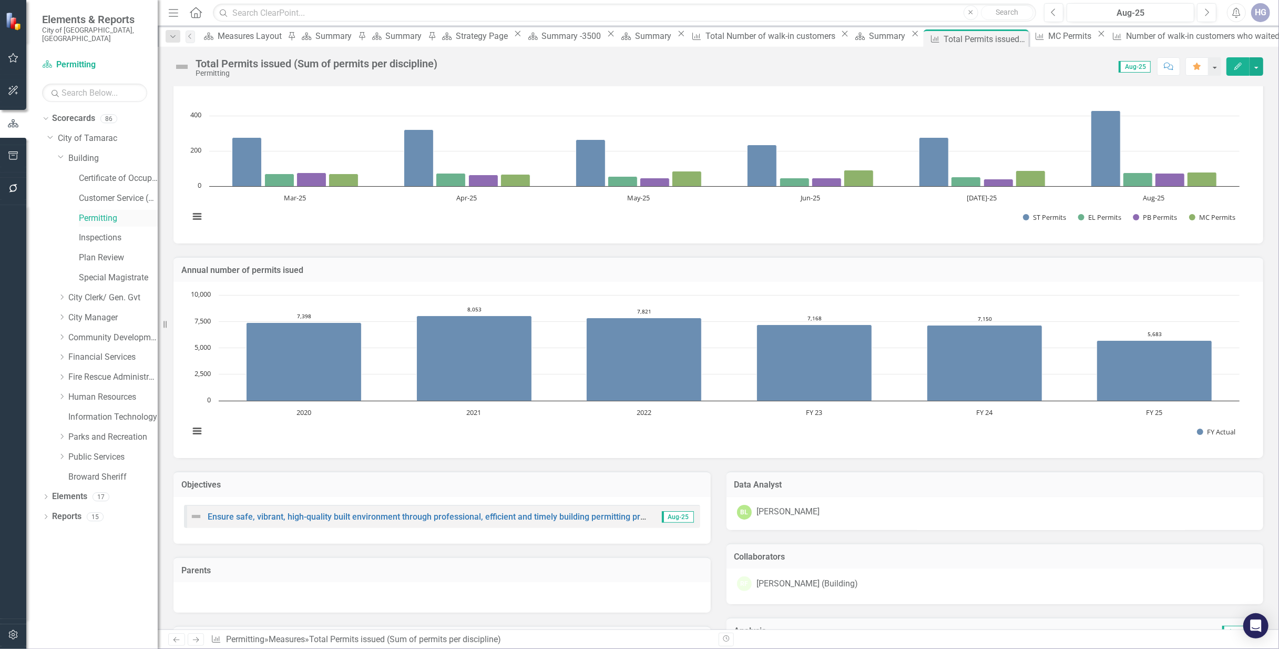
click at [86, 212] on link "Permitting" at bounding box center [118, 218] width 79 height 12
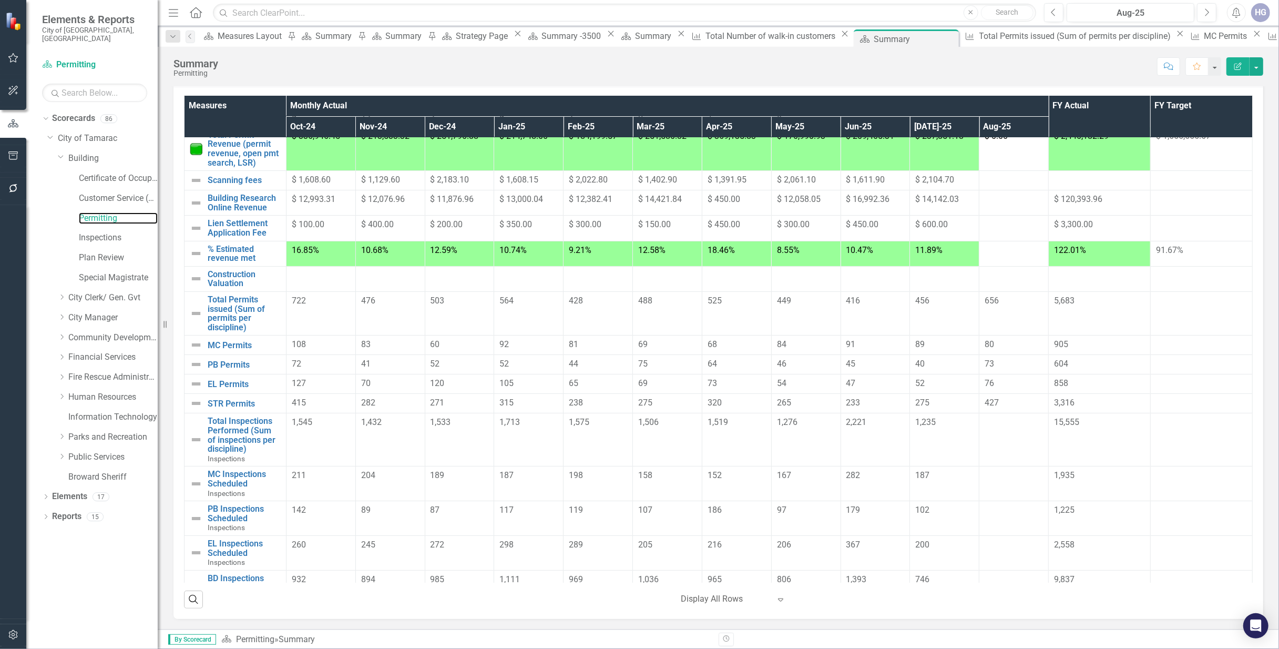
scroll to position [55, 0]
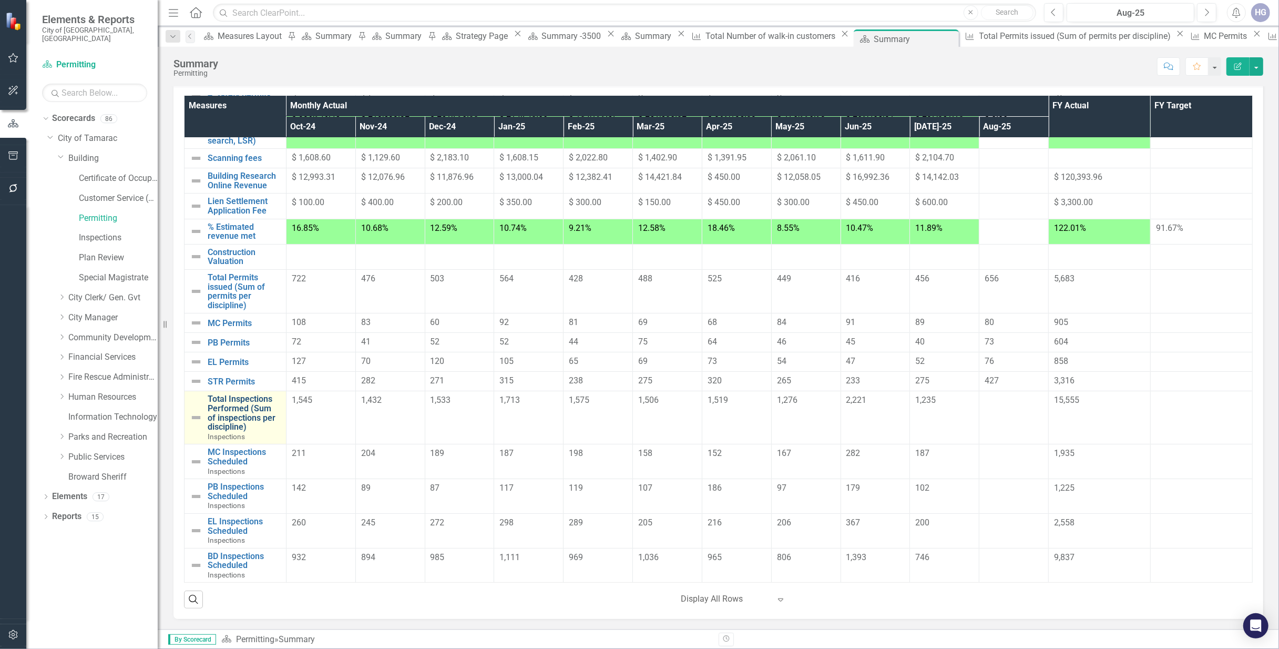
click at [230, 421] on link "Total Inspections Performed (Sum of inspections per discipline)" at bounding box center [244, 412] width 73 height 37
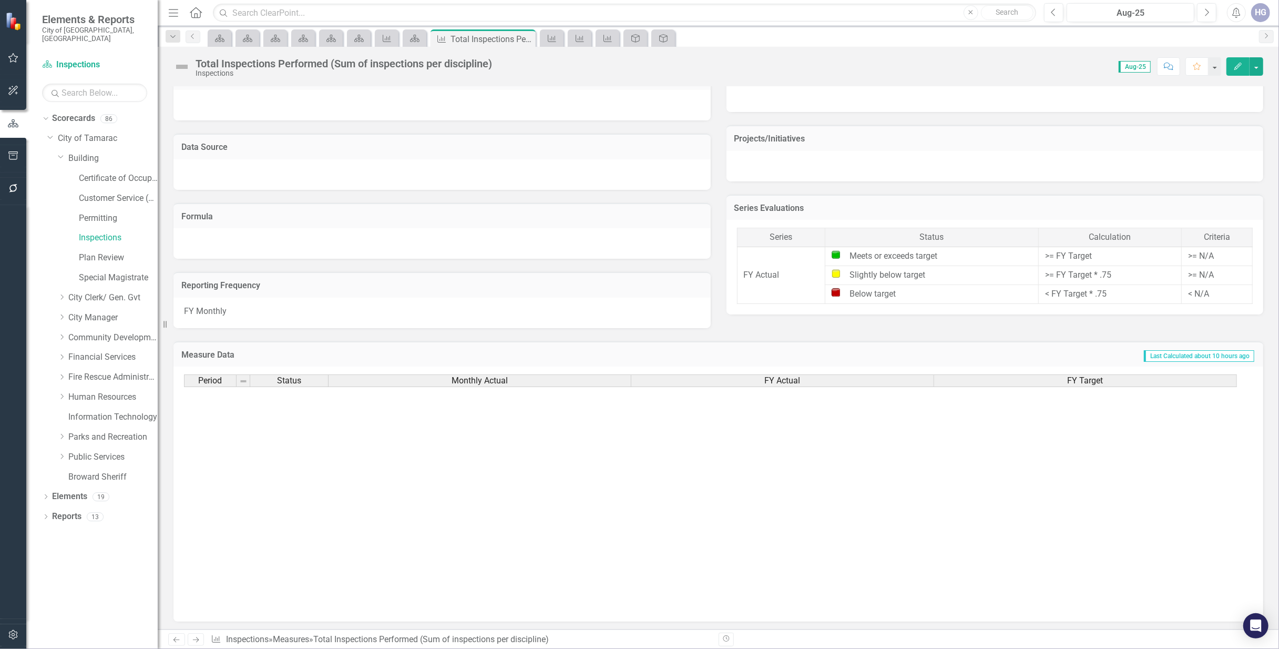
scroll to position [387, 0]
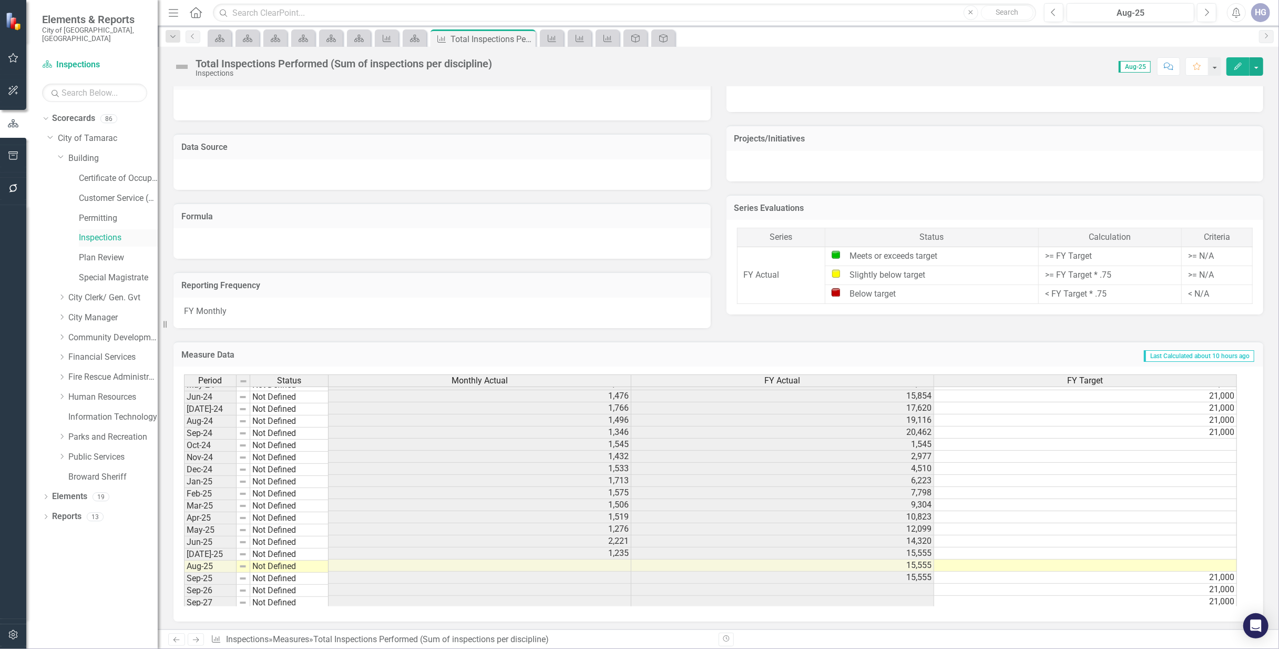
click at [96, 233] on link "Inspections" at bounding box center [118, 238] width 79 height 12
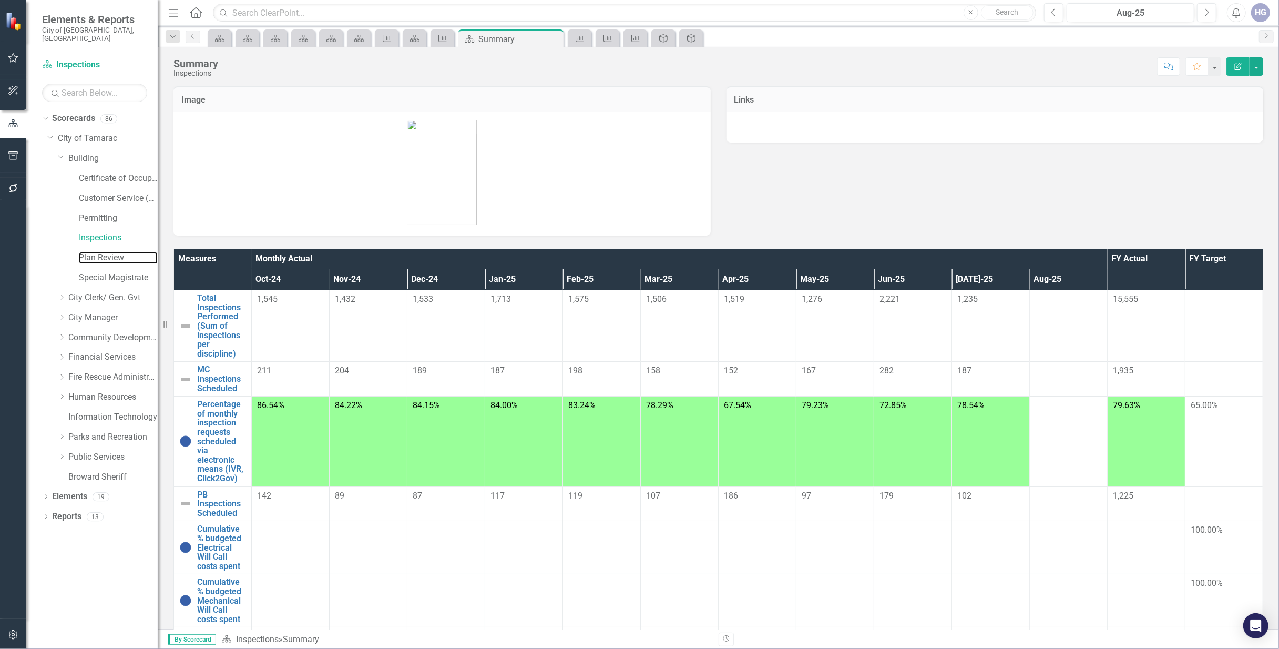
drag, startPoint x: 102, startPoint y: 250, endPoint x: 152, endPoint y: 259, distance: 51.2
click at [102, 252] on link "Plan Review" at bounding box center [118, 258] width 79 height 12
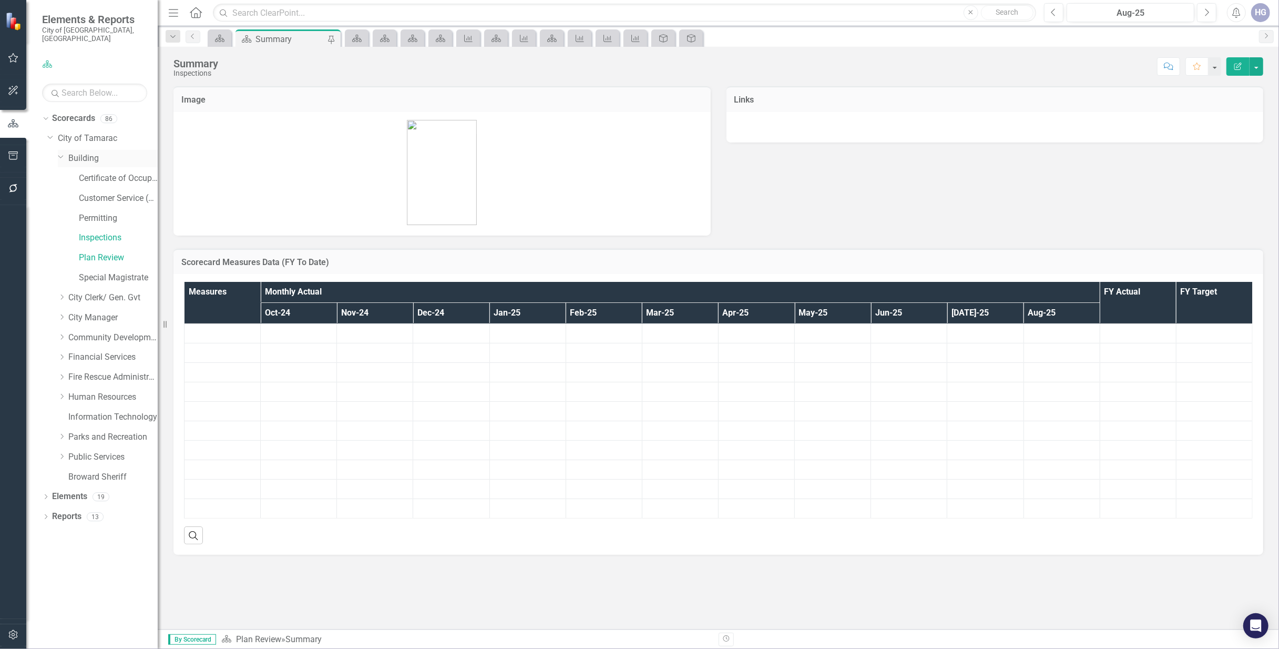
click at [79, 170] on div "Certificate of Occupancy" at bounding box center [118, 178] width 79 height 17
click at [78, 153] on link "Building" at bounding box center [112, 158] width 89 height 12
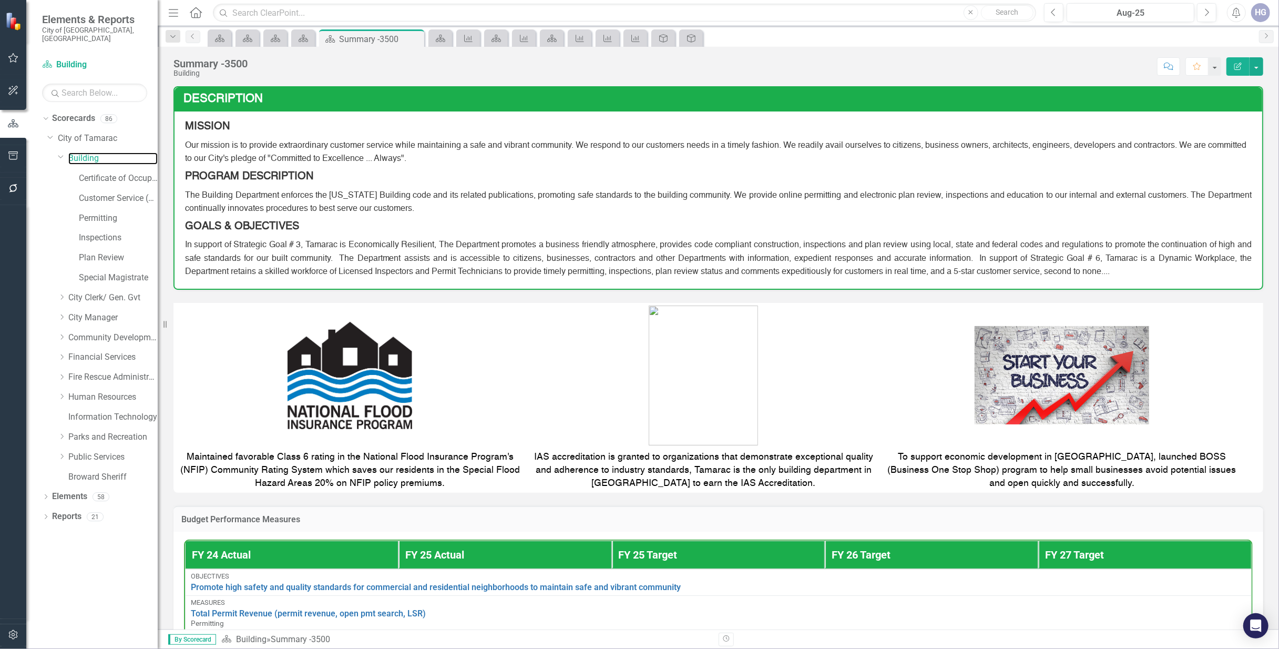
scroll to position [453, 0]
